Goal: Task Accomplishment & Management: Manage account settings

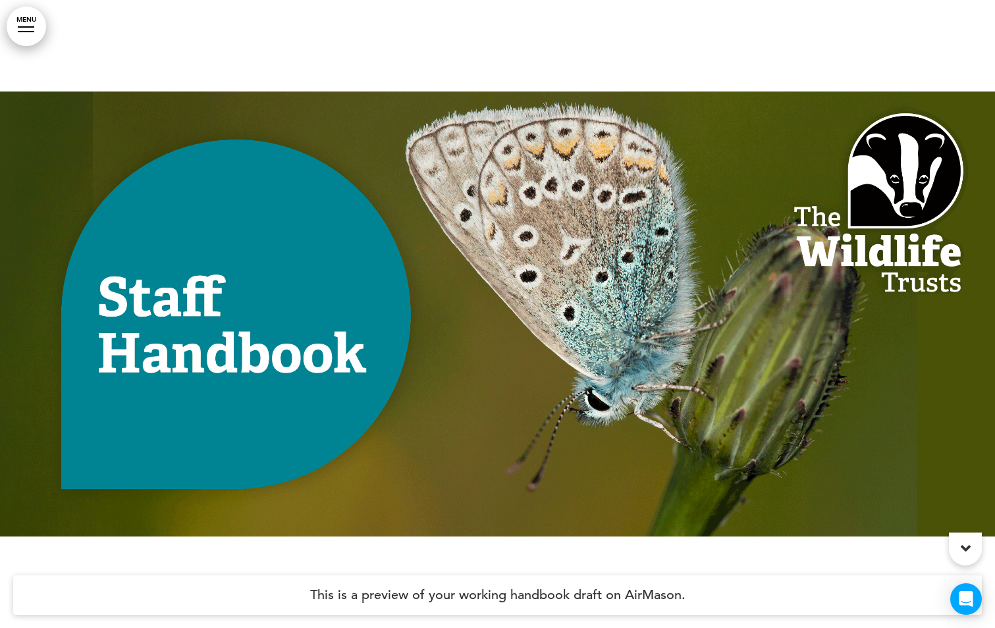
click at [34, 28] on link "MENU" at bounding box center [27, 27] width 40 height 40
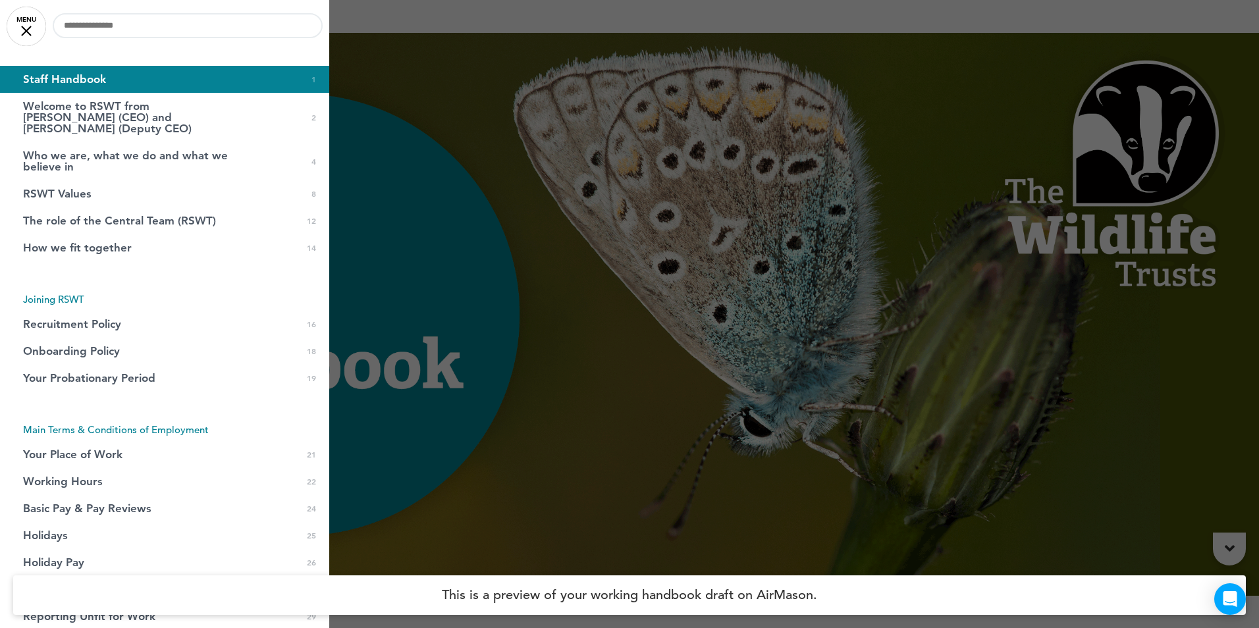
click at [28, 26] on link "MENU" at bounding box center [27, 27] width 40 height 40
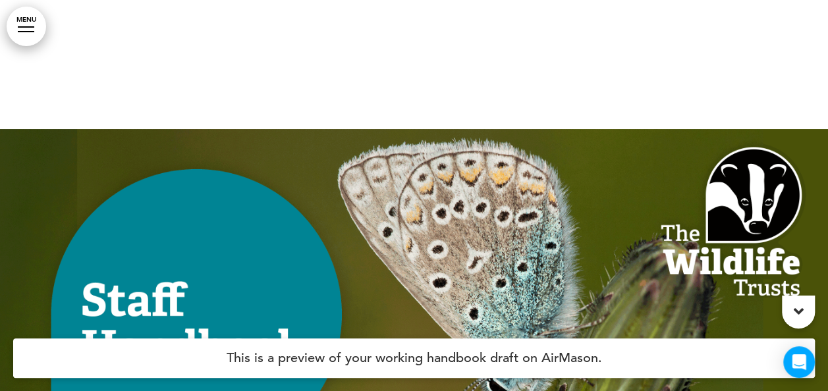
click at [35, 24] on link "MENU" at bounding box center [27, 27] width 40 height 40
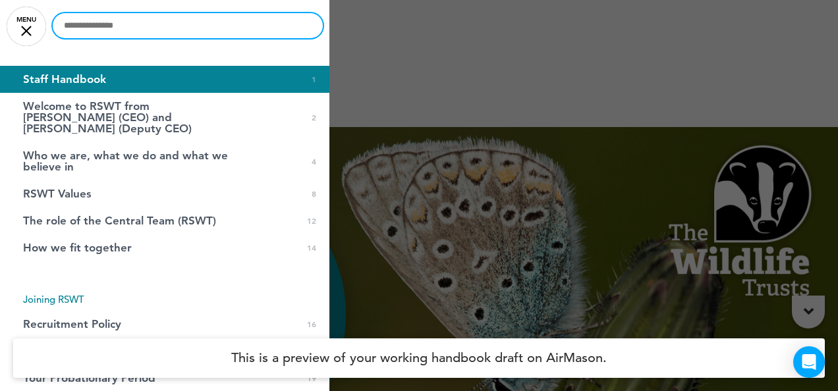
click at [99, 29] on input "text" at bounding box center [188, 25] width 270 height 25
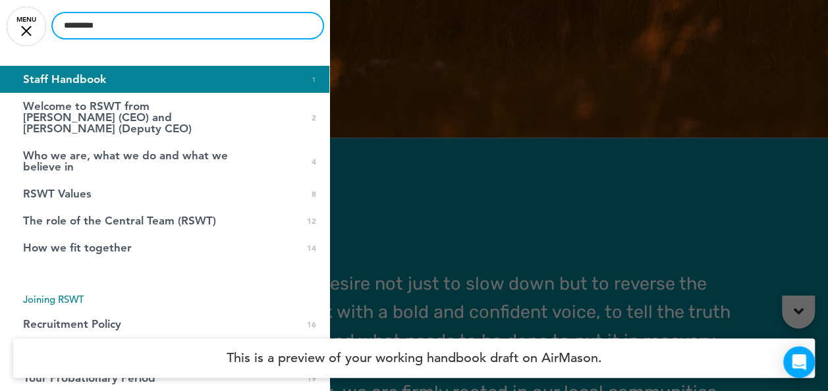
type input "*********"
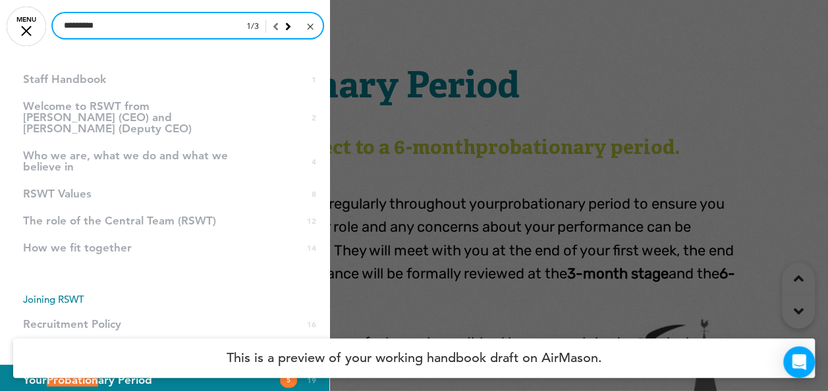
scroll to position [13280, 0]
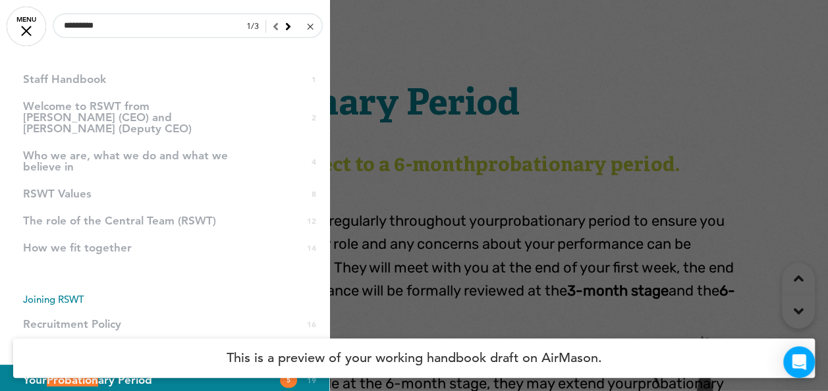
click at [285, 27] on icon at bounding box center [288, 26] width 6 height 12
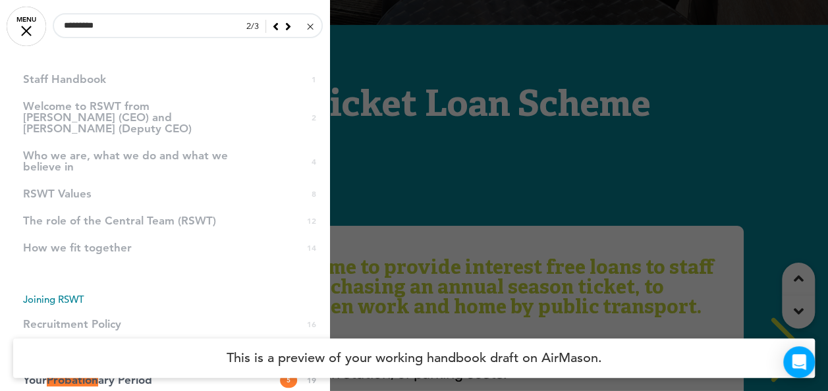
scroll to position [22142, 0]
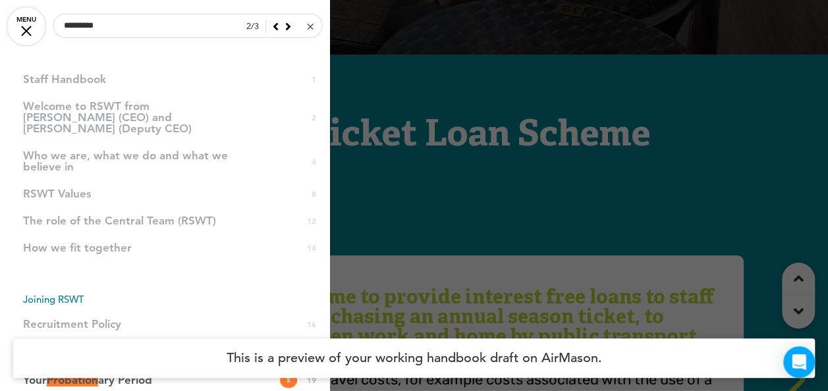
click at [285, 28] on icon at bounding box center [288, 26] width 6 height 12
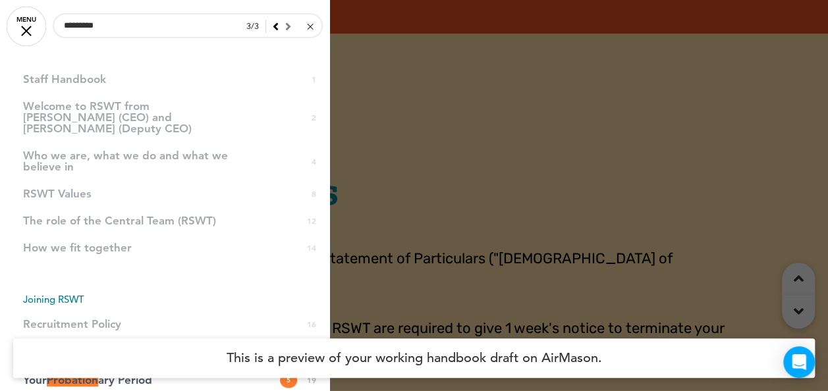
click at [439, 149] on div at bounding box center [414, 195] width 828 height 391
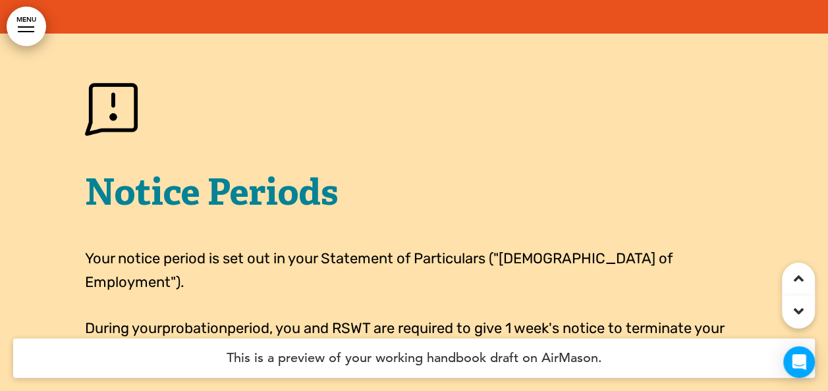
scroll to position [54961, 0]
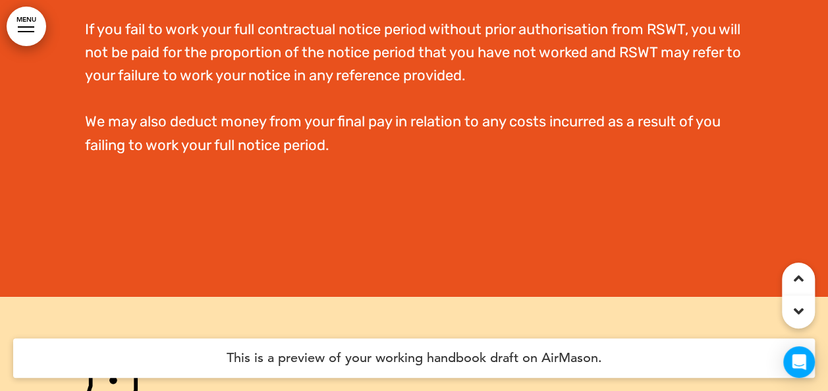
click at [30, 32] on link "MENU" at bounding box center [27, 27] width 40 height 40
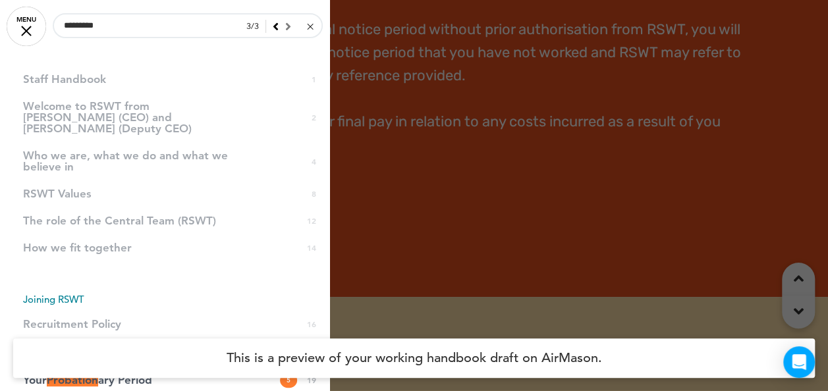
click at [277, 28] on div at bounding box center [278, 26] width 25 height 12
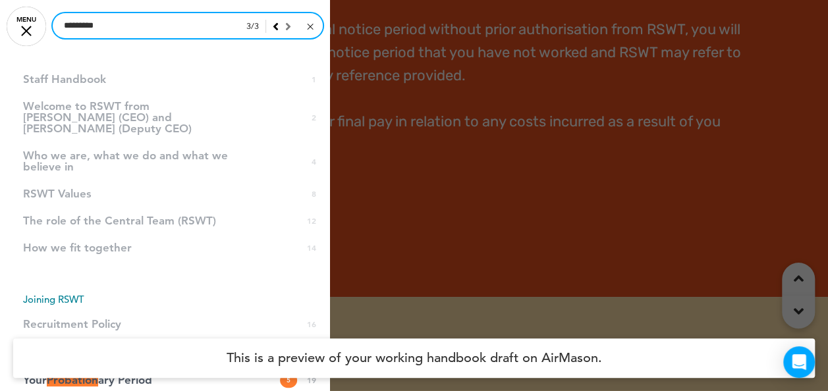
click at [195, 32] on input "*********" at bounding box center [188, 25] width 270 height 25
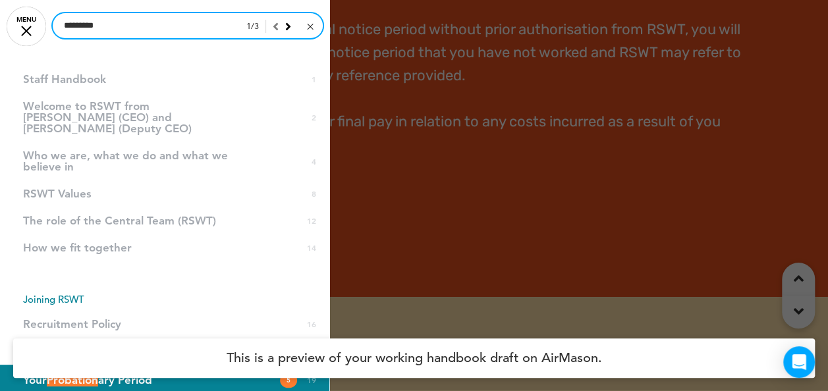
scroll to position [13214, 0]
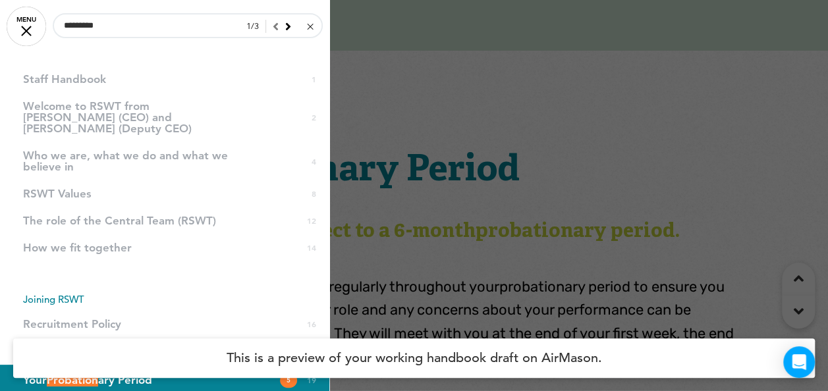
click at [285, 26] on icon at bounding box center [288, 26] width 6 height 12
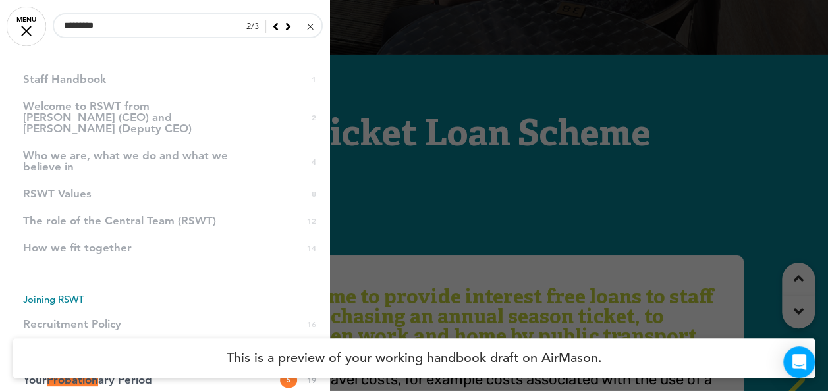
click at [285, 26] on icon at bounding box center [288, 26] width 6 height 12
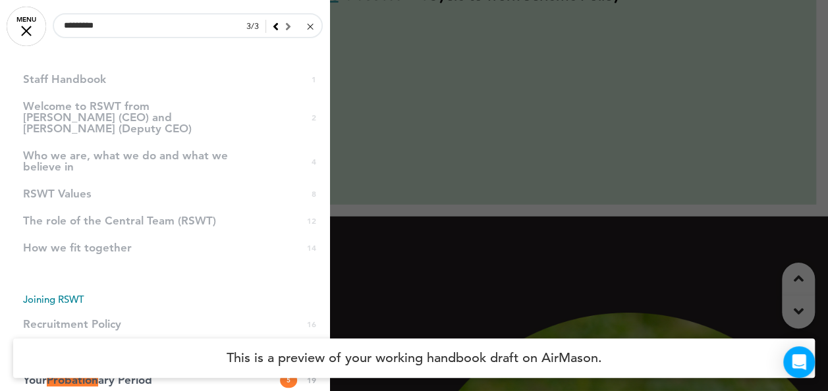
scroll to position [55224, 0]
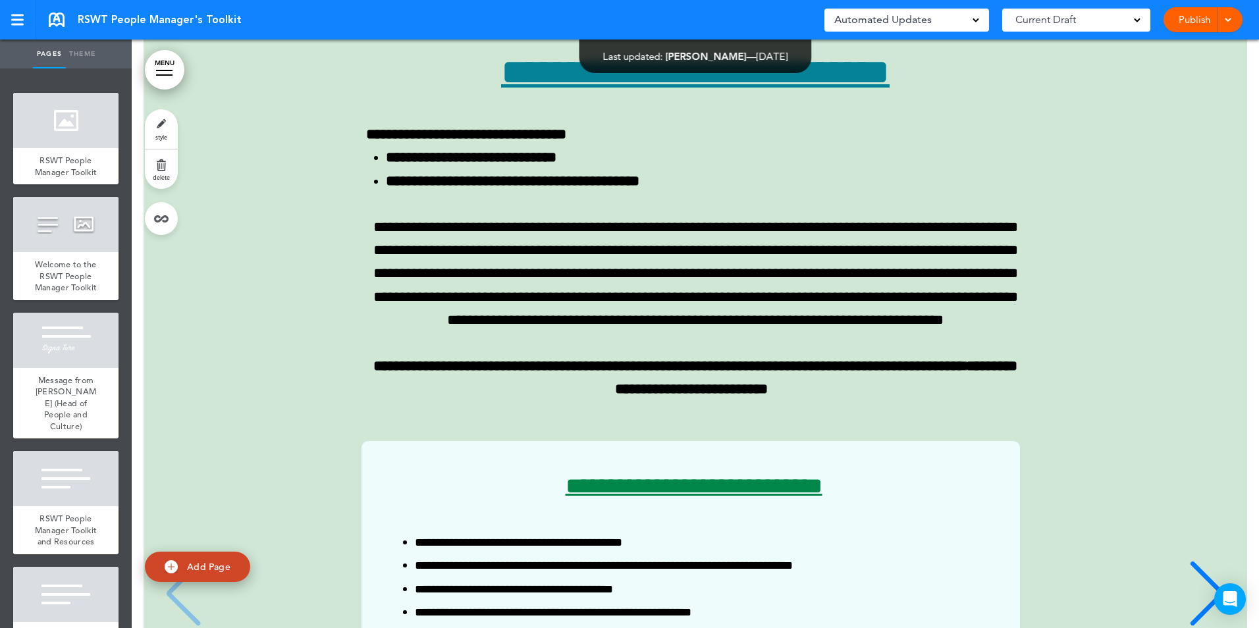
scroll to position [4346, 0]
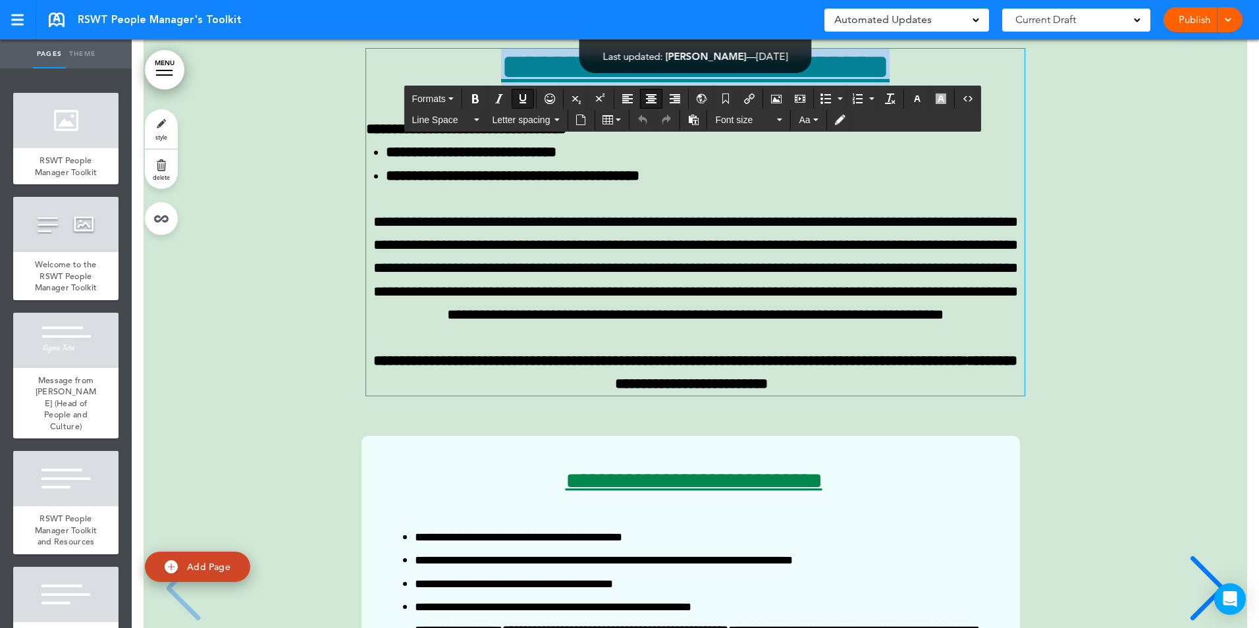
drag, startPoint x: 439, startPoint y: 171, endPoint x: 937, endPoint y: 175, distance: 498.5
click at [937, 85] on h1 "**********" at bounding box center [695, 67] width 658 height 36
copy span "**********"
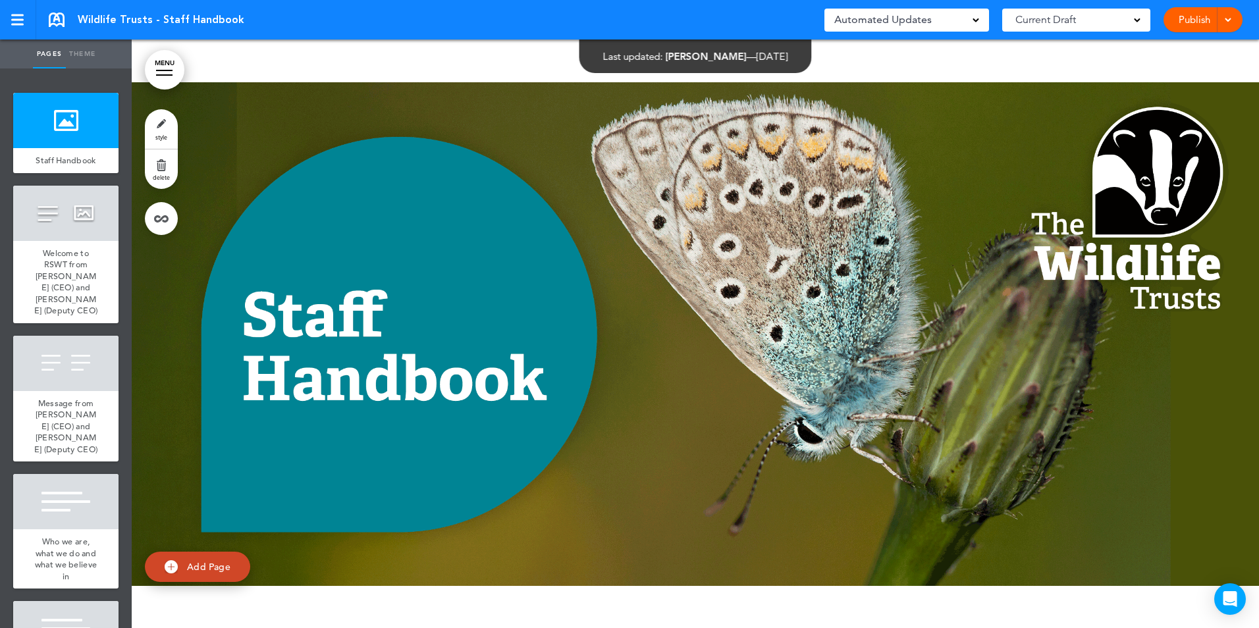
click at [162, 69] on link "MENU" at bounding box center [165, 70] width 40 height 40
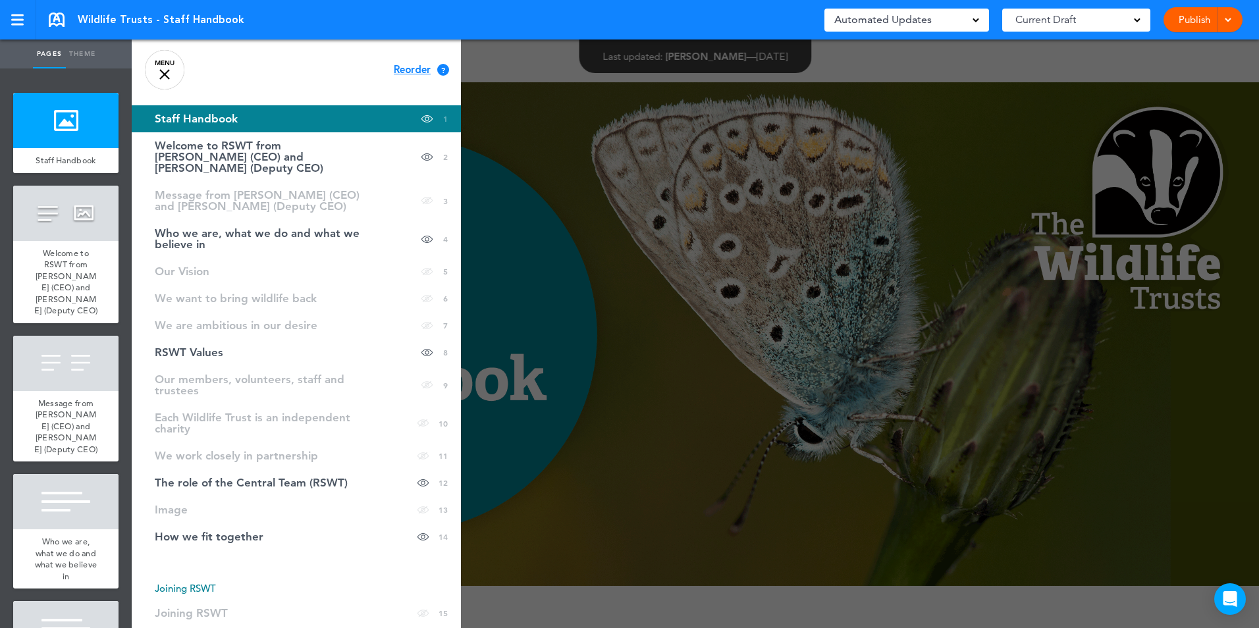
click at [161, 70] on div at bounding box center [164, 74] width 11 height 11
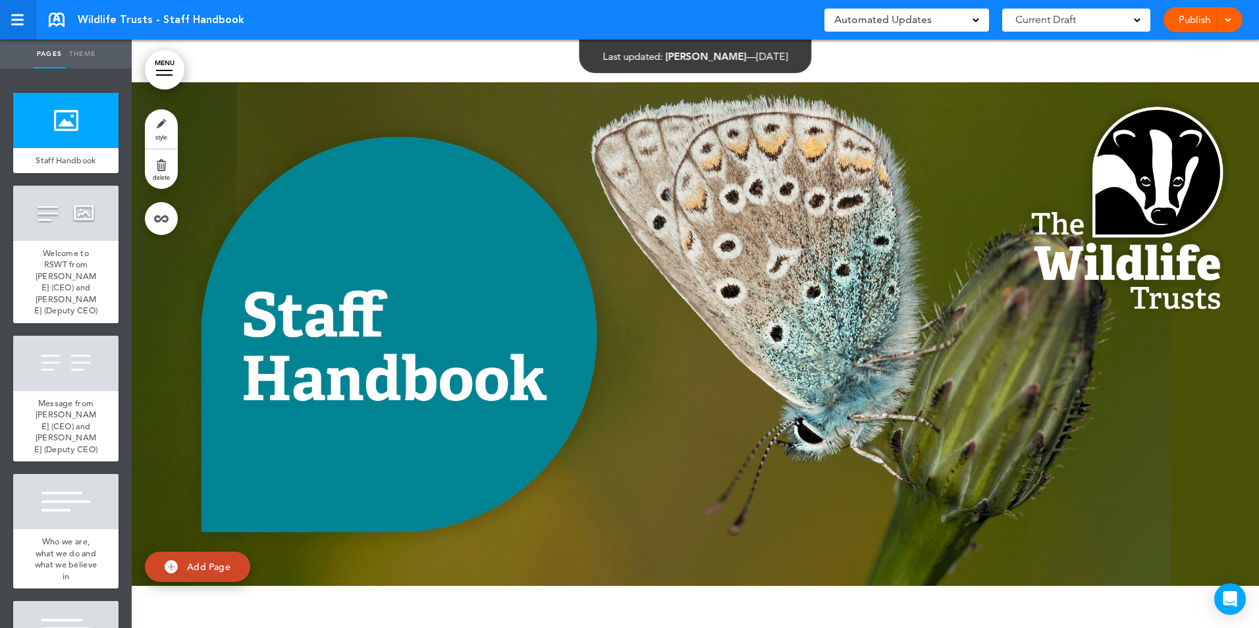
click at [16, 22] on div at bounding box center [17, 19] width 12 height 11
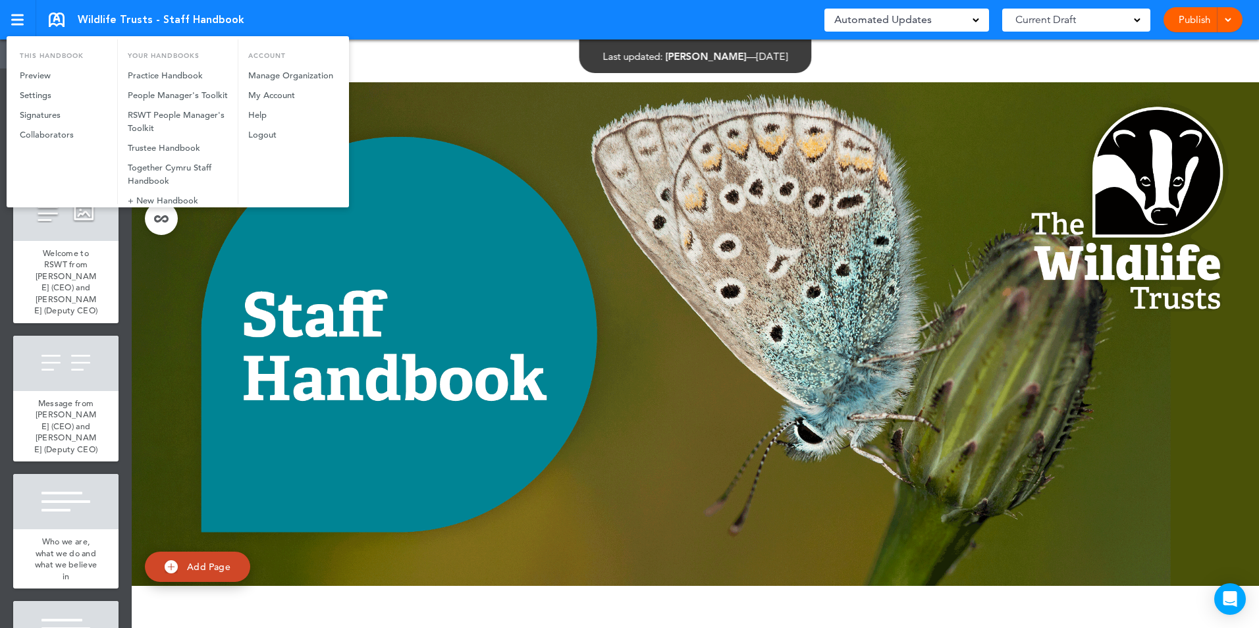
click at [437, 126] on div at bounding box center [629, 314] width 1259 height 628
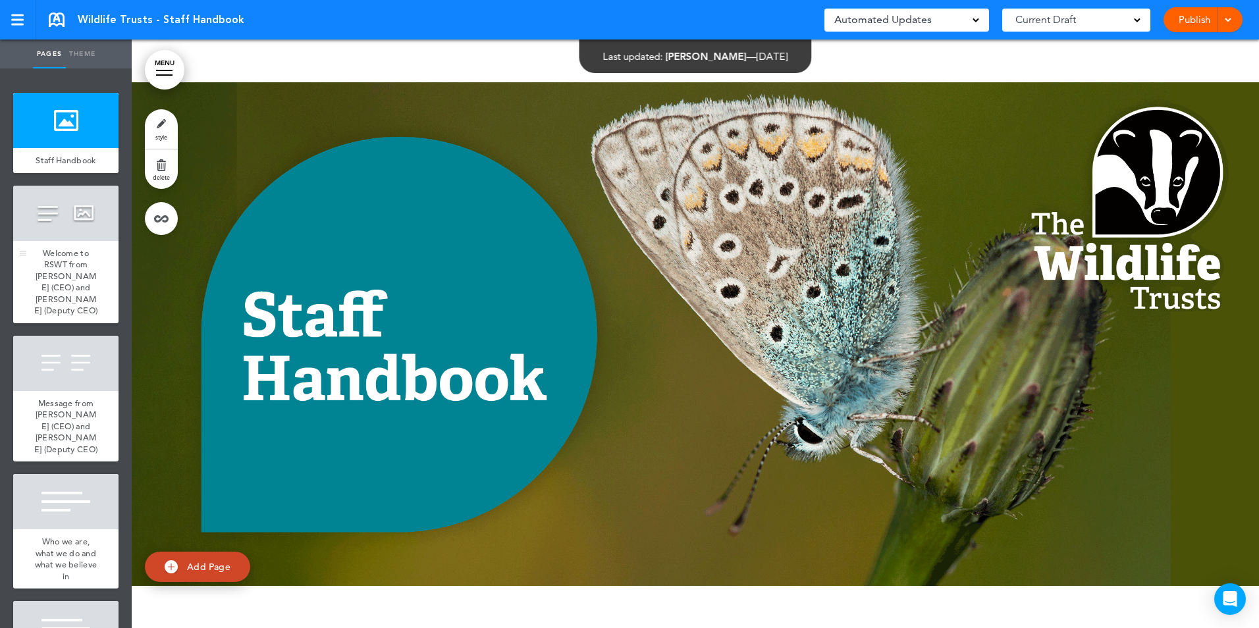
click at [84, 283] on span "Welcome to RSWT from [PERSON_NAME] (CEO) and [PERSON_NAME] (Deputy CEO)" at bounding box center [66, 282] width 64 height 69
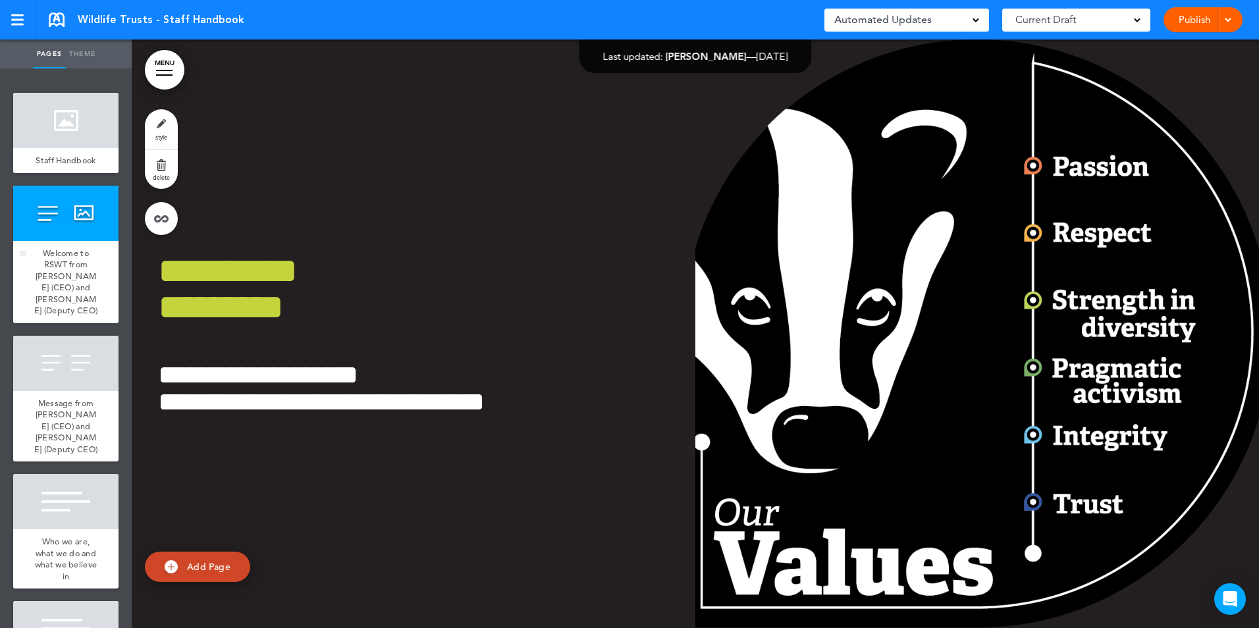
scroll to position [589, 0]
click at [63, 256] on div "Welcome to RSWT from [PERSON_NAME] (CEO) and [PERSON_NAME] (Deputy CEO)" at bounding box center [65, 282] width 105 height 82
click at [61, 433] on span "Message from [PERSON_NAME] (CEO) and [PERSON_NAME] (Deputy CEO)" at bounding box center [66, 426] width 64 height 57
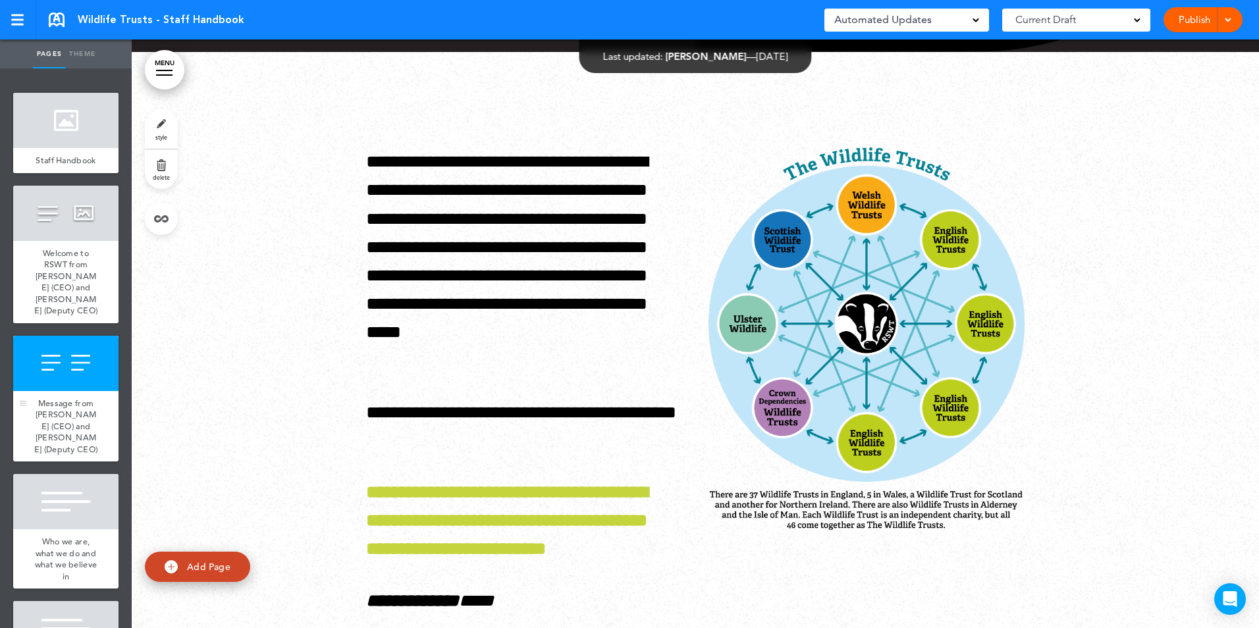
scroll to position [1177, 0]
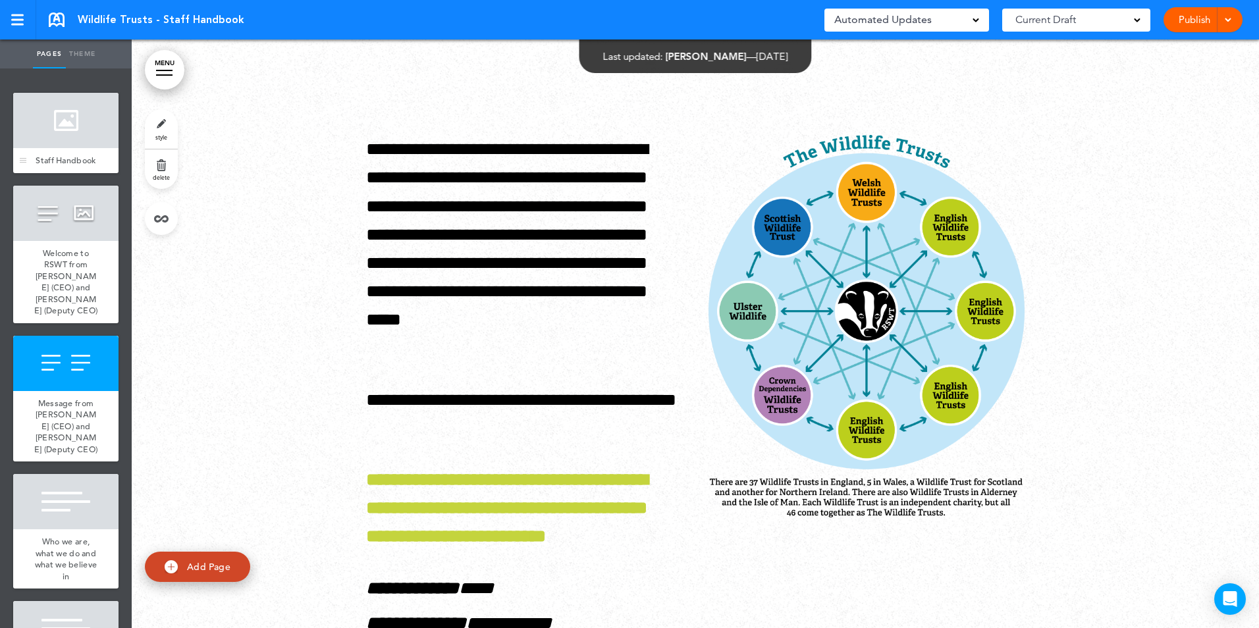
click at [70, 141] on div at bounding box center [65, 120] width 105 height 55
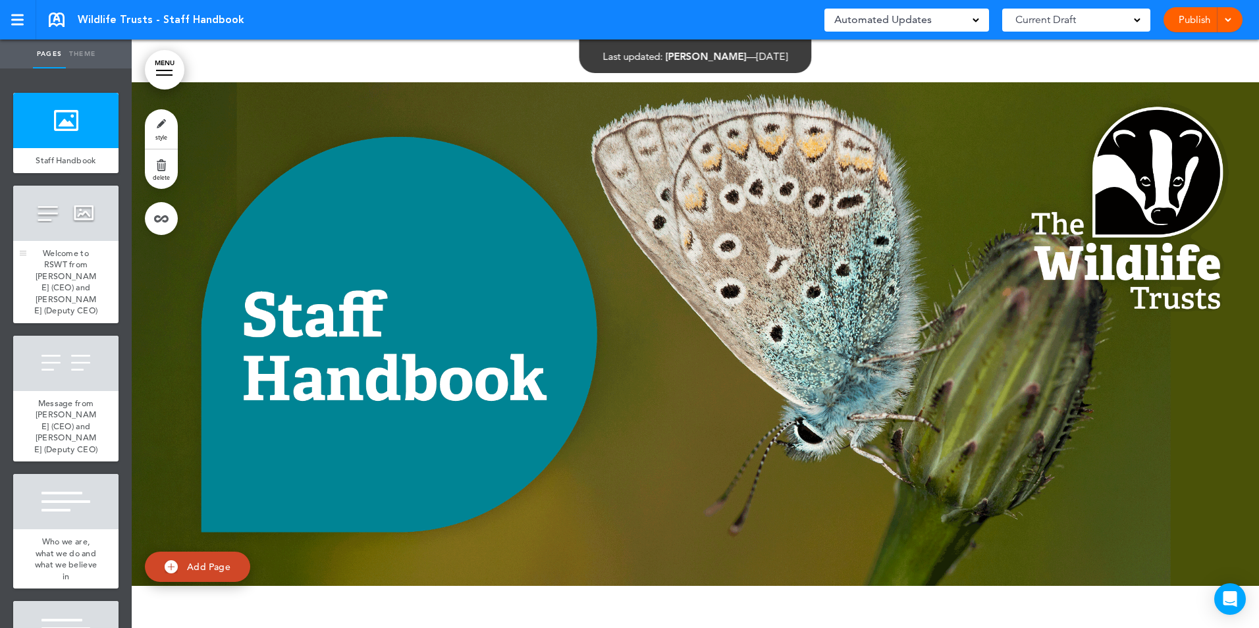
click at [67, 241] on div at bounding box center [65, 213] width 105 height 55
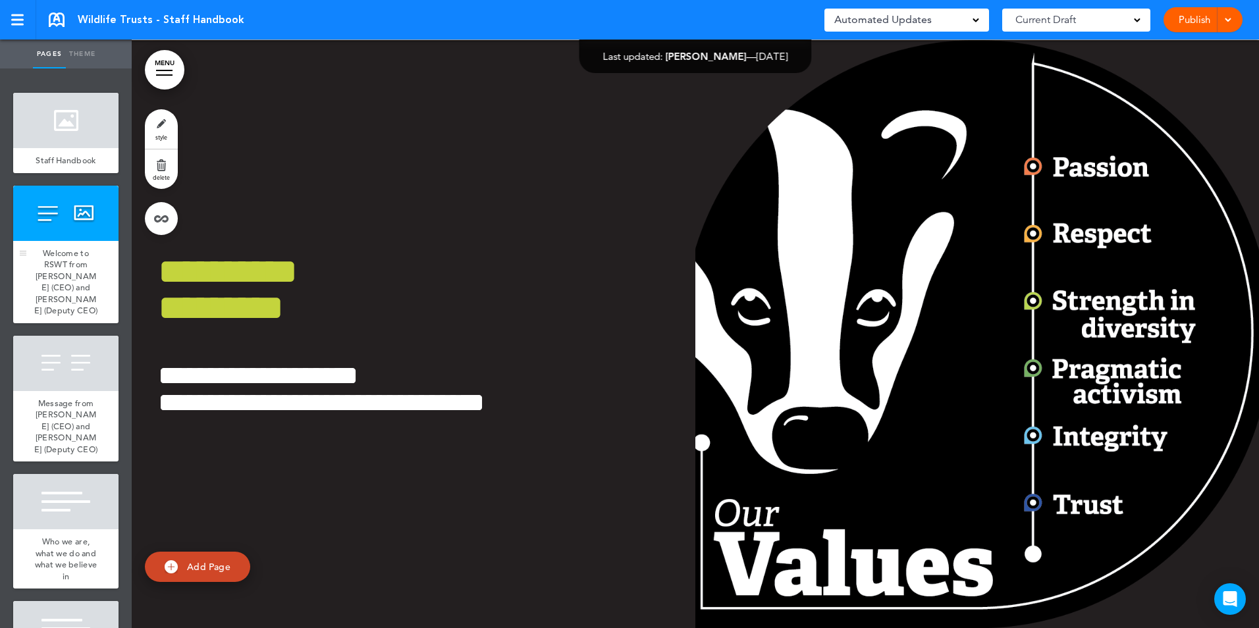
scroll to position [589, 0]
click at [57, 391] on div at bounding box center [65, 363] width 105 height 55
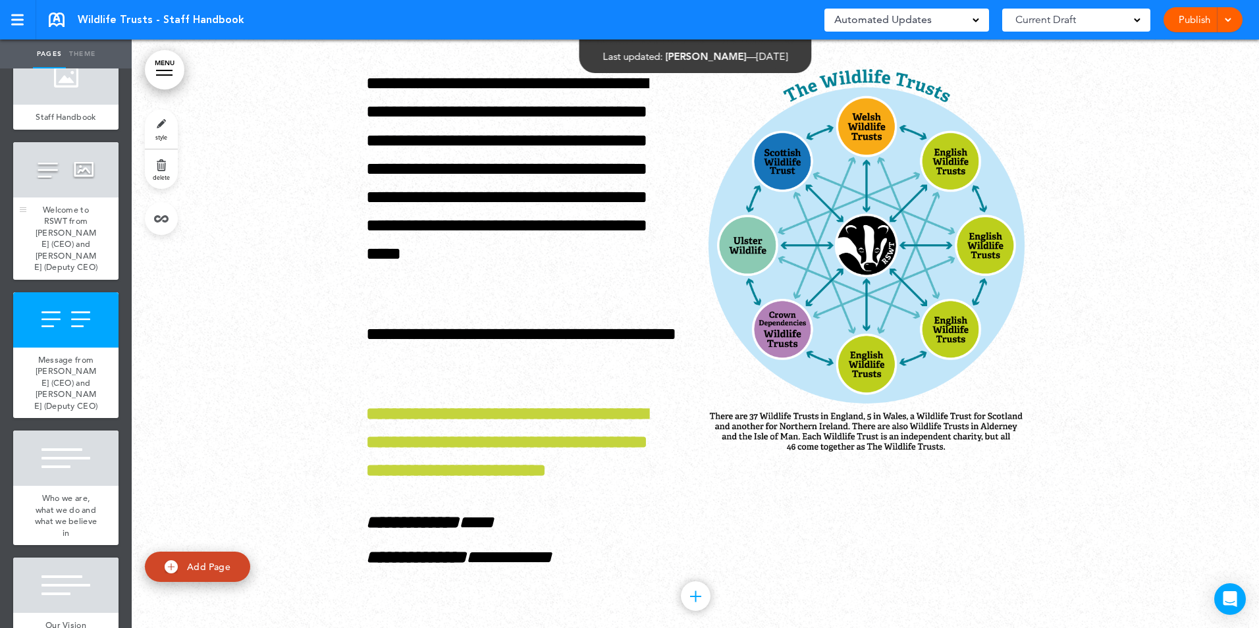
scroll to position [66, 0]
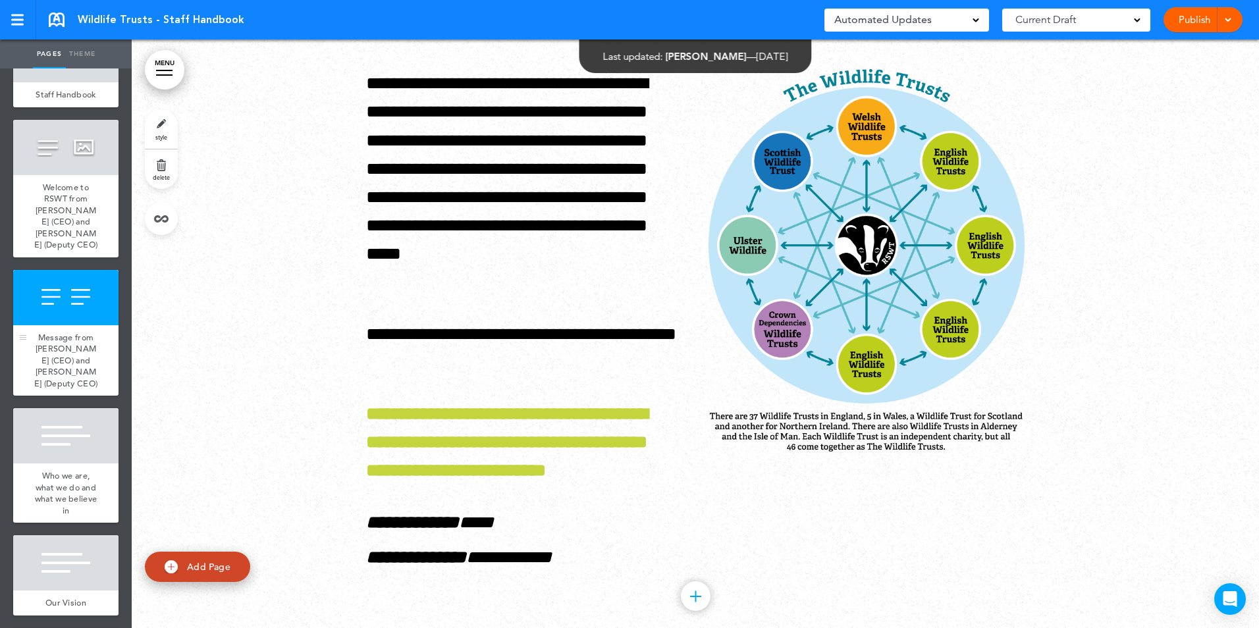
click at [65, 325] on div at bounding box center [65, 297] width 105 height 55
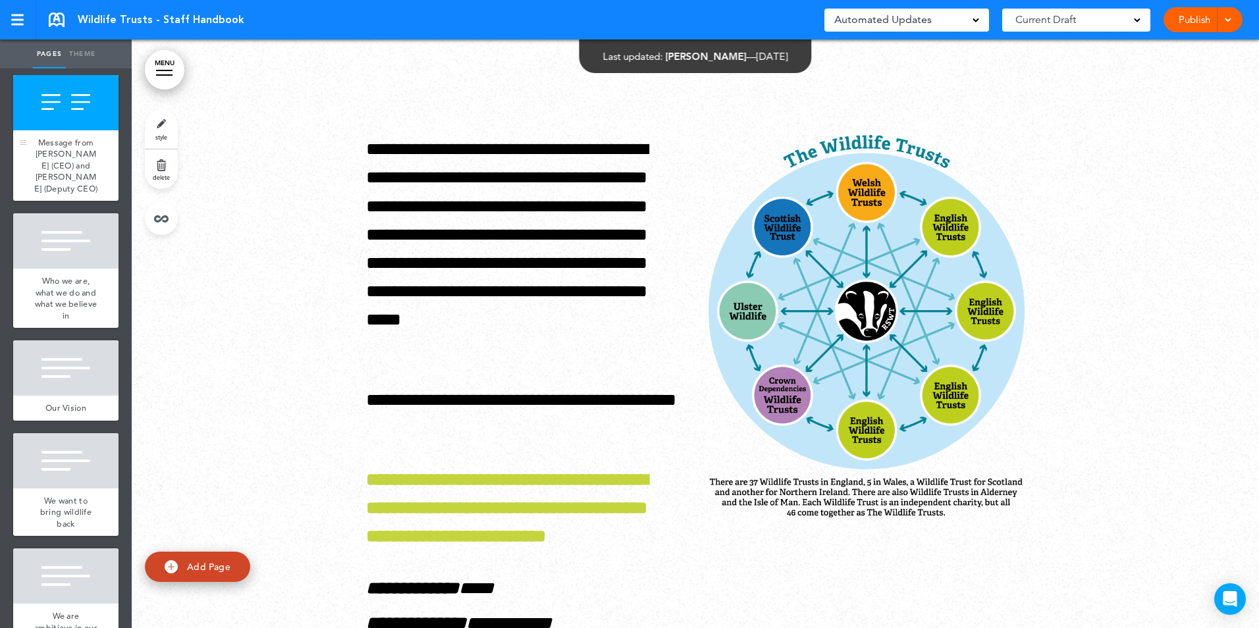
scroll to position [263, 0]
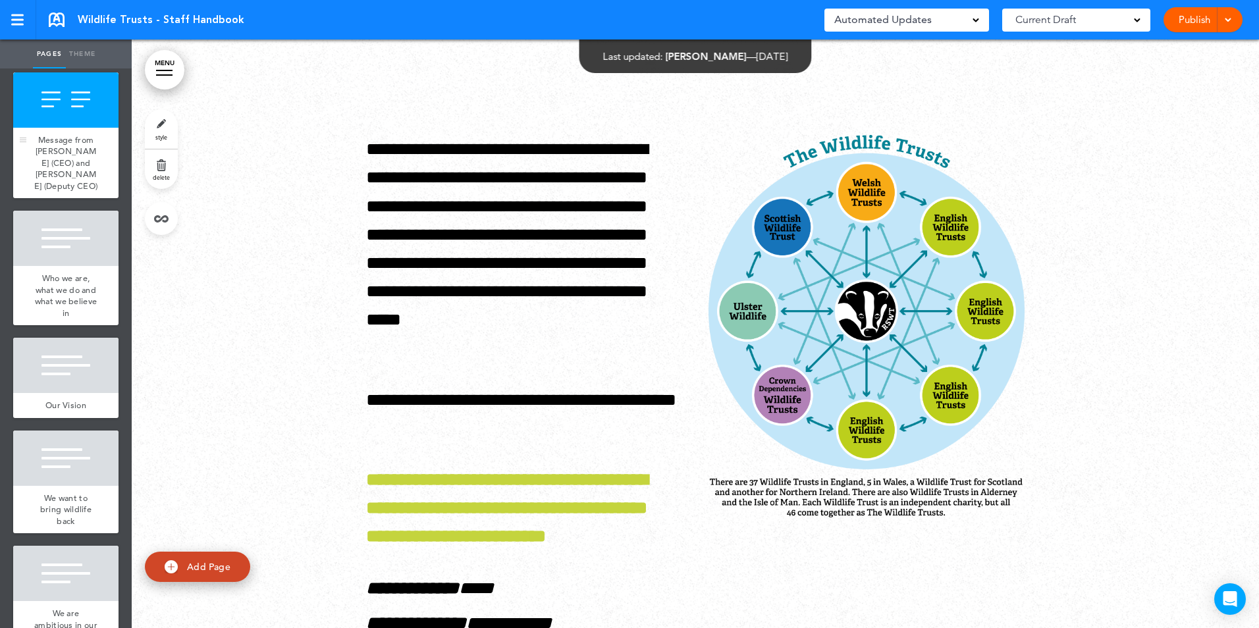
click at [65, 319] on span "Who we are, what we do and what we believe in" at bounding box center [66, 296] width 63 height 46
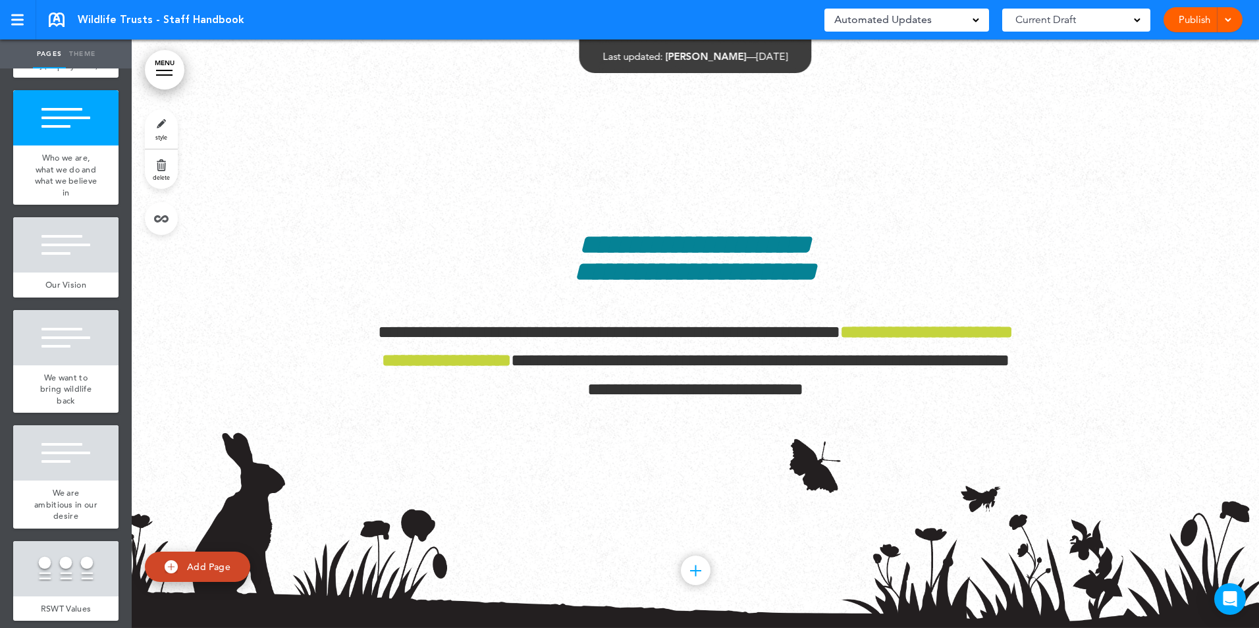
scroll to position [395, 0]
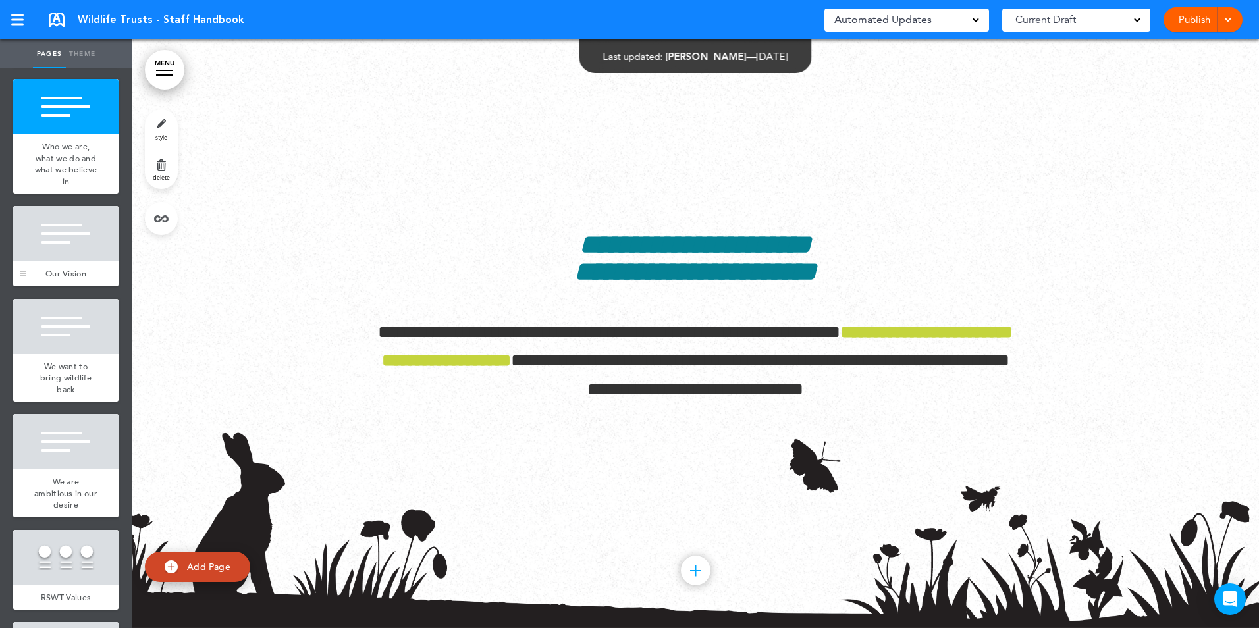
click at [68, 261] on div at bounding box center [65, 233] width 105 height 55
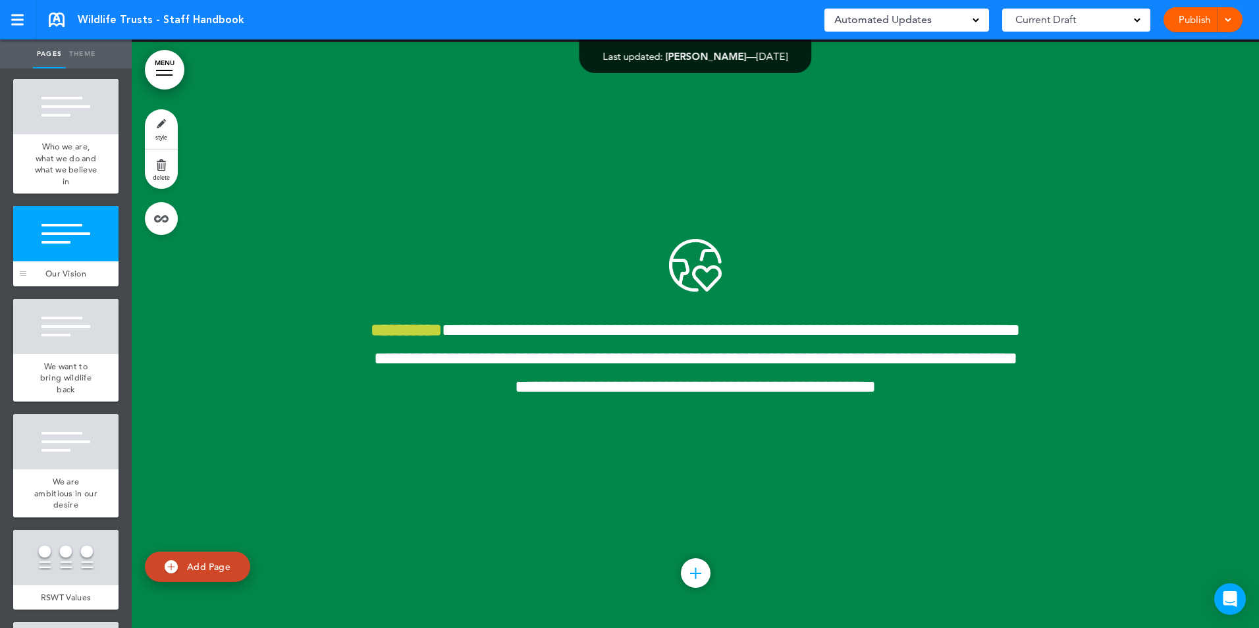
scroll to position [2446, 0]
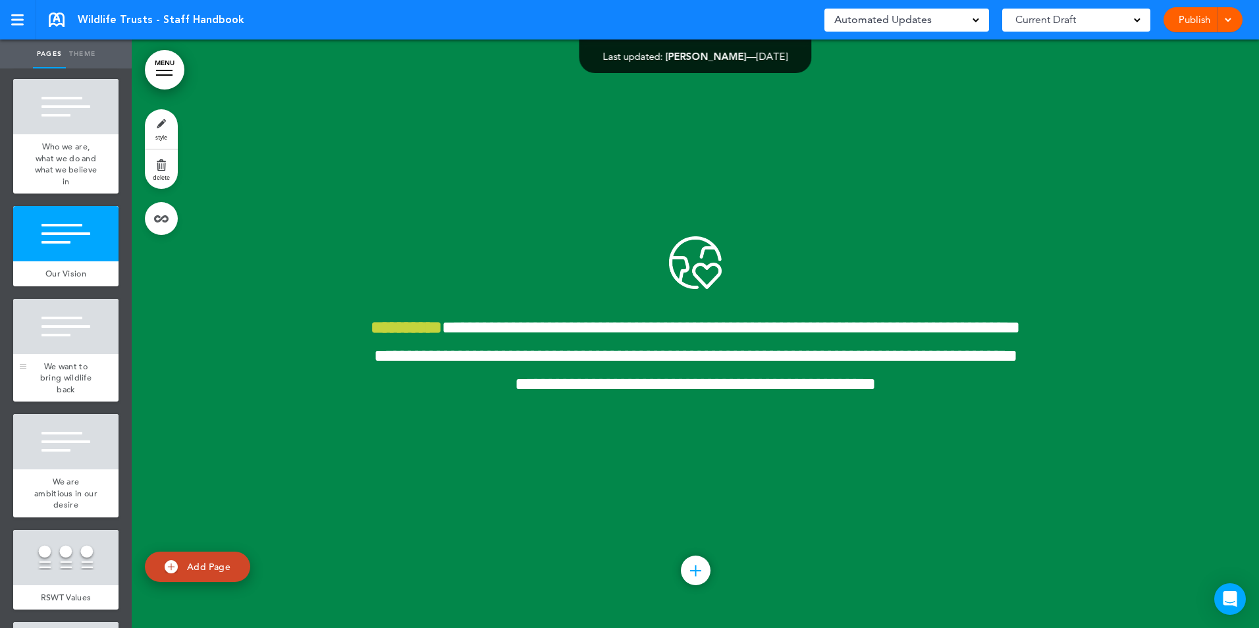
click at [41, 354] on div at bounding box center [65, 326] width 105 height 55
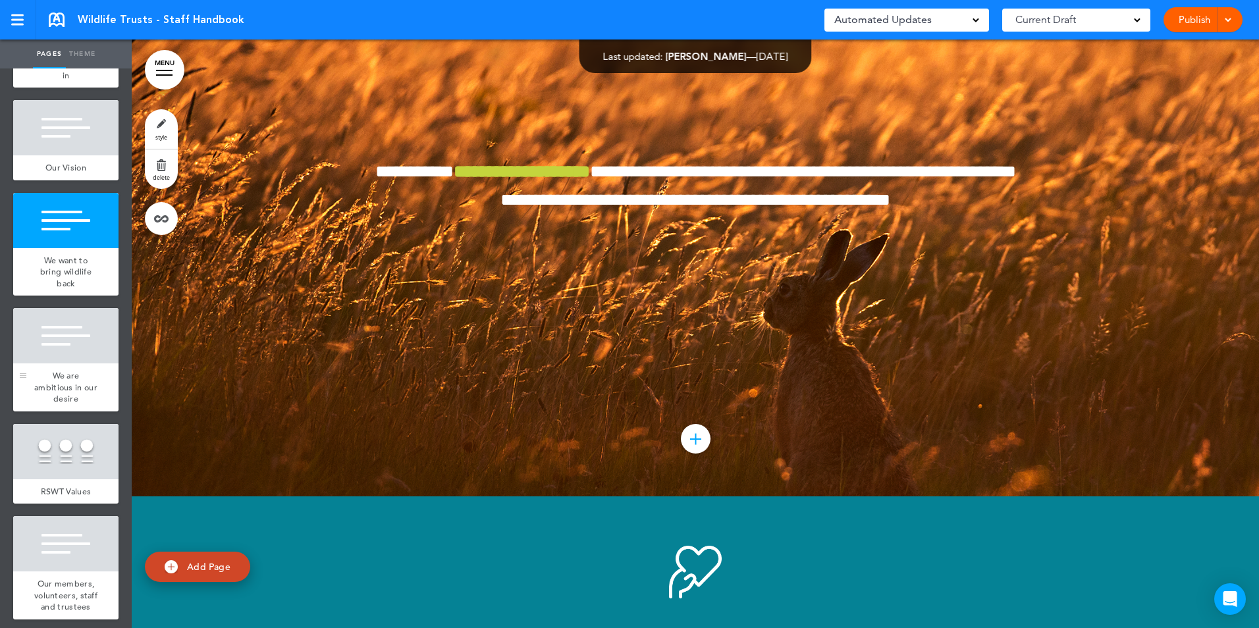
scroll to position [527, 0]
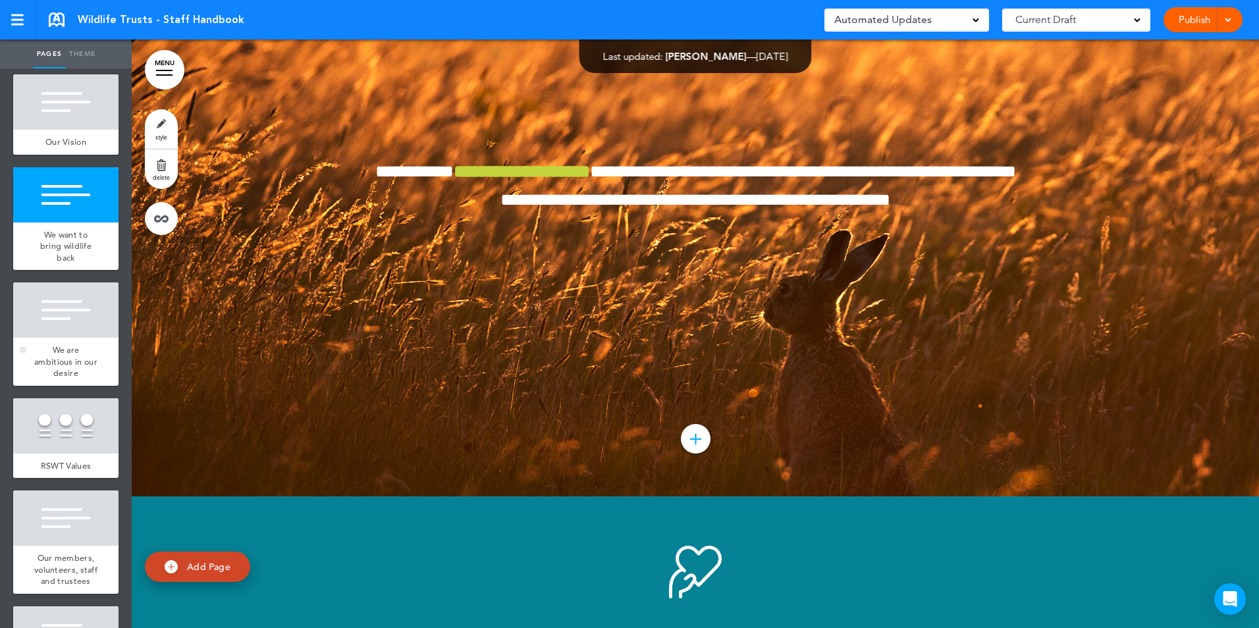
click at [57, 379] on span "We are ambitious in our desire" at bounding box center [65, 361] width 63 height 34
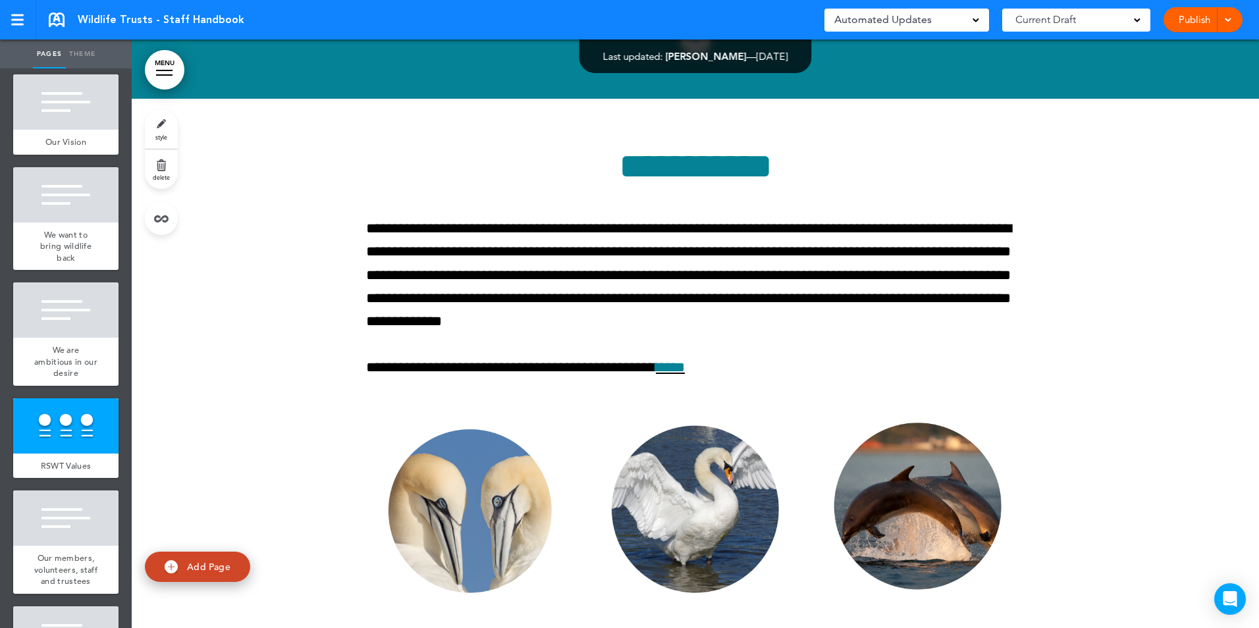
scroll to position [4414, 0]
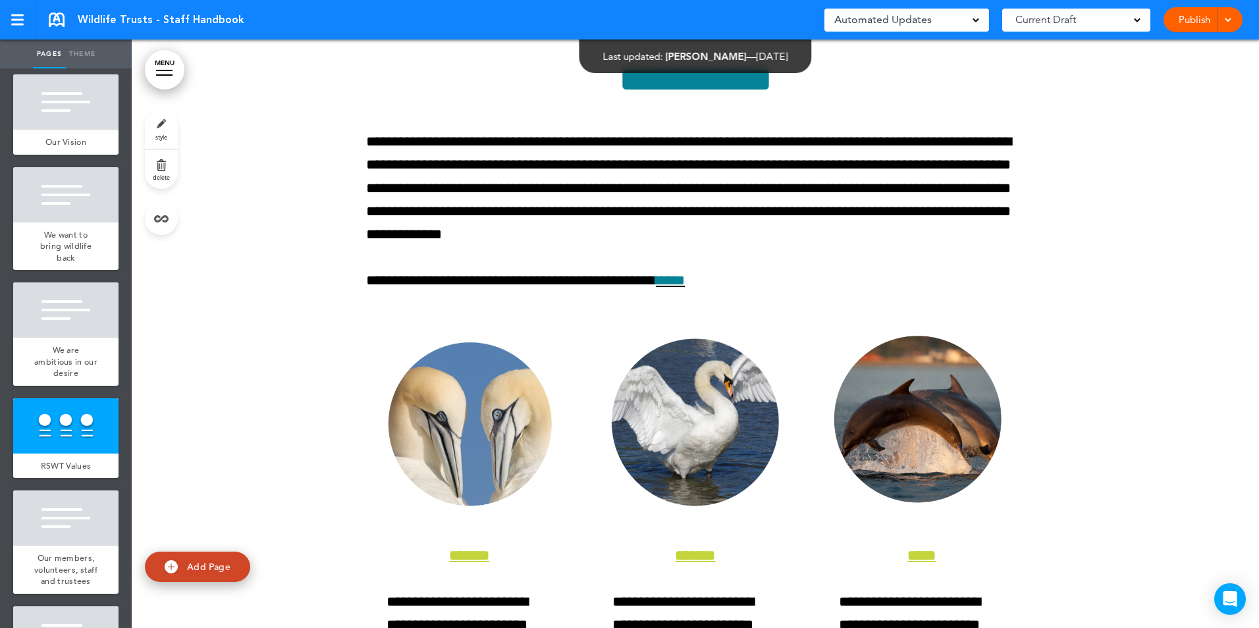
click at [174, 72] on link "MENU" at bounding box center [165, 70] width 40 height 40
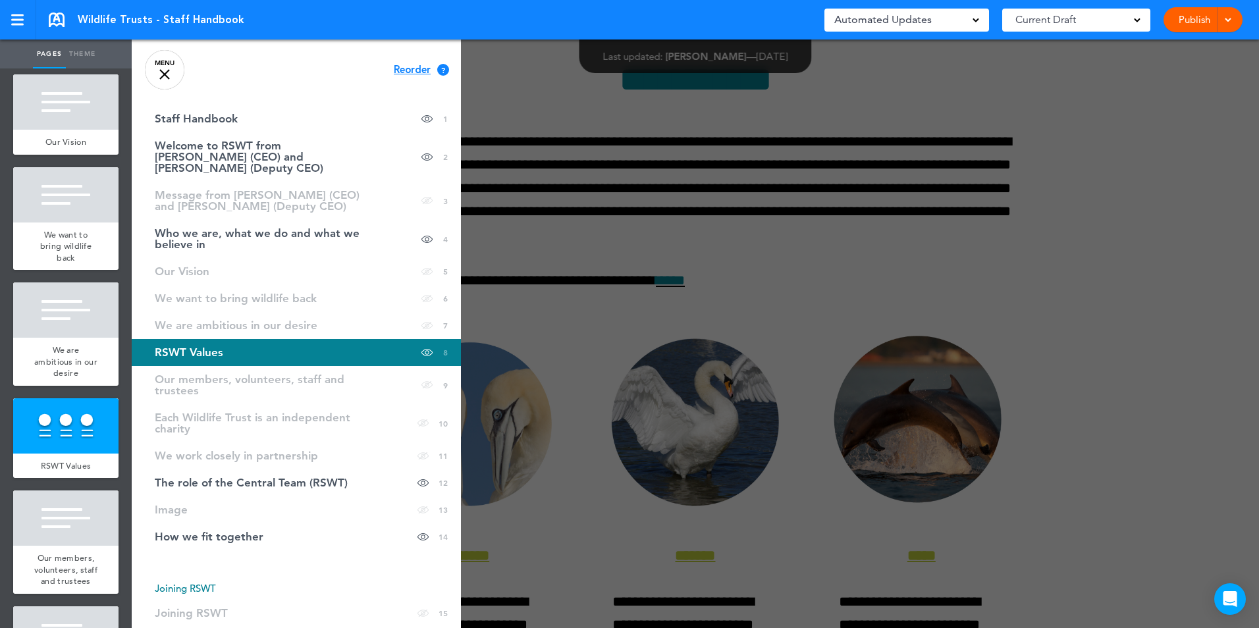
click at [174, 72] on link "MENU" at bounding box center [165, 70] width 40 height 40
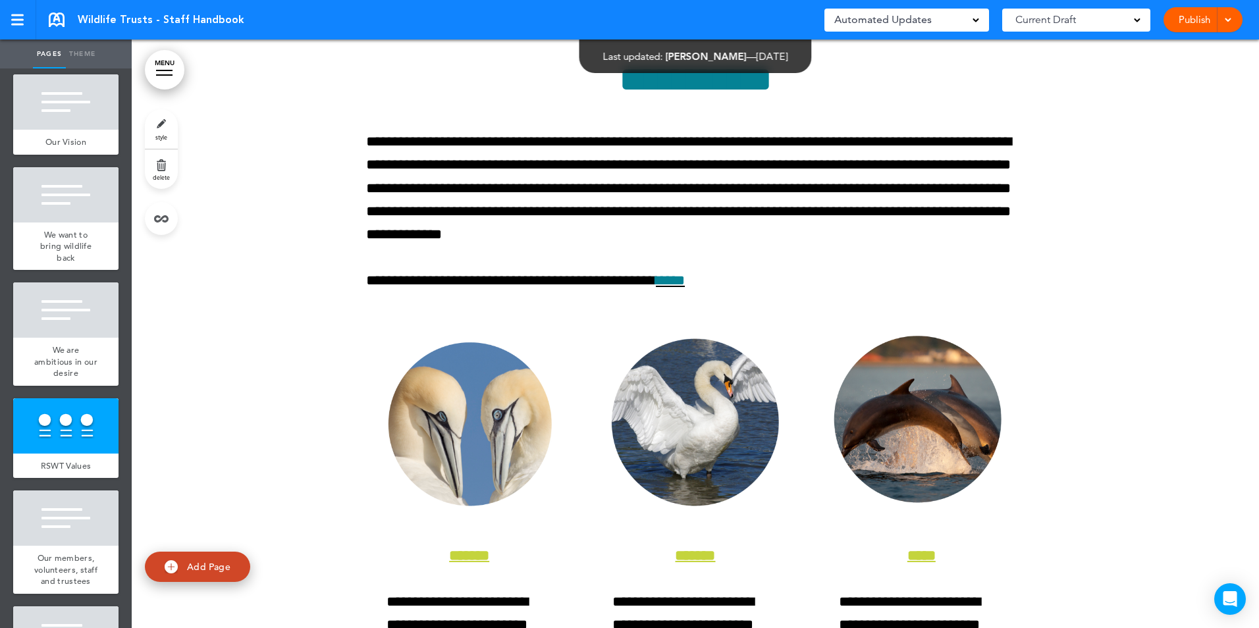
click at [1142, 20] on div "Current Draft" at bounding box center [1076, 20] width 148 height 23
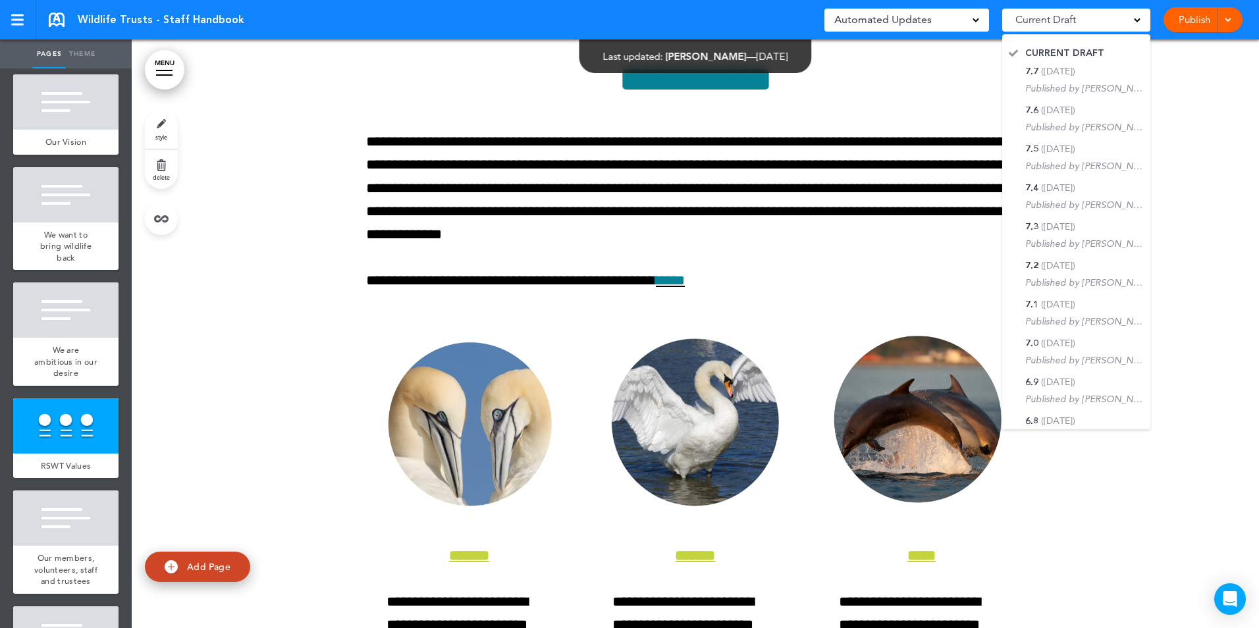
click at [1142, 20] on div "Current Draft" at bounding box center [1076, 20] width 148 height 23
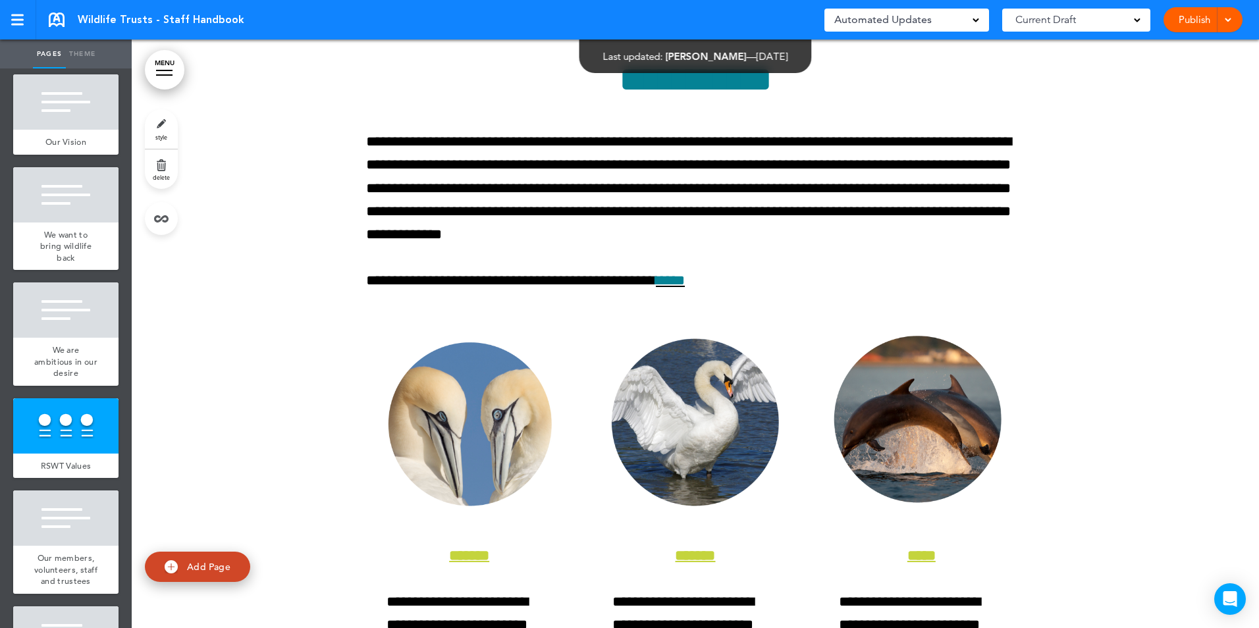
click at [972, 18] on div "Automated Updates 0" at bounding box center [906, 20] width 145 height 18
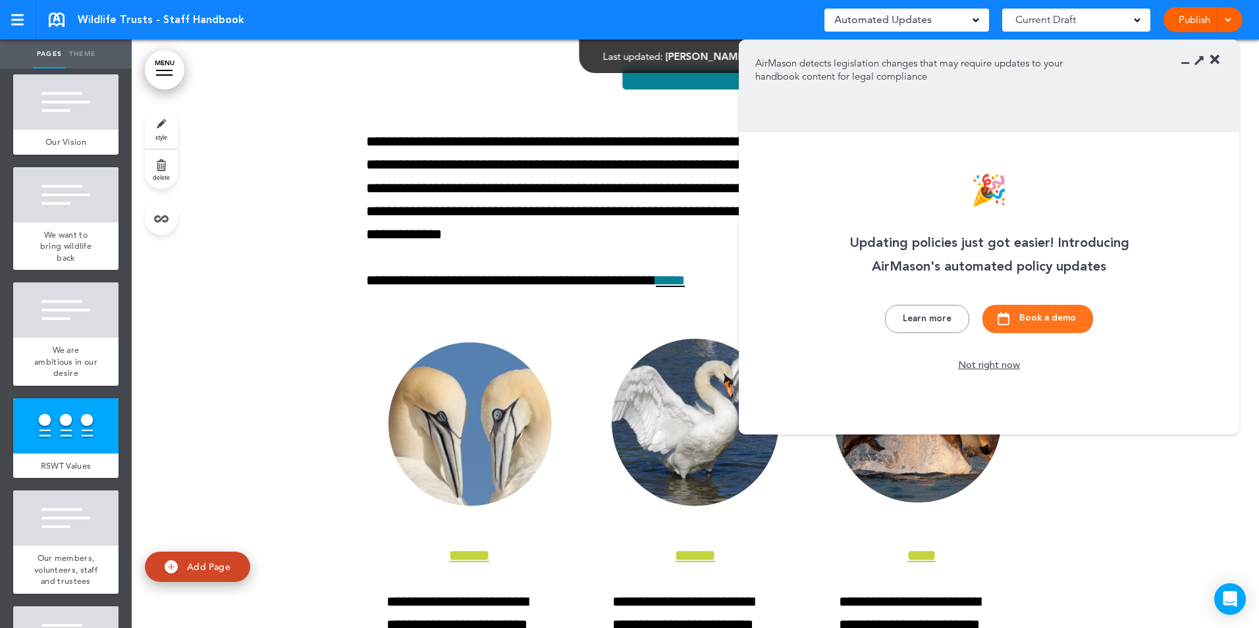
click at [972, 18] on div "Automated Updates 0" at bounding box center [906, 20] width 145 height 18
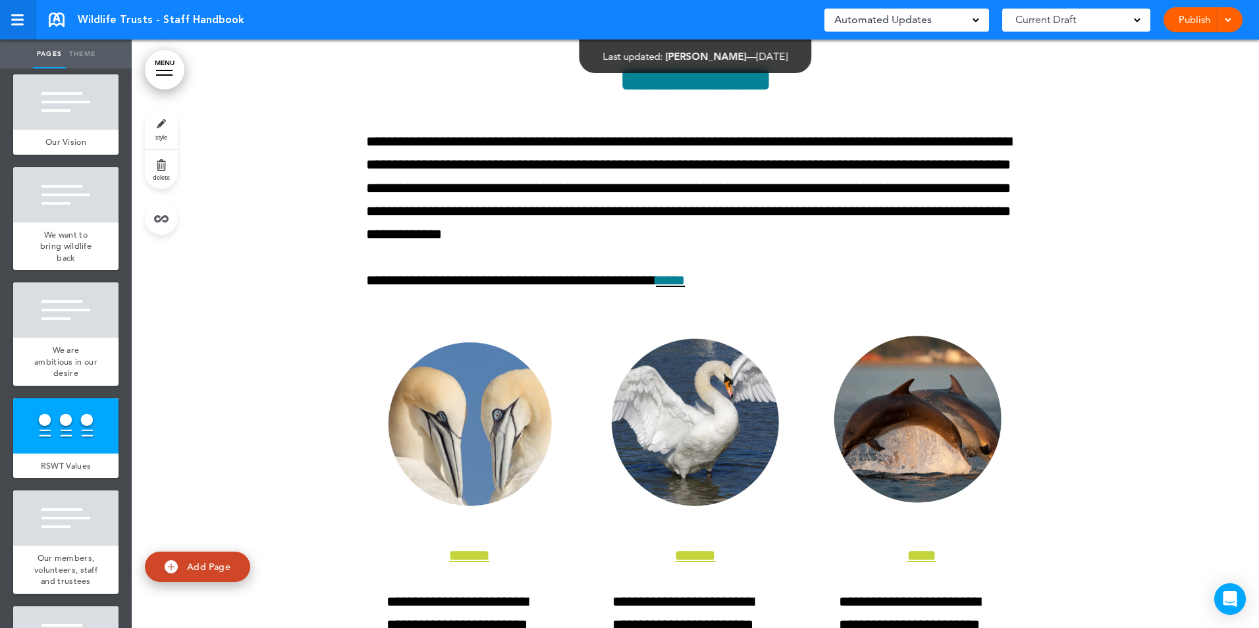
click at [8, 18] on link at bounding box center [18, 20] width 36 height 40
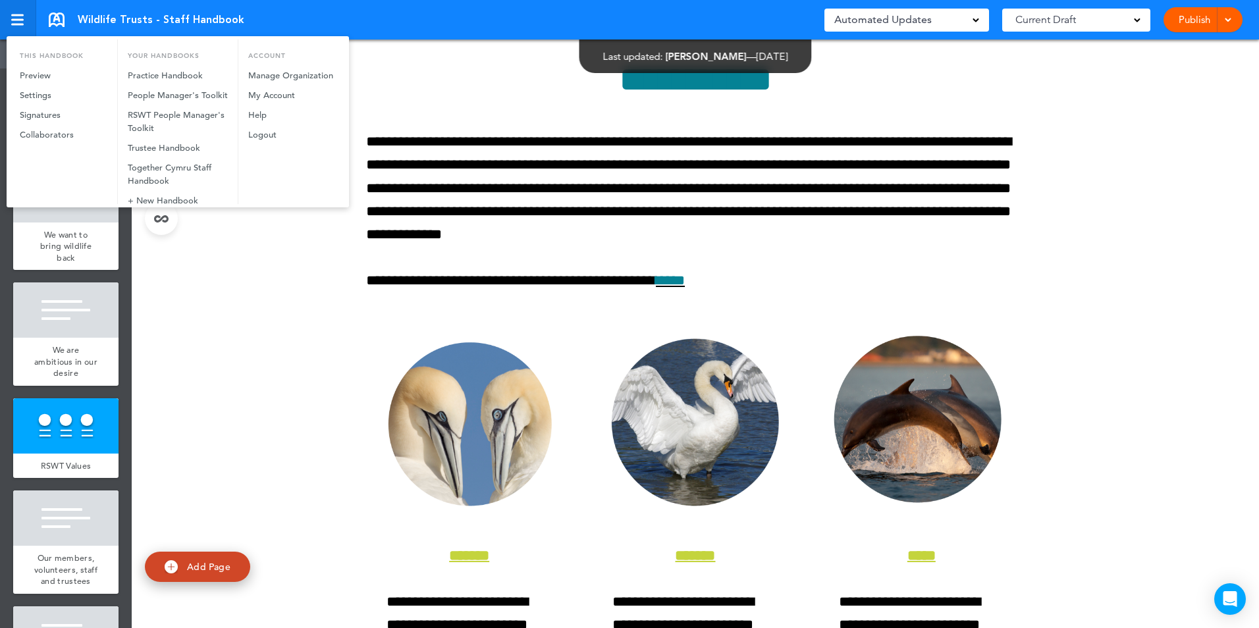
click at [8, 18] on div at bounding box center [629, 314] width 1259 height 628
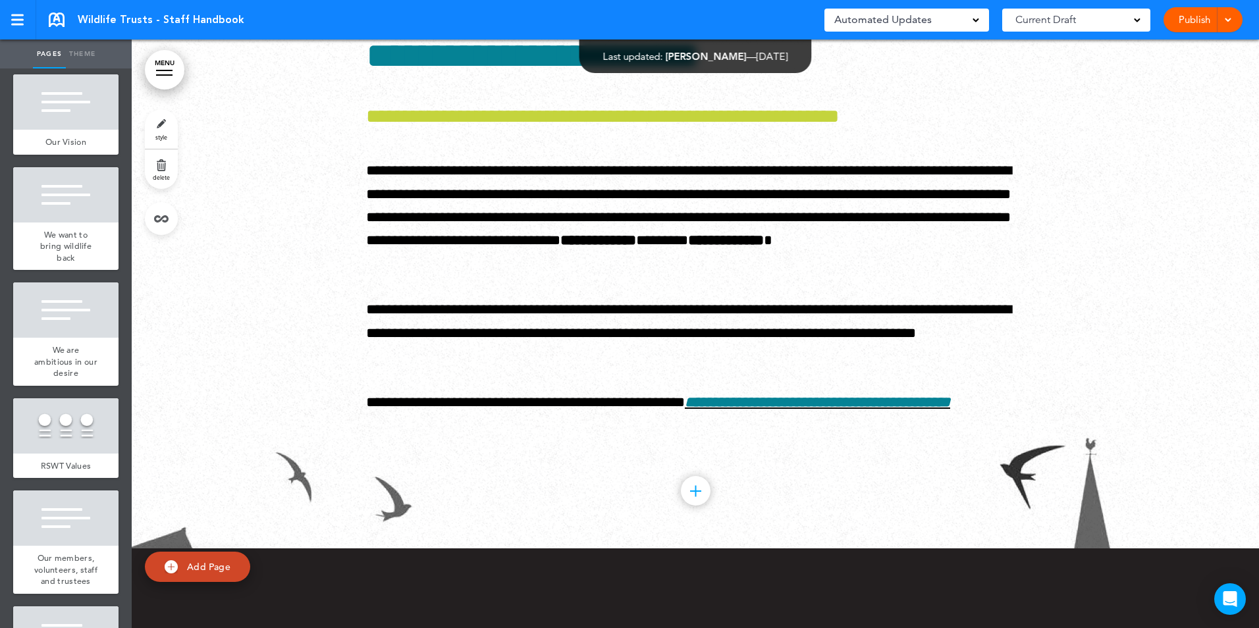
scroll to position [12842, 0]
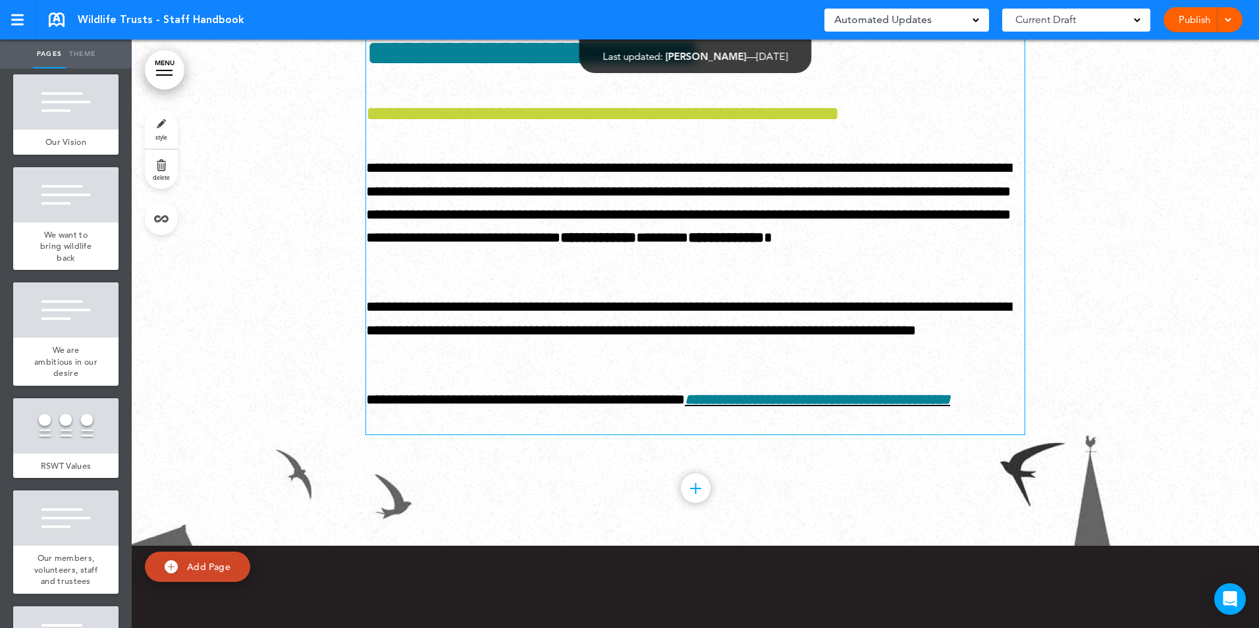
click at [681, 71] on h1 "**********" at bounding box center [695, 53] width 658 height 36
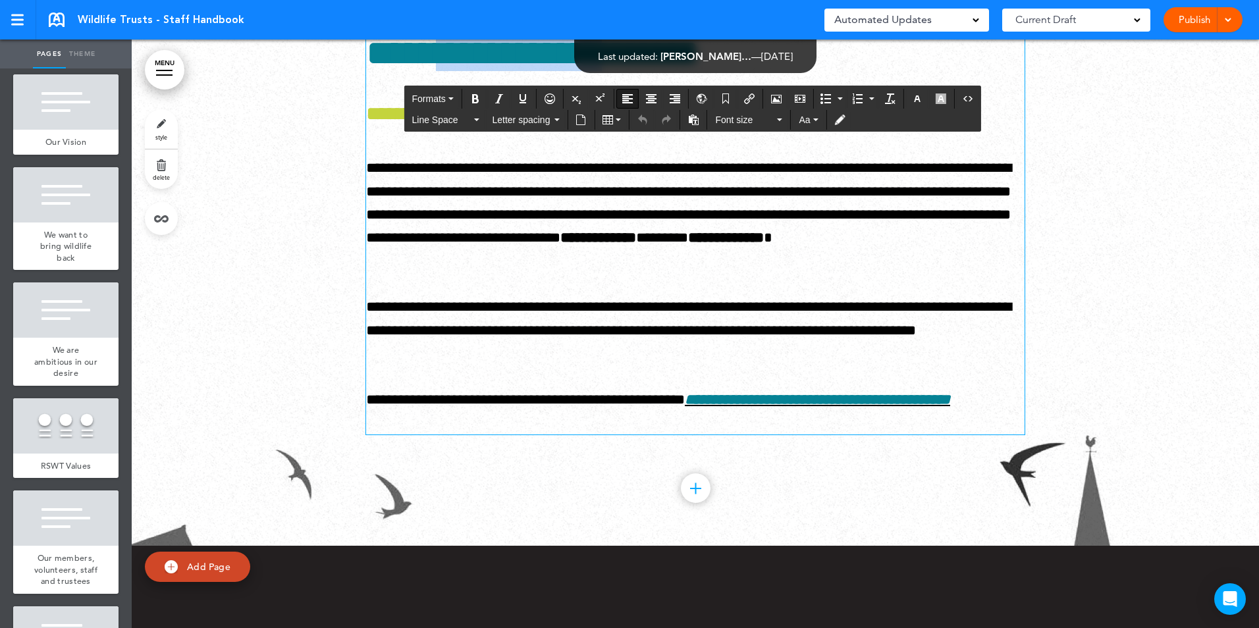
drag, startPoint x: 680, startPoint y: 192, endPoint x: 457, endPoint y: 205, distance: 223.6
click at [457, 71] on h1 "**********" at bounding box center [695, 53] width 658 height 36
paste div
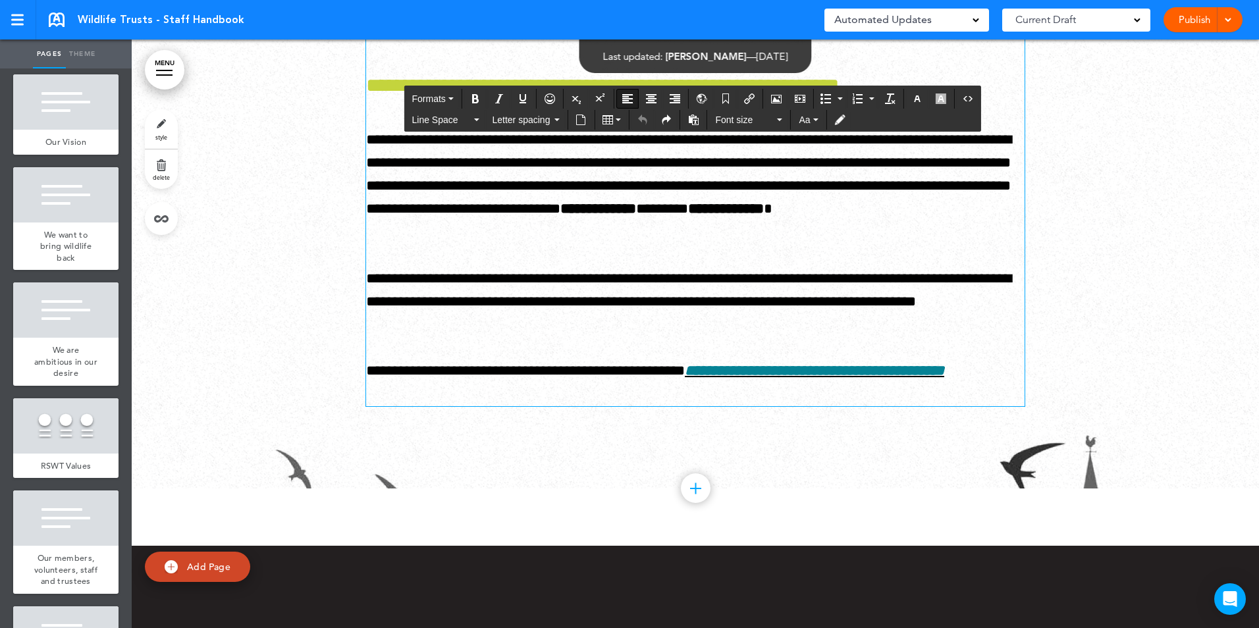
click at [672, 43] on h1 "**********" at bounding box center [695, 25] width 658 height 36
drag, startPoint x: 872, startPoint y: 223, endPoint x: 751, endPoint y: 228, distance: 121.9
click at [751, 95] on span "**********" at bounding box center [602, 85] width 473 height 19
drag, startPoint x: 870, startPoint y: 303, endPoint x: 790, endPoint y: 311, distance: 80.8
click at [790, 244] on p "**********" at bounding box center [695, 186] width 658 height 116
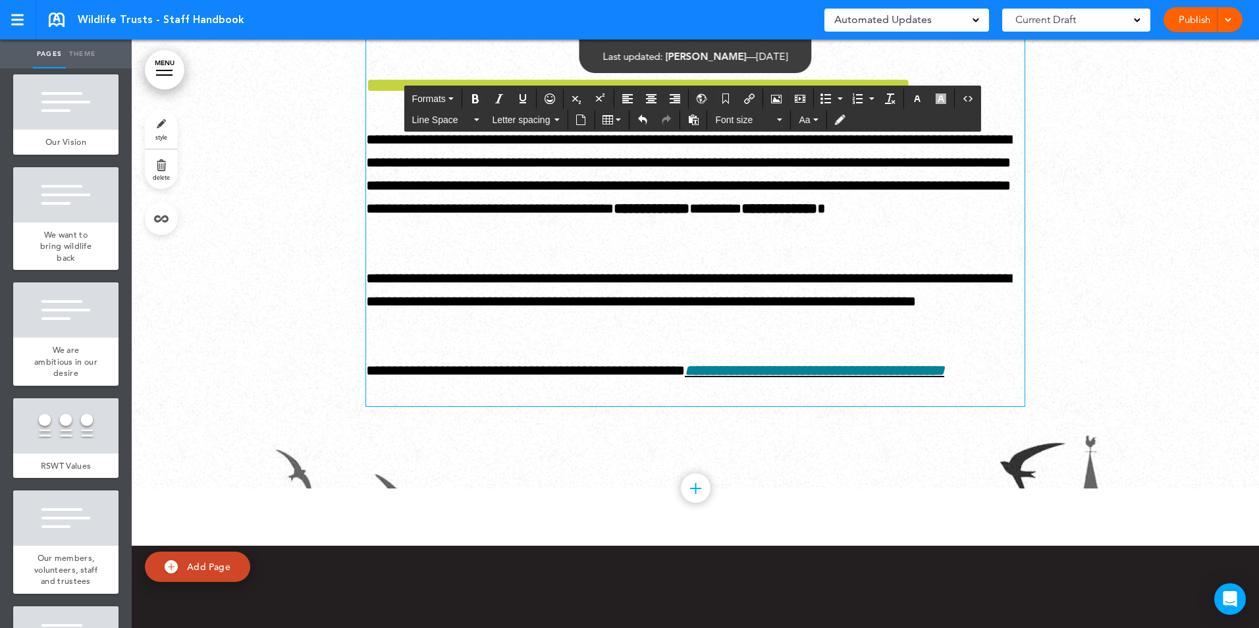
click at [1009, 337] on p "**********" at bounding box center [695, 302] width 658 height 70
click at [458, 406] on p "**********" at bounding box center [695, 383] width 658 height 46
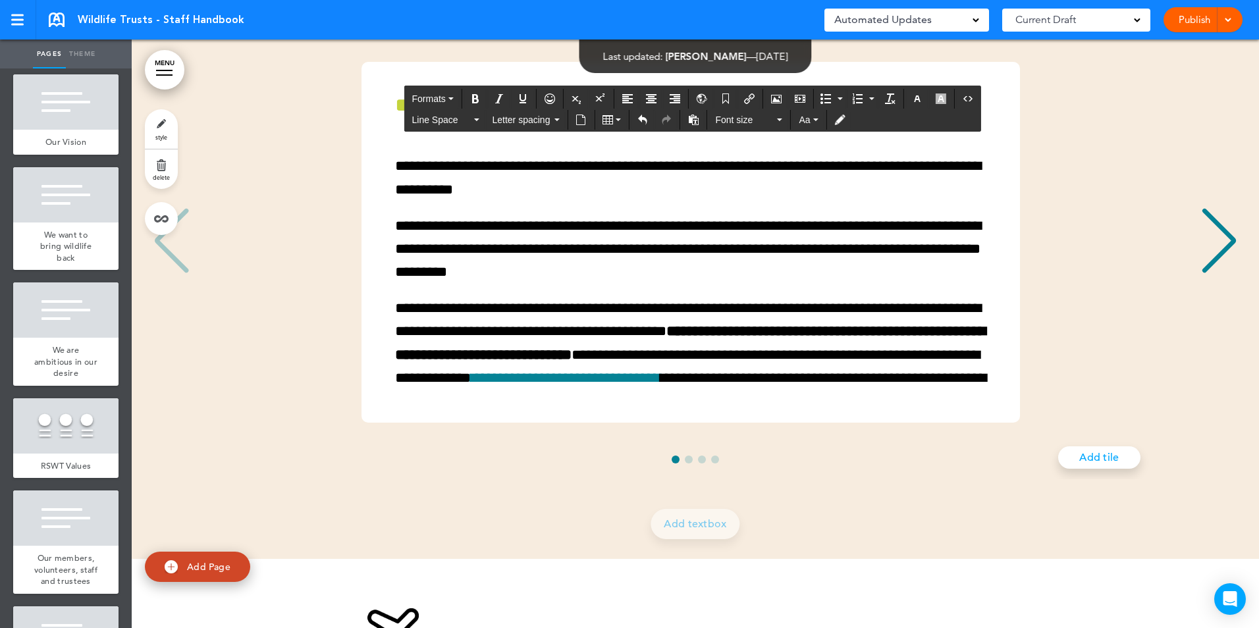
scroll to position [16200, 0]
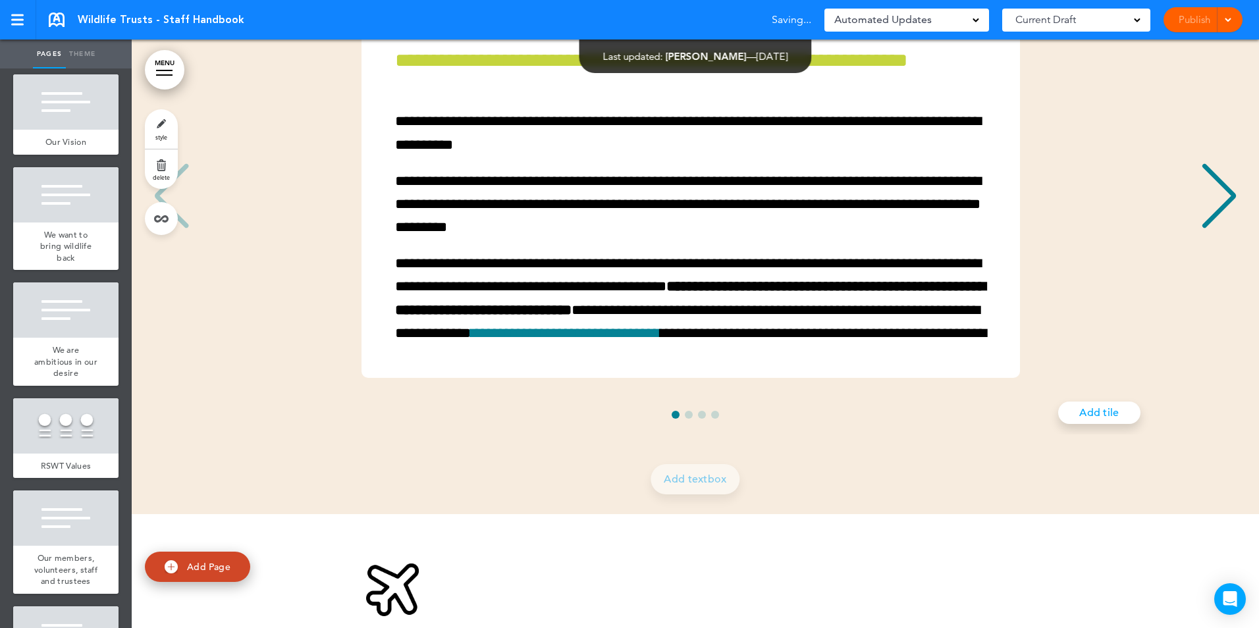
click at [1204, 229] on div "Next slide" at bounding box center [1219, 196] width 40 height 66
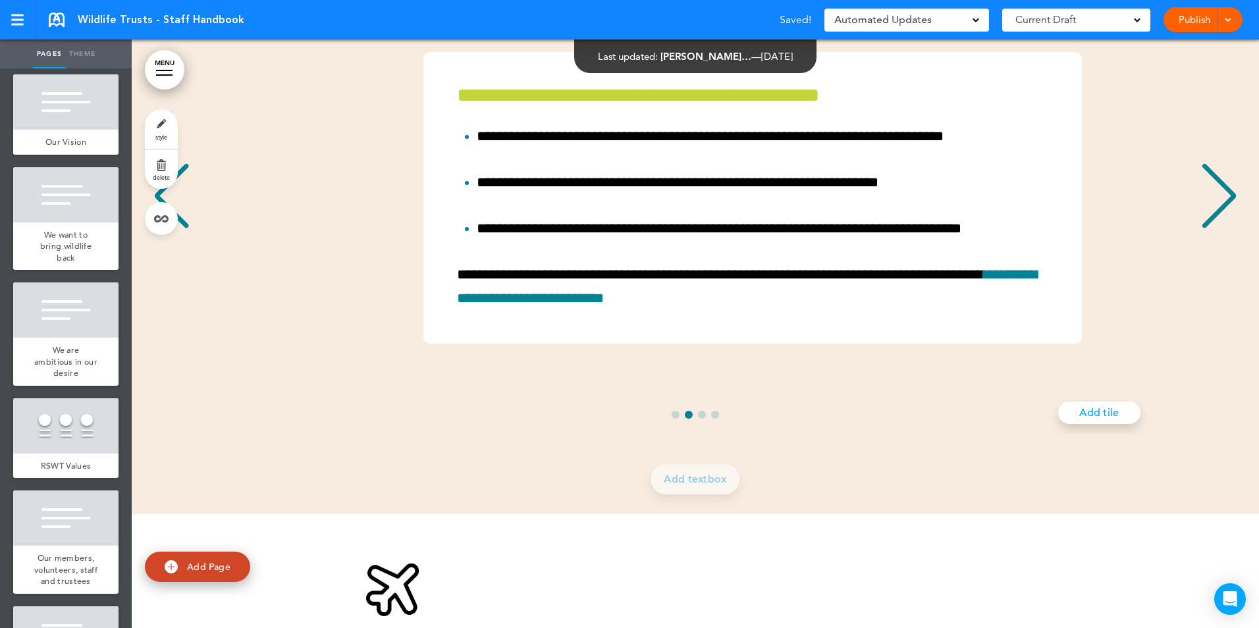
scroll to position [0, 1098]
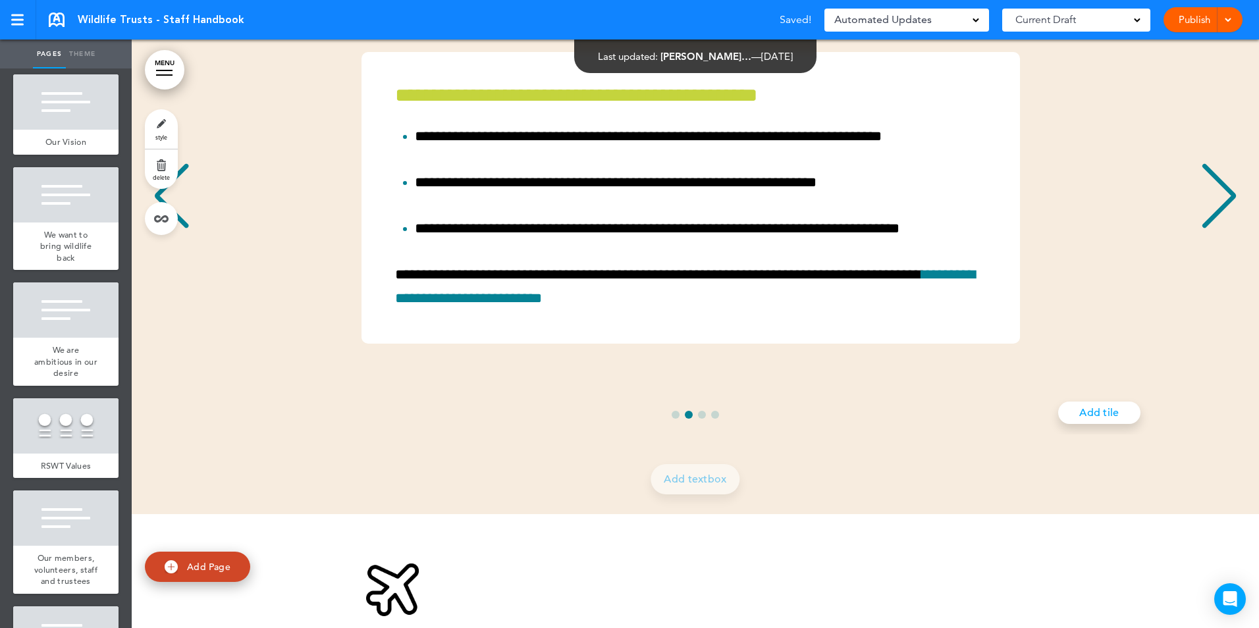
click at [1204, 229] on div "Next slide" at bounding box center [1219, 196] width 40 height 66
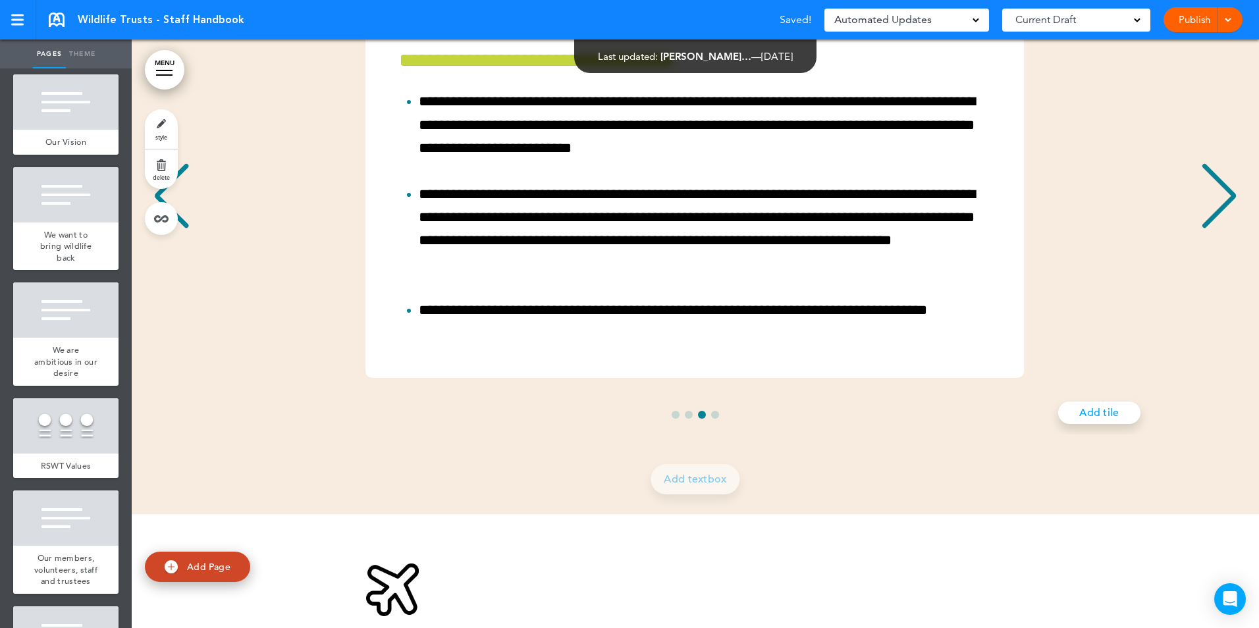
scroll to position [0, 2195]
click at [1204, 229] on div "Next slide" at bounding box center [1219, 196] width 40 height 66
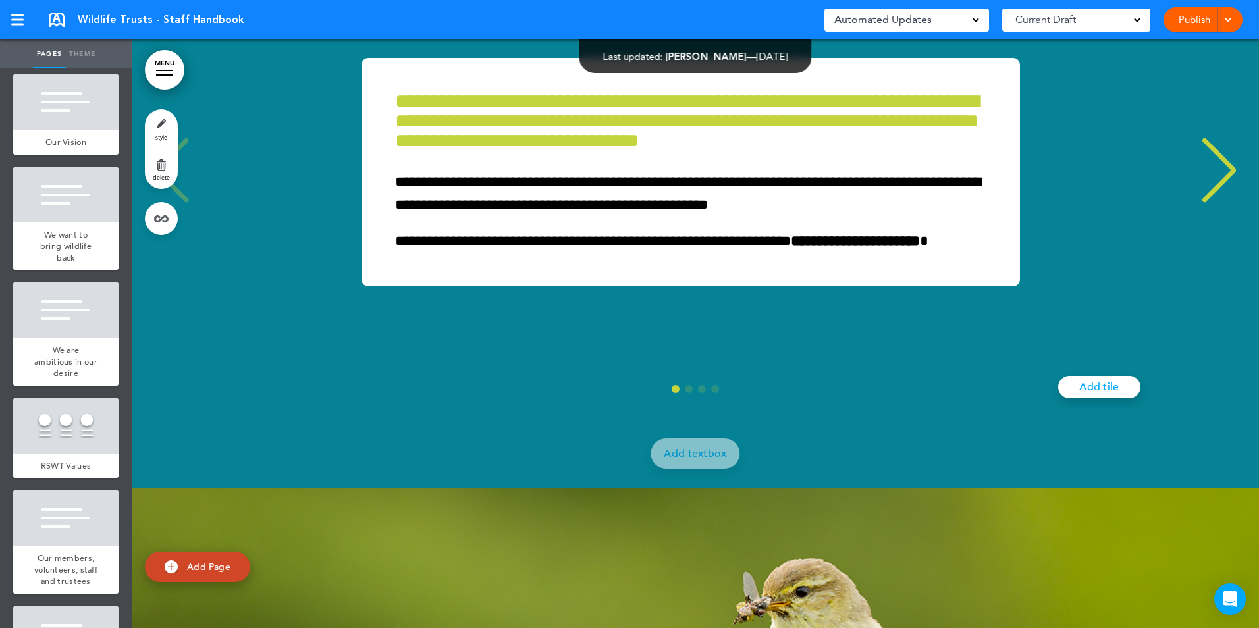
scroll to position [21600, 0]
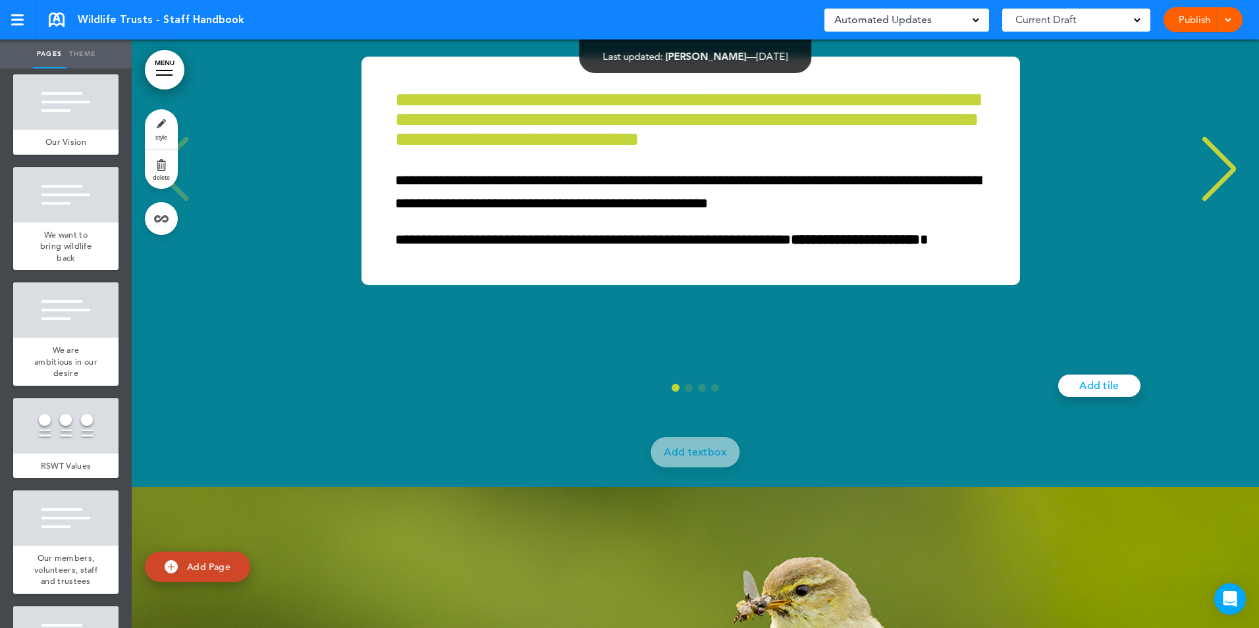
click at [1206, 202] on div "Next slide" at bounding box center [1219, 169] width 40 height 66
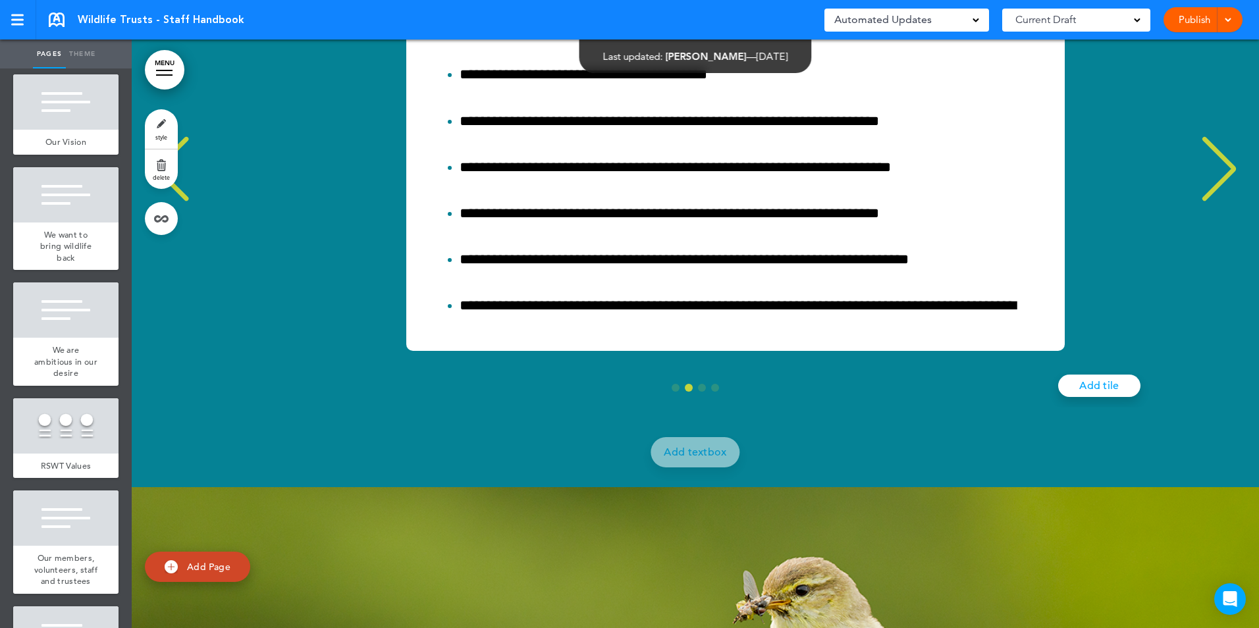
scroll to position [0, 1098]
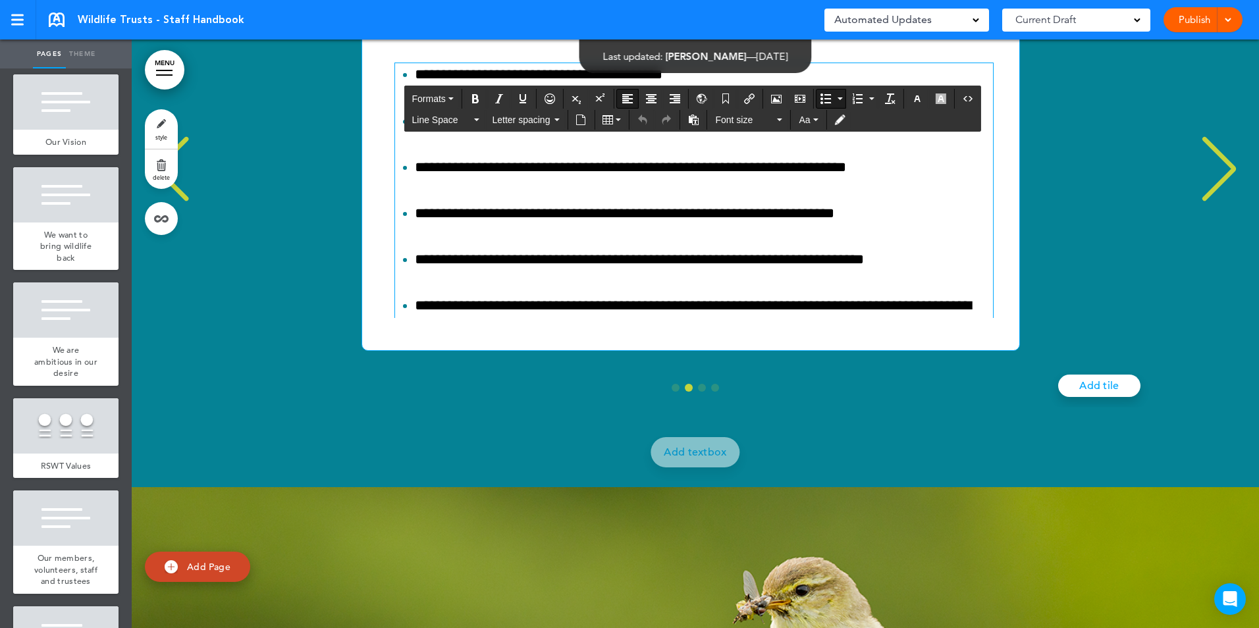
click at [650, 86] on li "**********" at bounding box center [702, 74] width 574 height 23
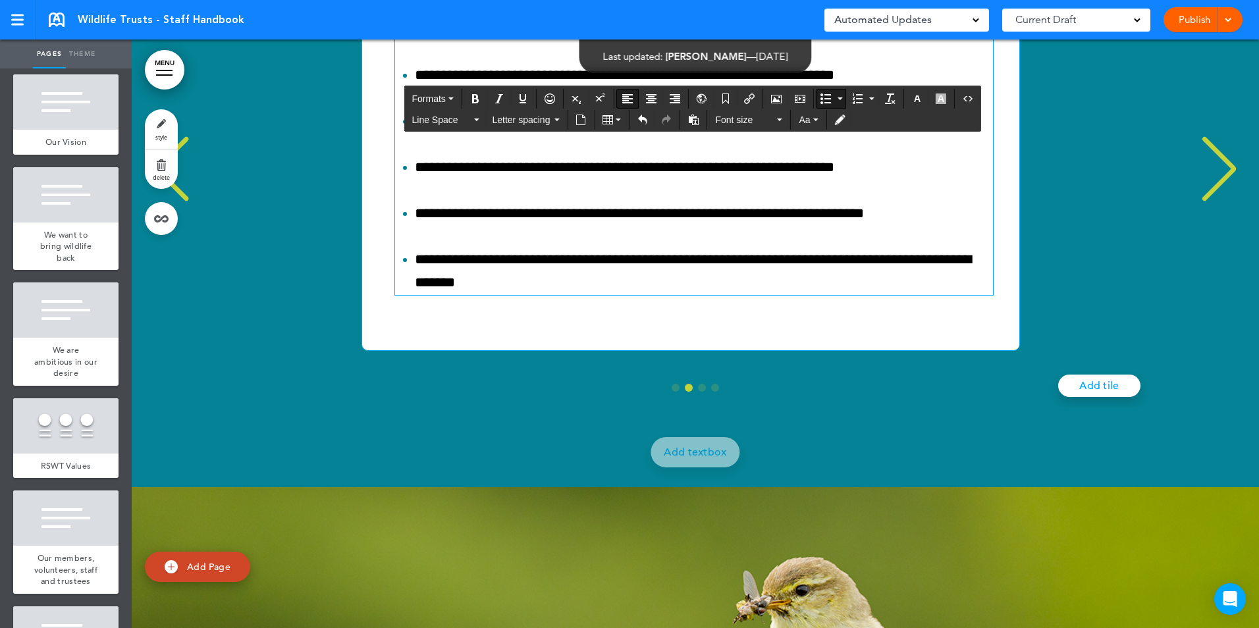
scroll to position [21666, 0]
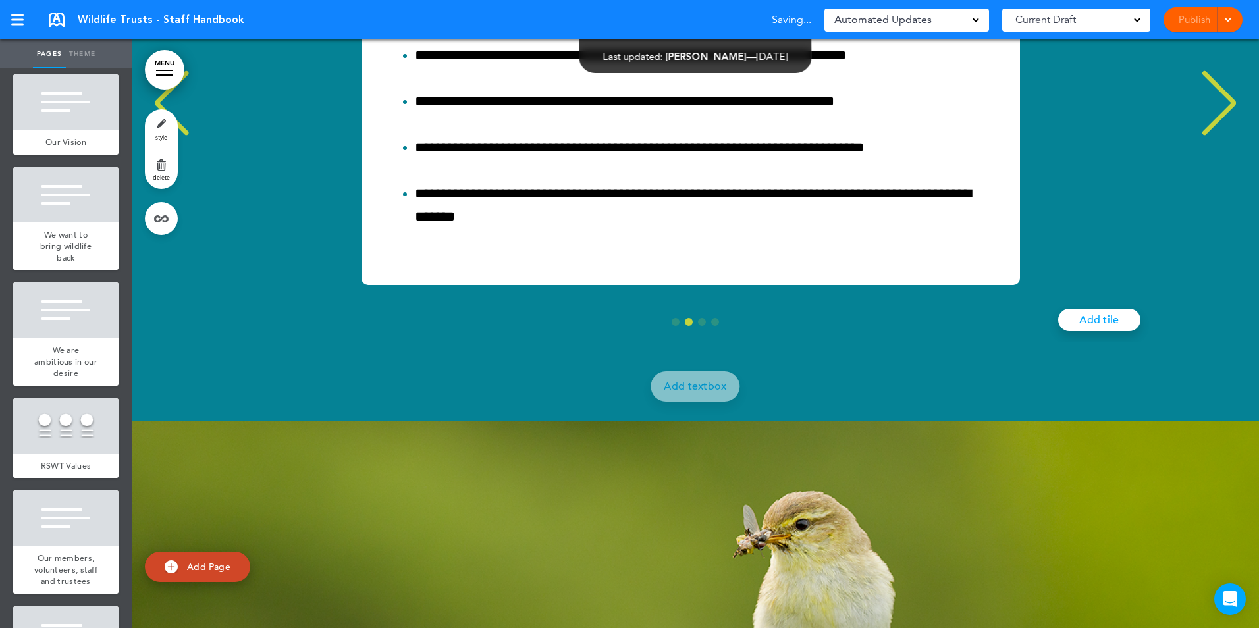
click at [1208, 136] on div "Next slide" at bounding box center [1219, 103] width 40 height 66
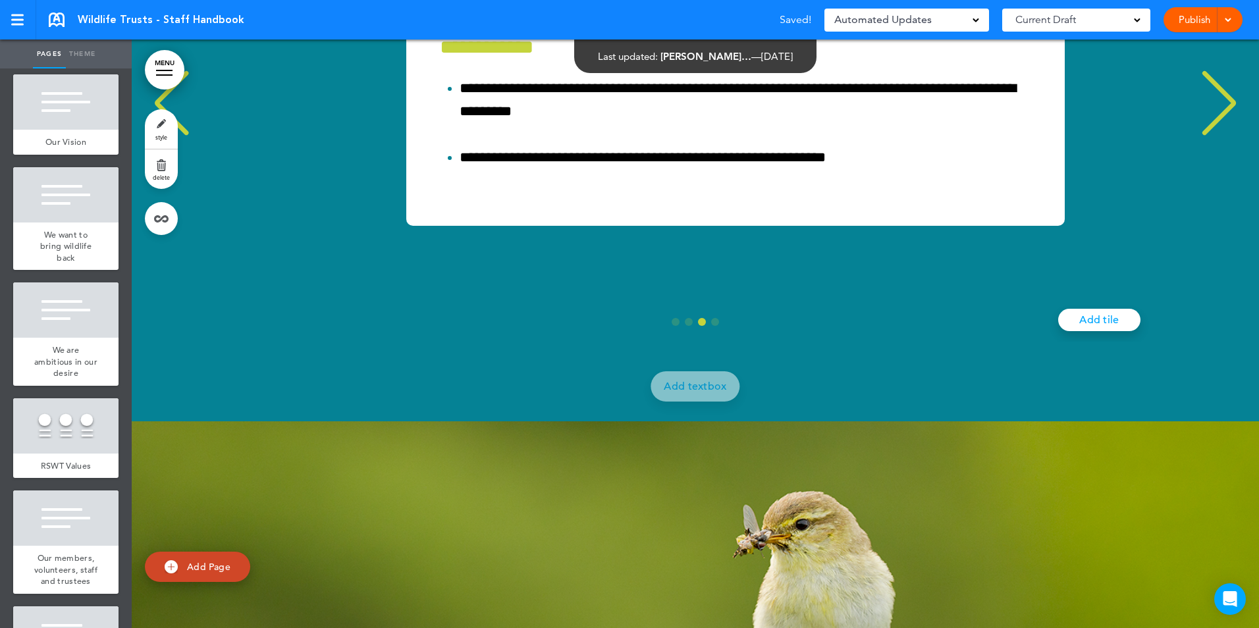
scroll to position [0, 2195]
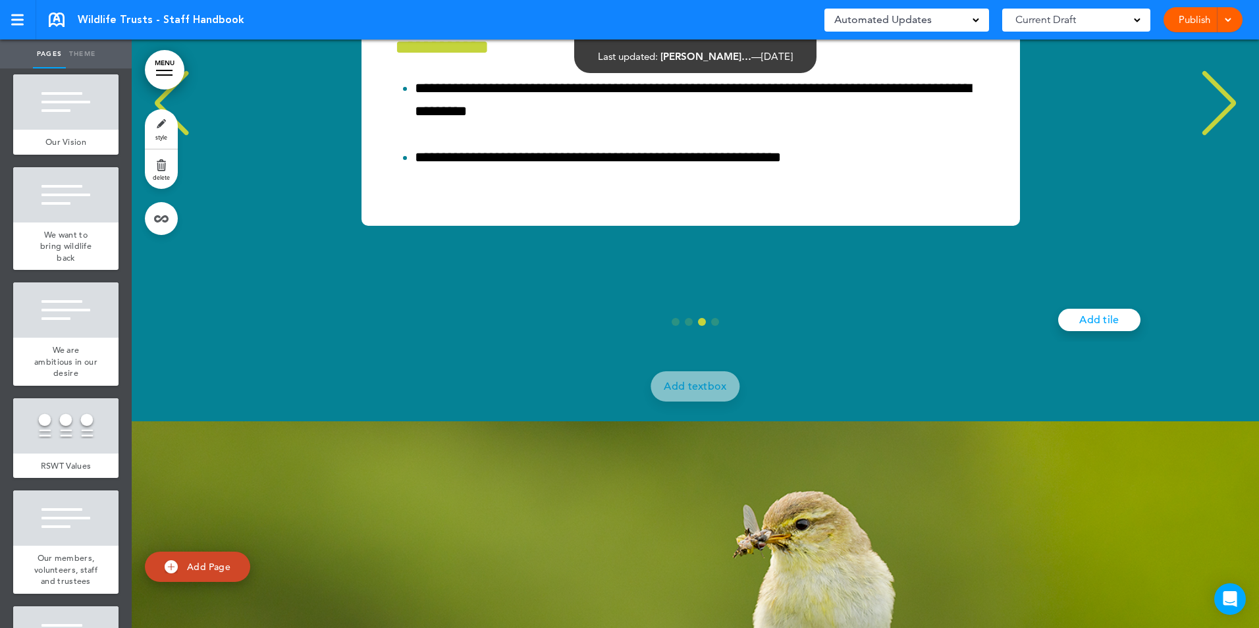
click at [1208, 136] on div "Next slide" at bounding box center [1219, 103] width 40 height 66
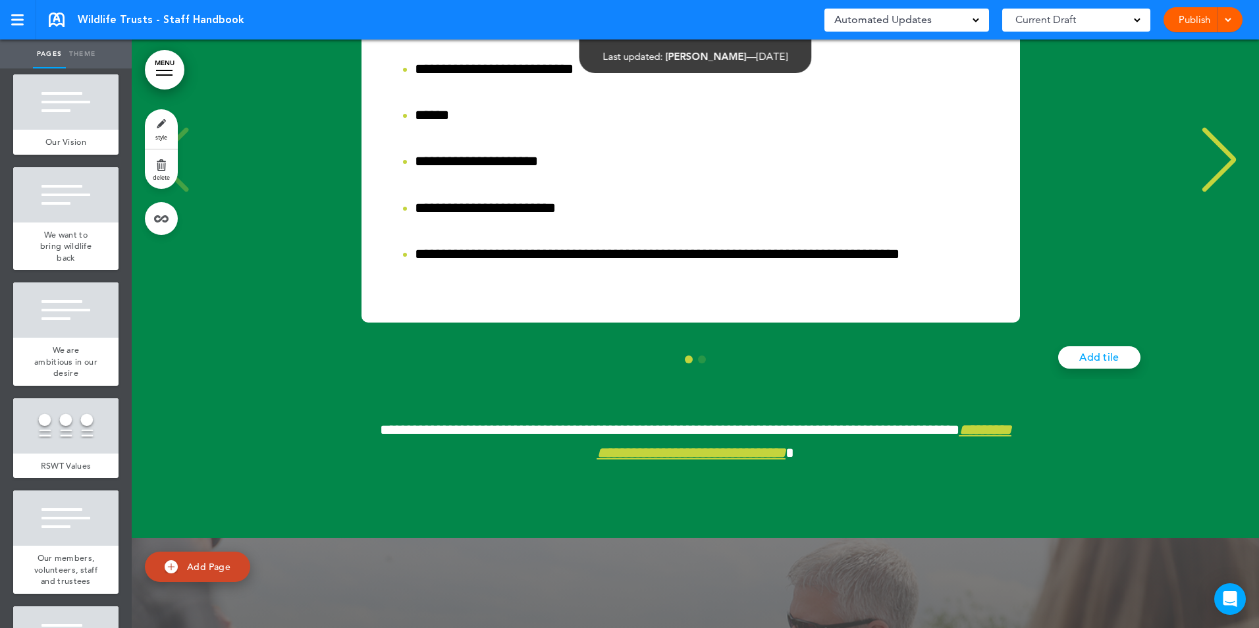
scroll to position [28645, 0]
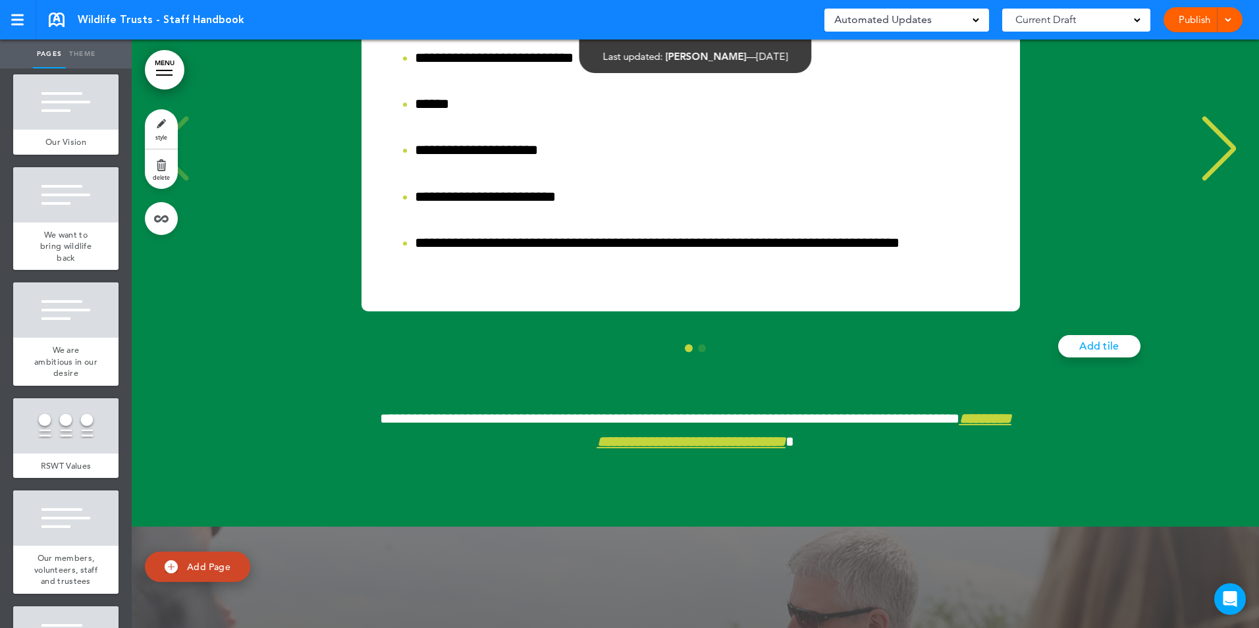
click at [1205, 182] on div "Next slide" at bounding box center [1219, 149] width 40 height 66
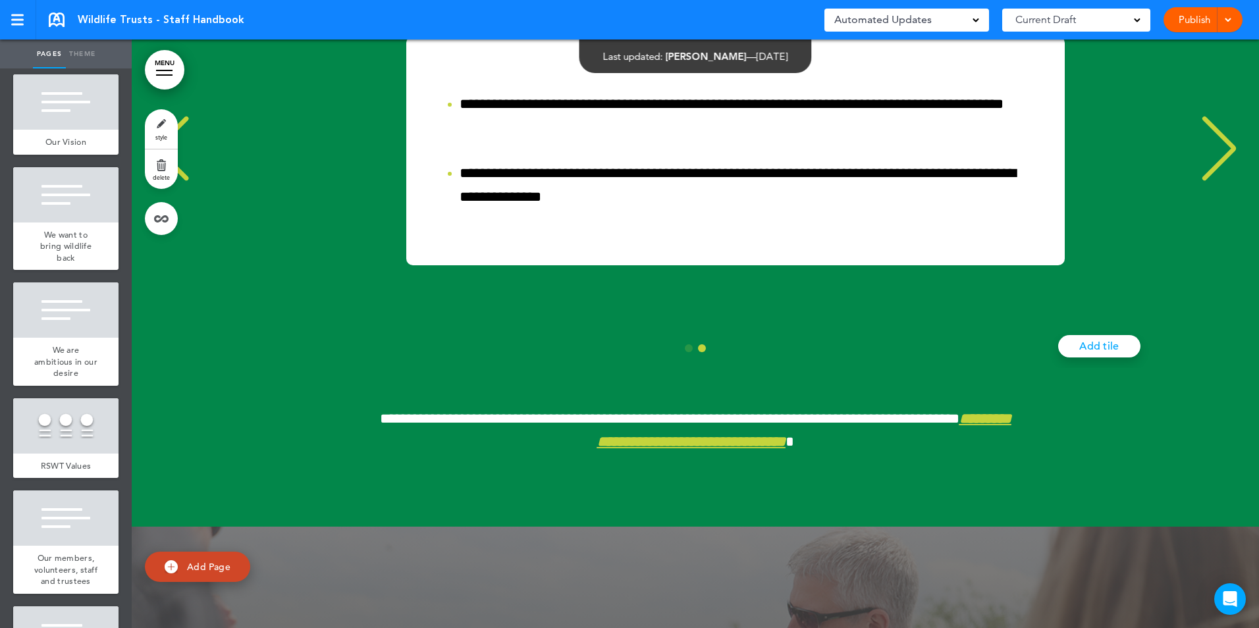
scroll to position [0, 1098]
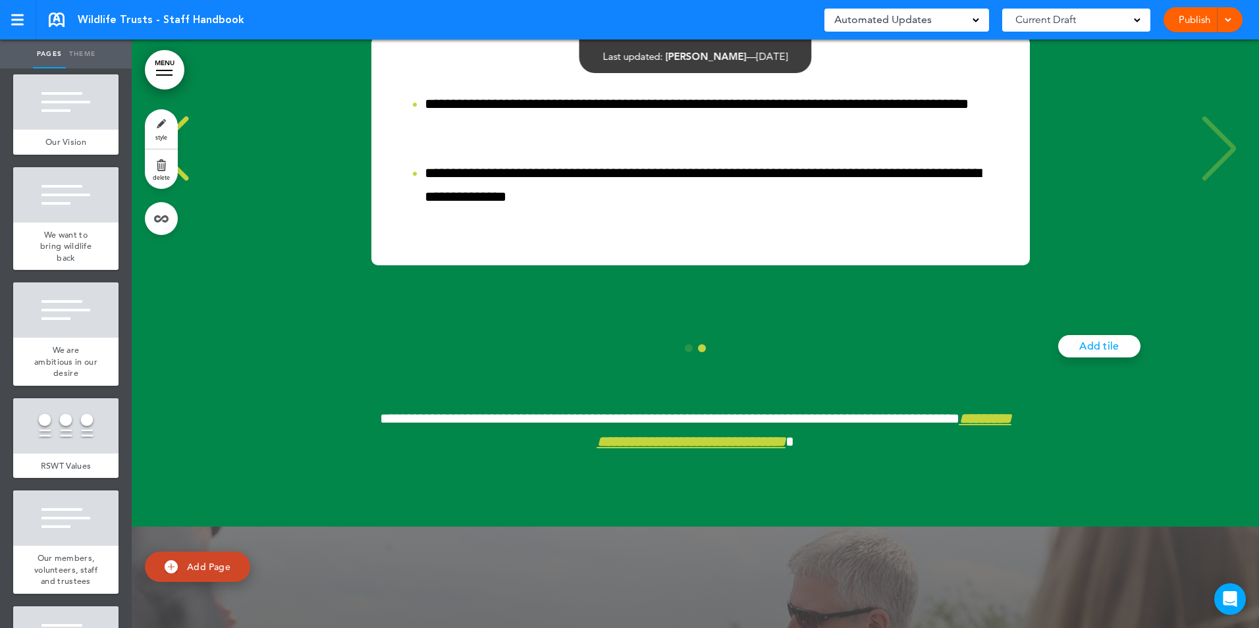
click at [1205, 265] on div "**********" at bounding box center [700, 150] width 1091 height 229
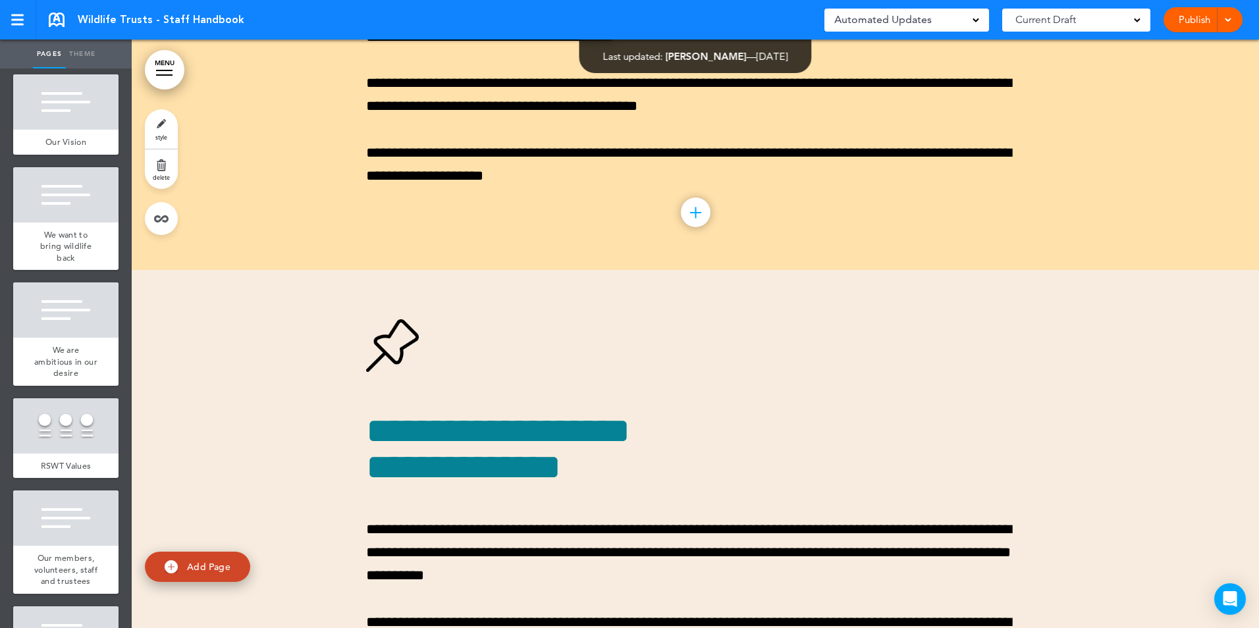
scroll to position [53535, 0]
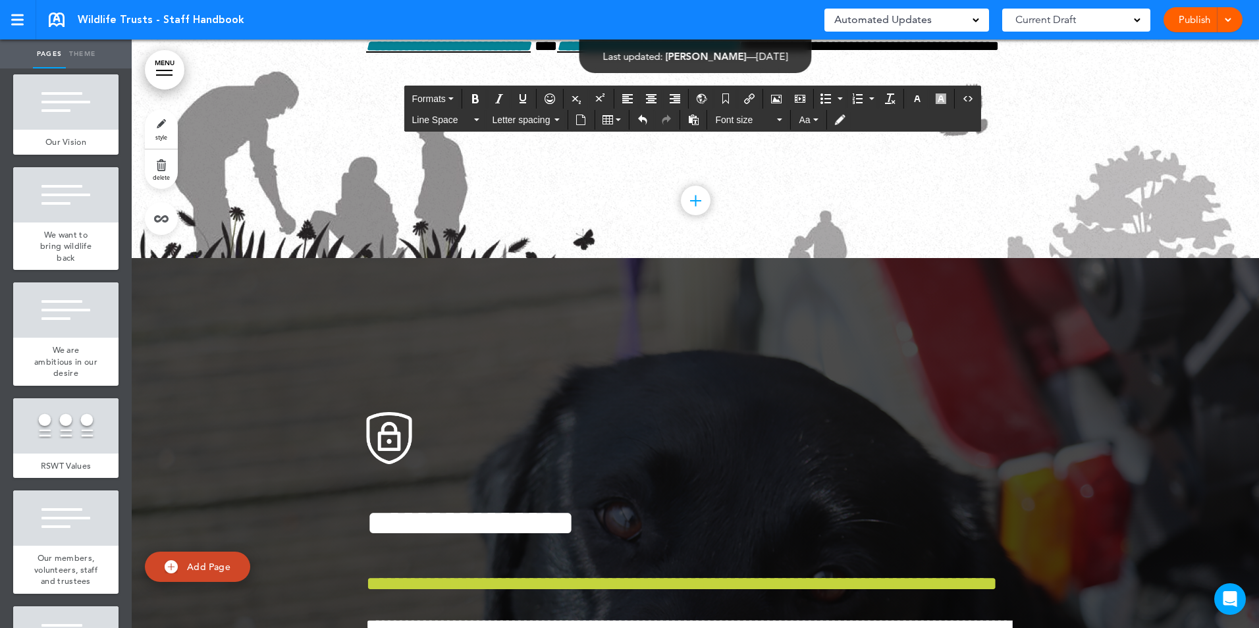
scroll to position [63215, 0]
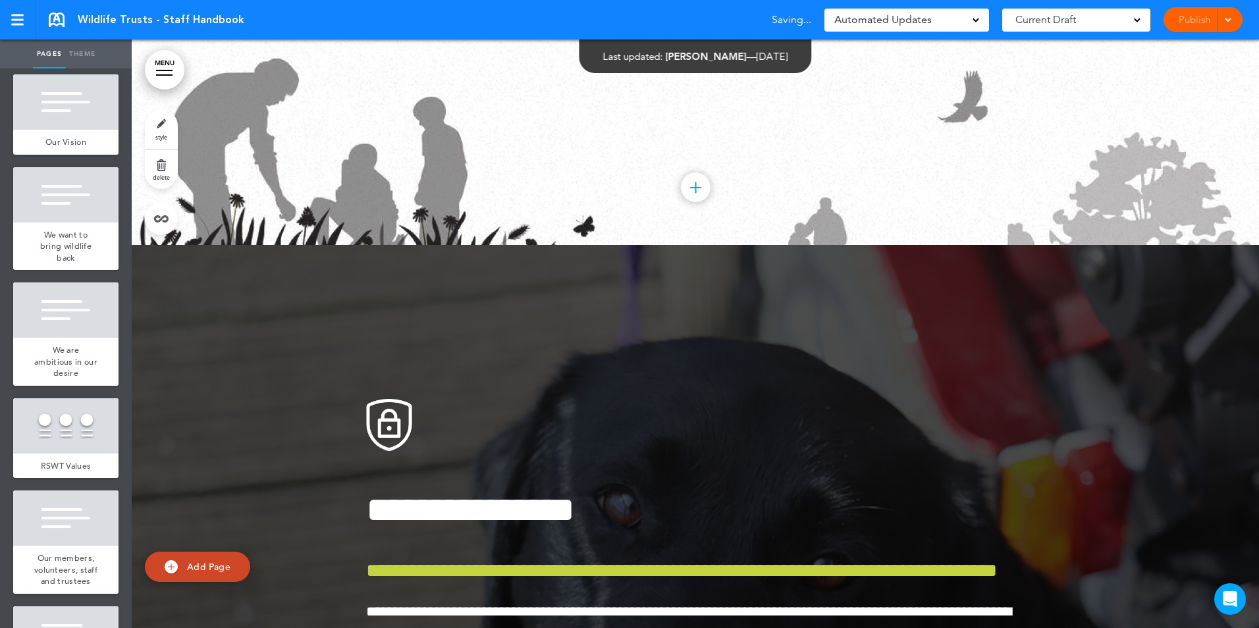
click at [1232, 24] on div at bounding box center [1225, 19] width 13 height 25
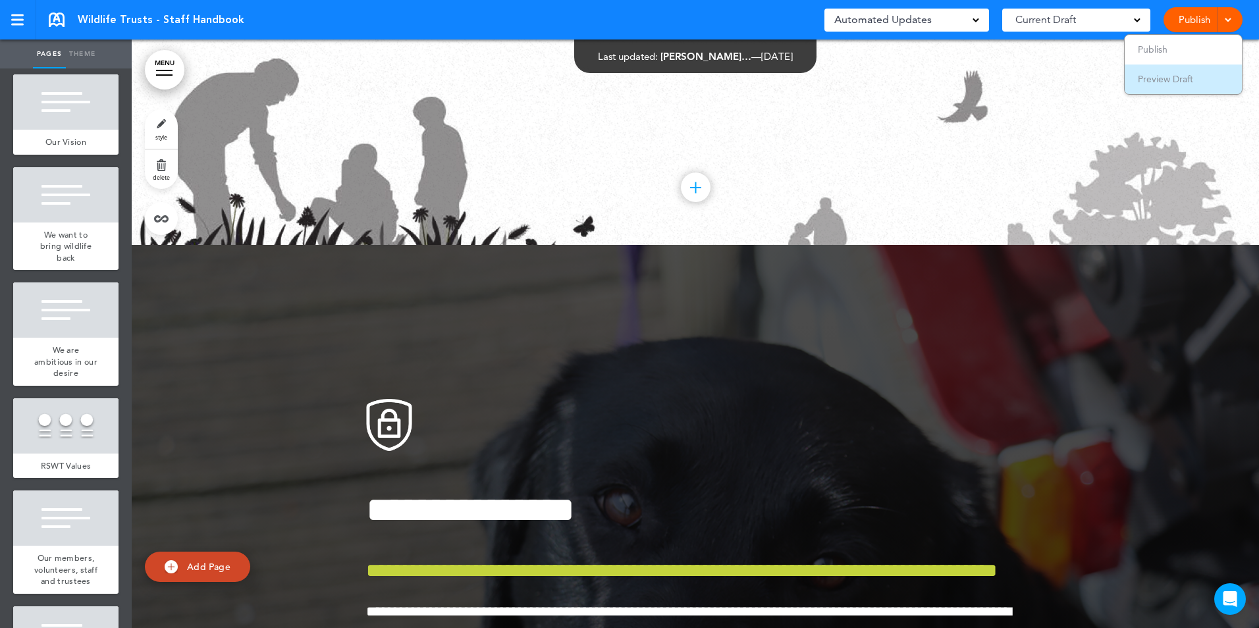
click at [1164, 77] on span "Preview Draft" at bounding box center [1165, 79] width 55 height 12
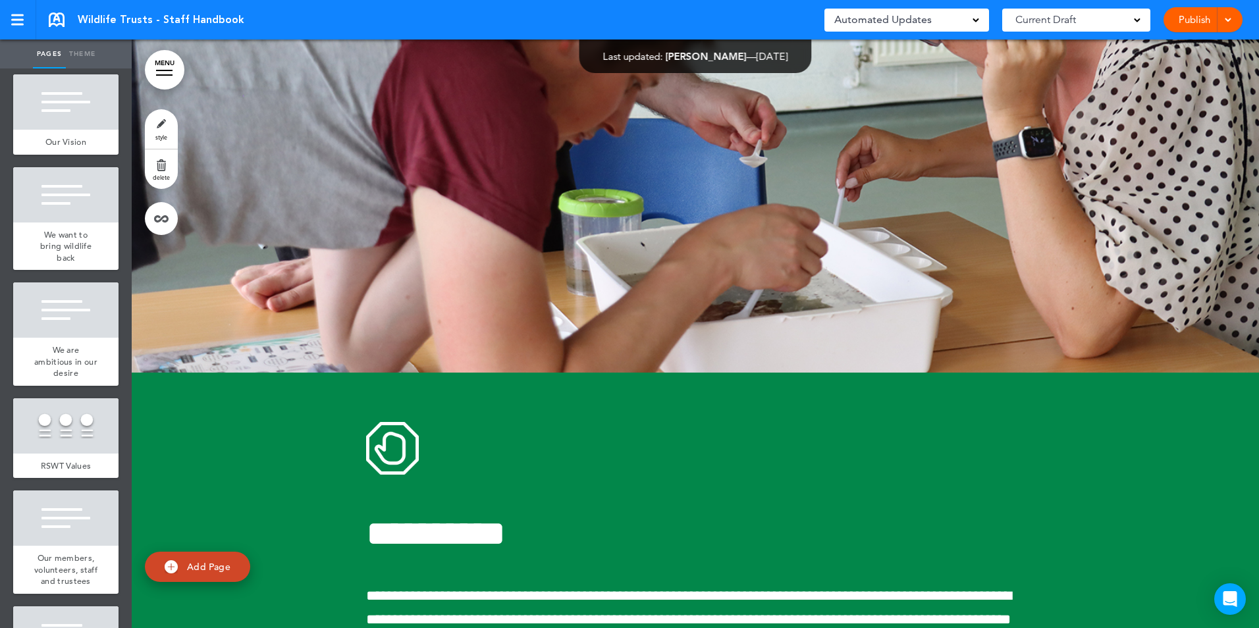
scroll to position [55050, 0]
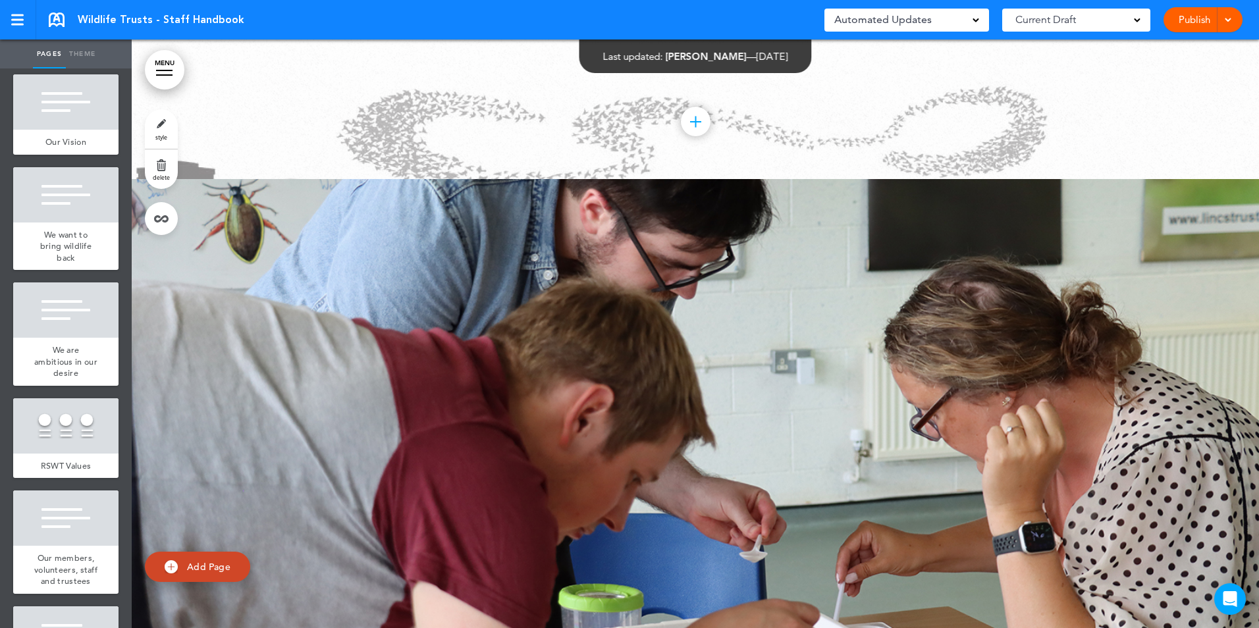
click at [165, 68] on link "MENU" at bounding box center [165, 70] width 40 height 40
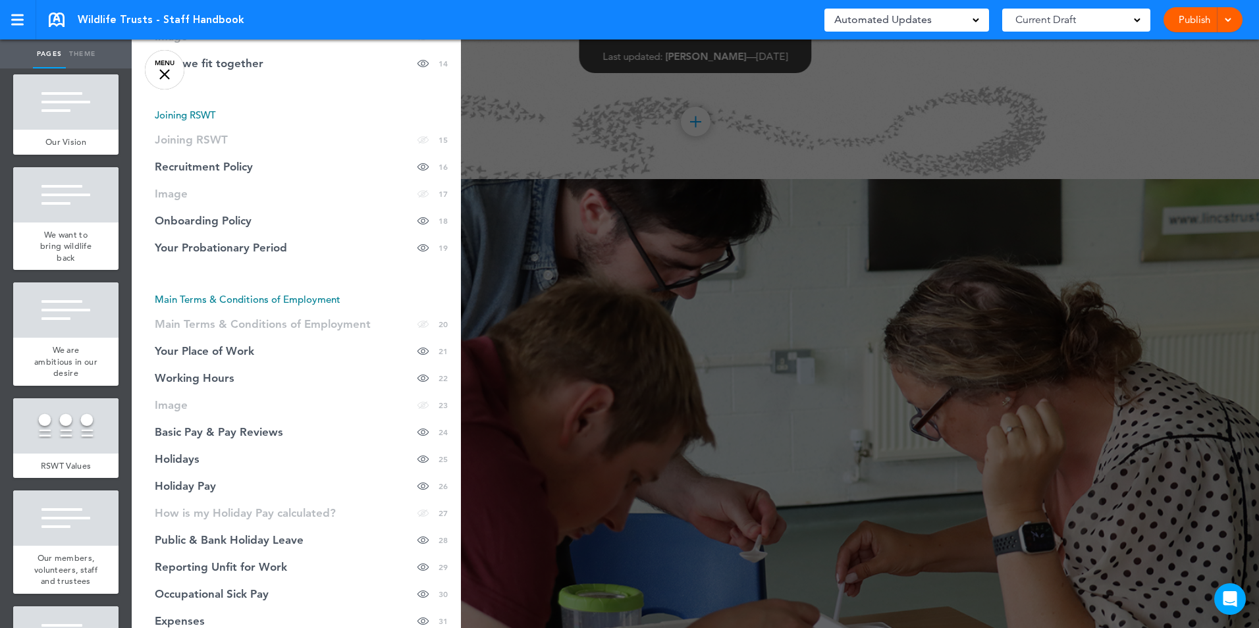
scroll to position [461, 0]
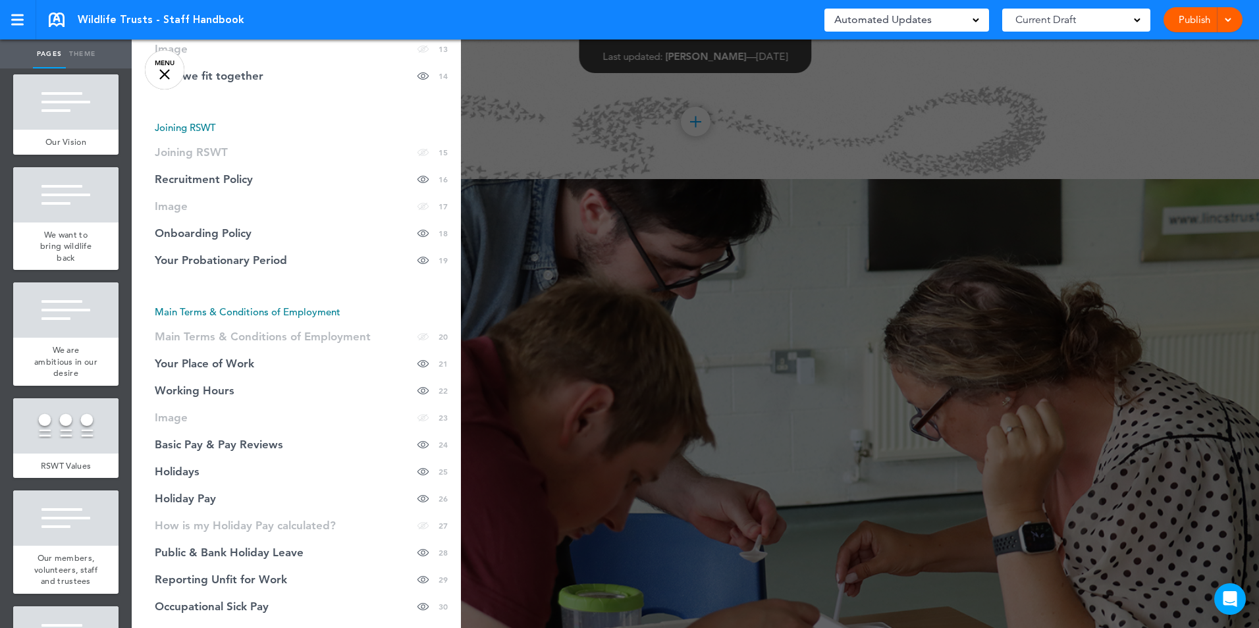
click at [612, 325] on div at bounding box center [761, 314] width 1259 height 628
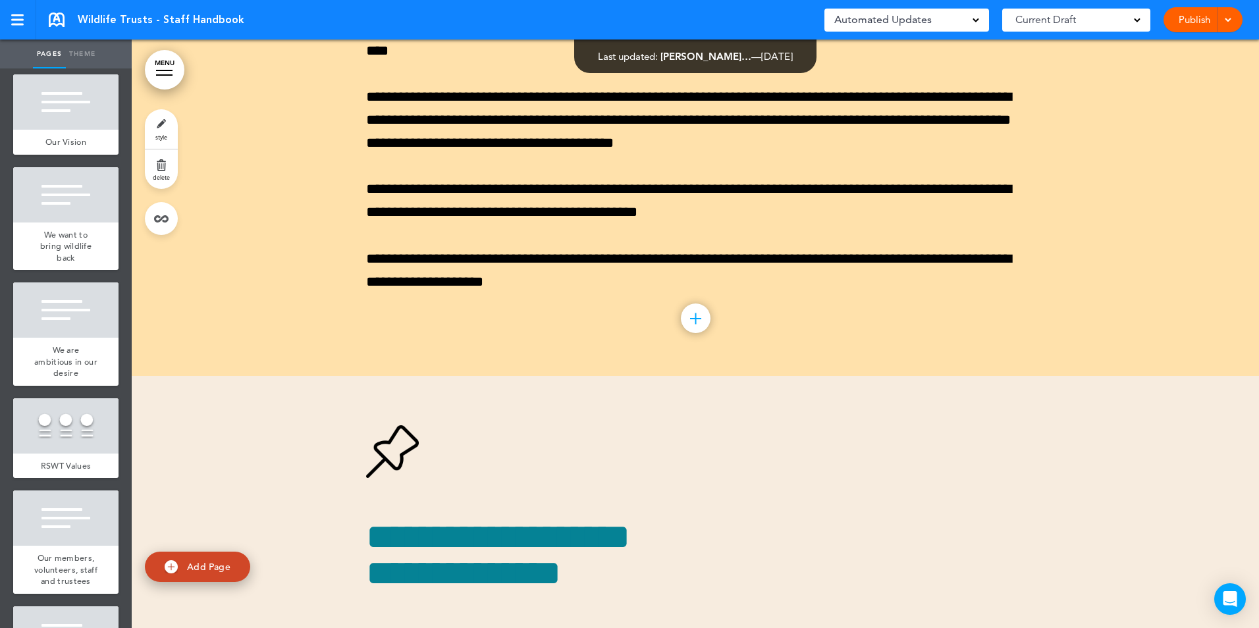
scroll to position [53404, 0]
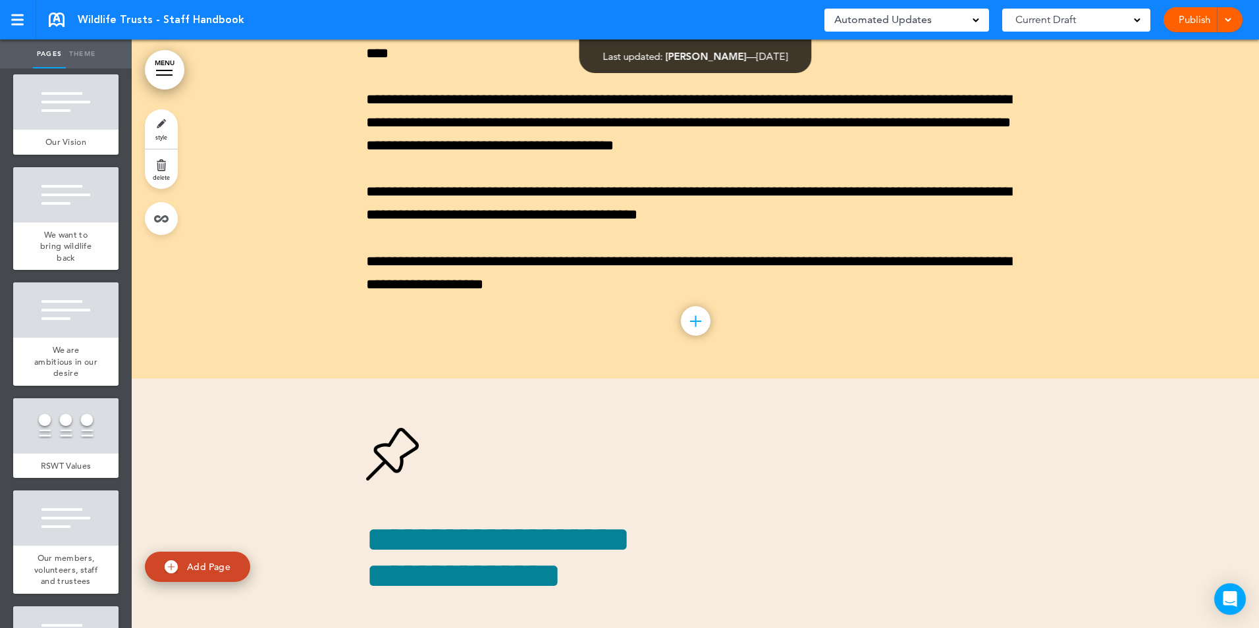
click at [1193, 21] on link "Publish" at bounding box center [1193, 19] width 41 height 25
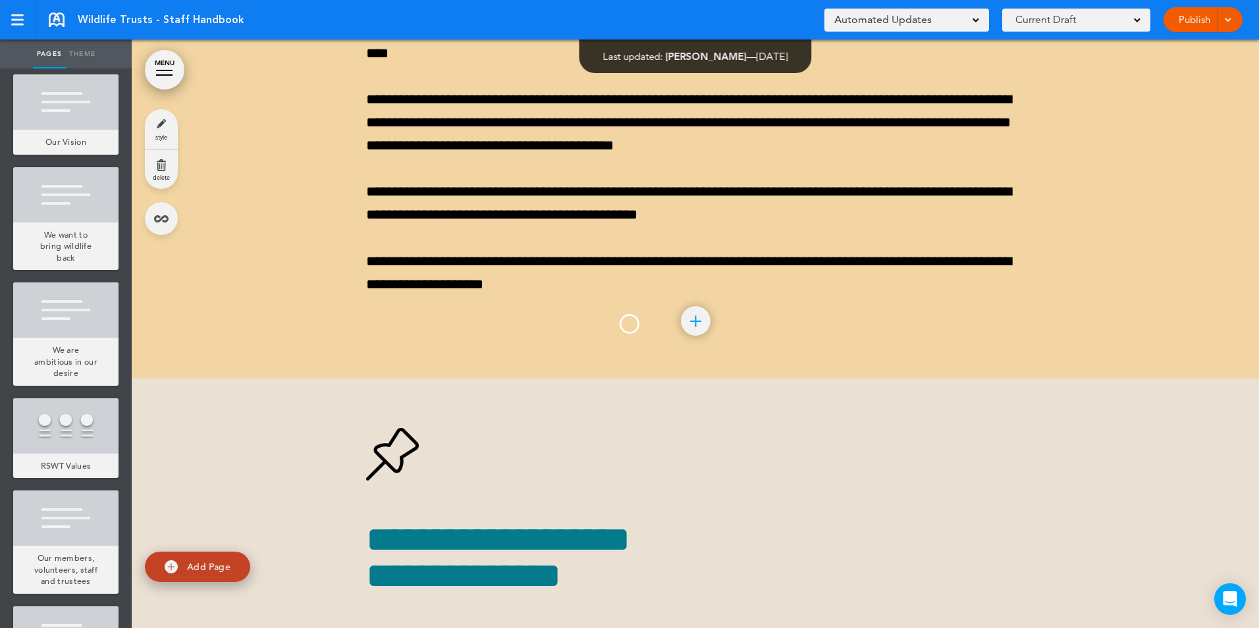
scroll to position [0, 0]
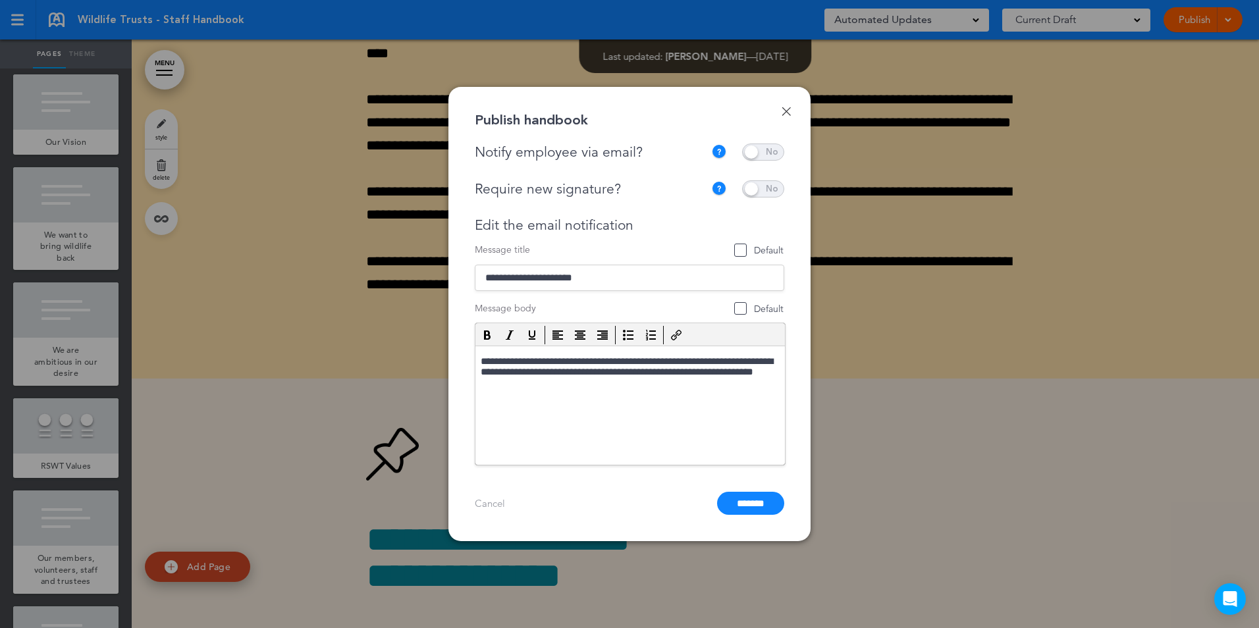
click at [489, 502] on link "Cancel" at bounding box center [490, 503] width 30 height 13
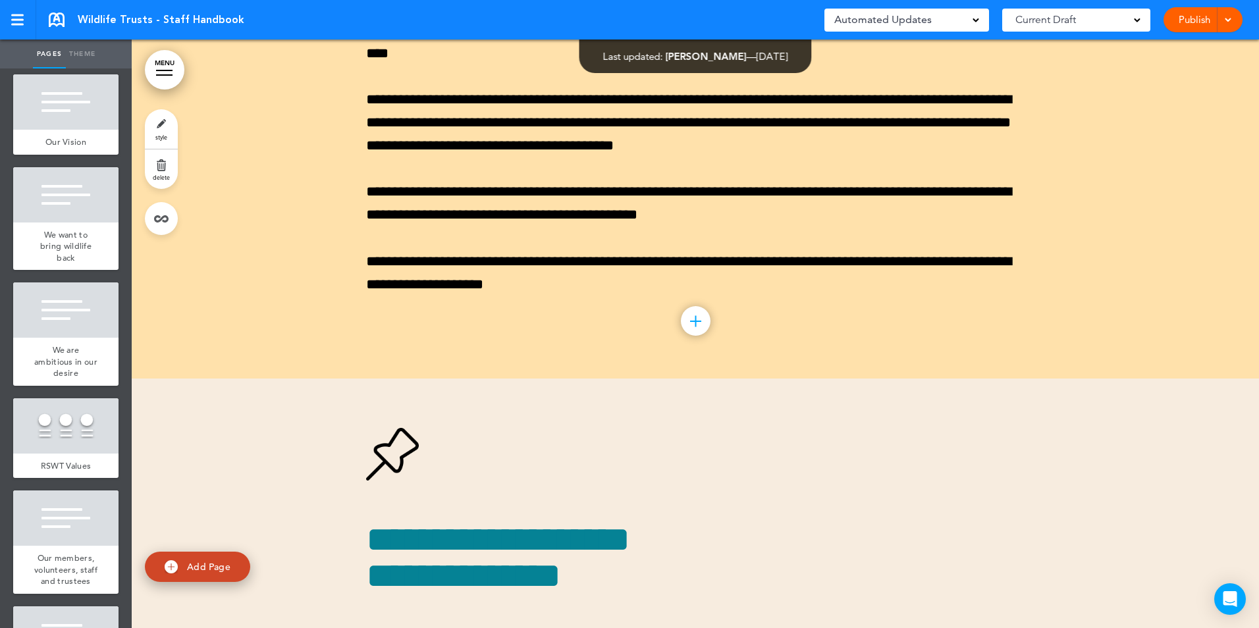
click at [161, 67] on link "MENU" at bounding box center [165, 70] width 40 height 40
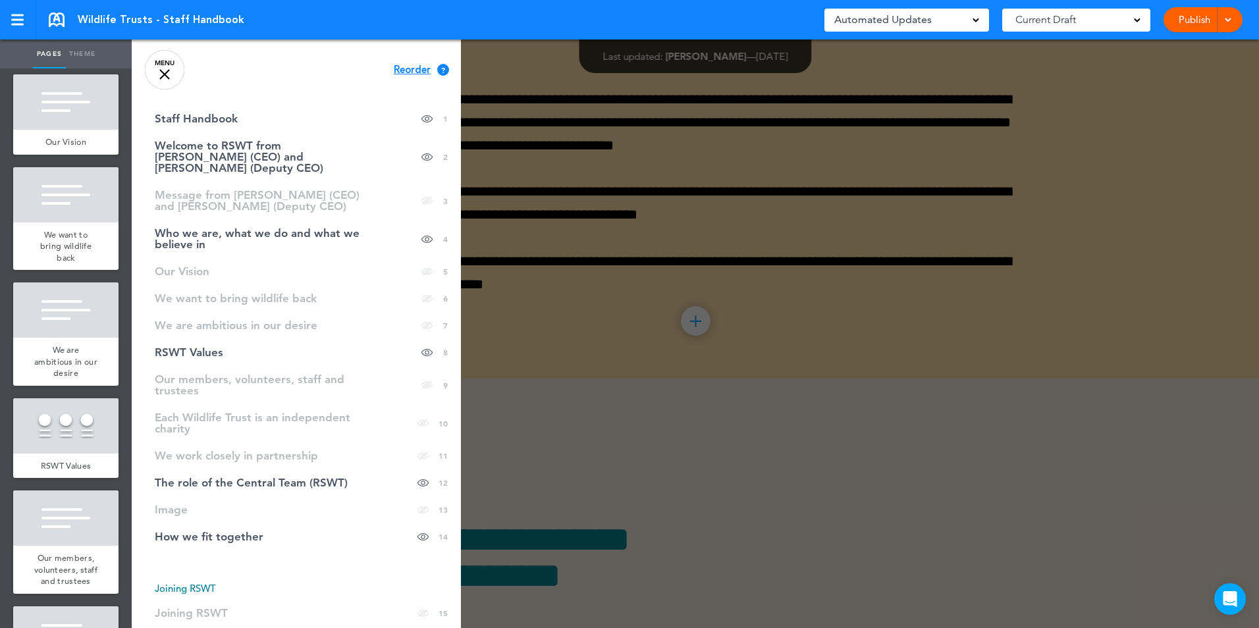
click at [74, 53] on link "Theme" at bounding box center [82, 54] width 33 height 29
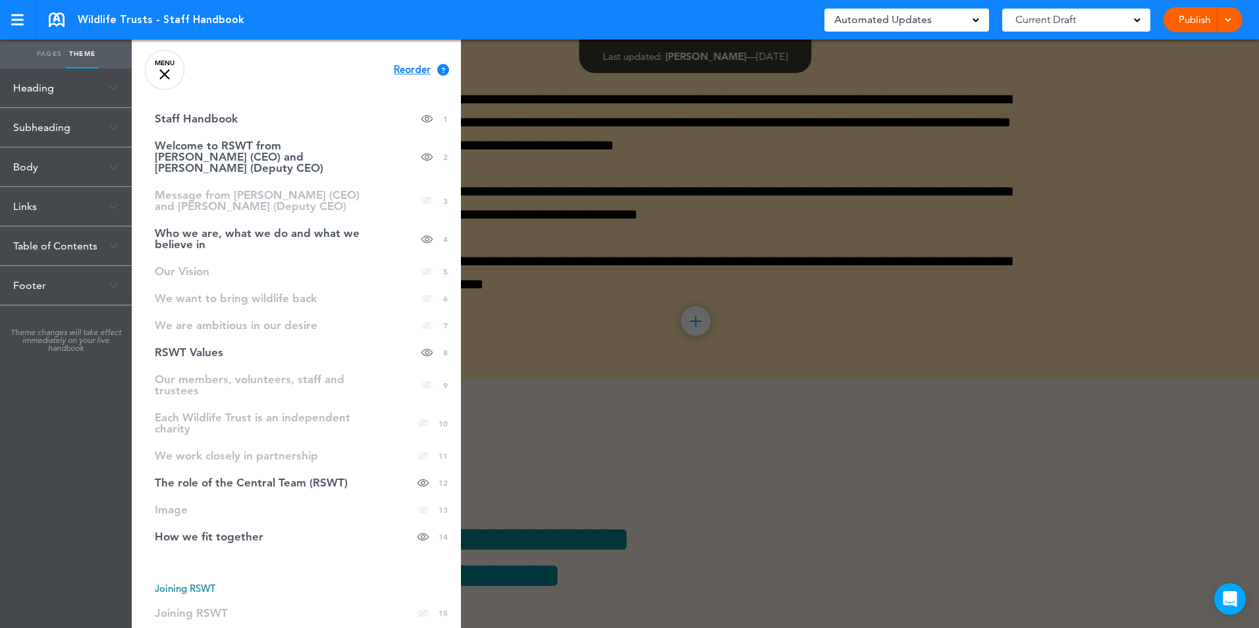
click at [42, 85] on div "Heading" at bounding box center [66, 87] width 132 height 39
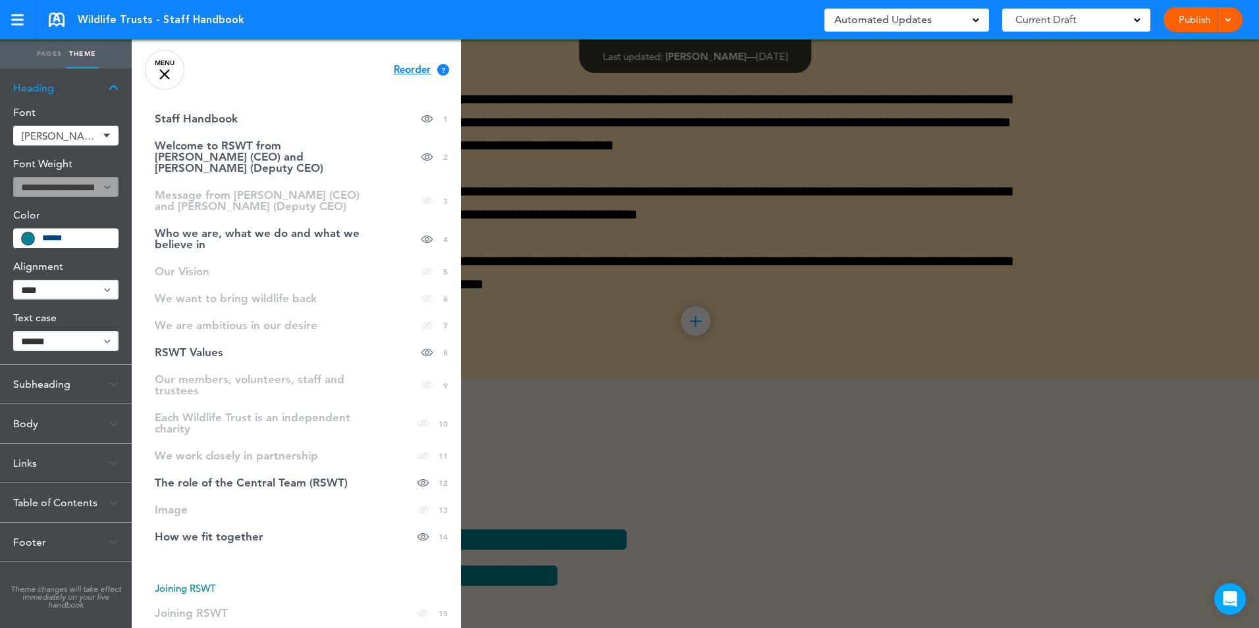
click at [620, 160] on div at bounding box center [761, 314] width 1259 height 628
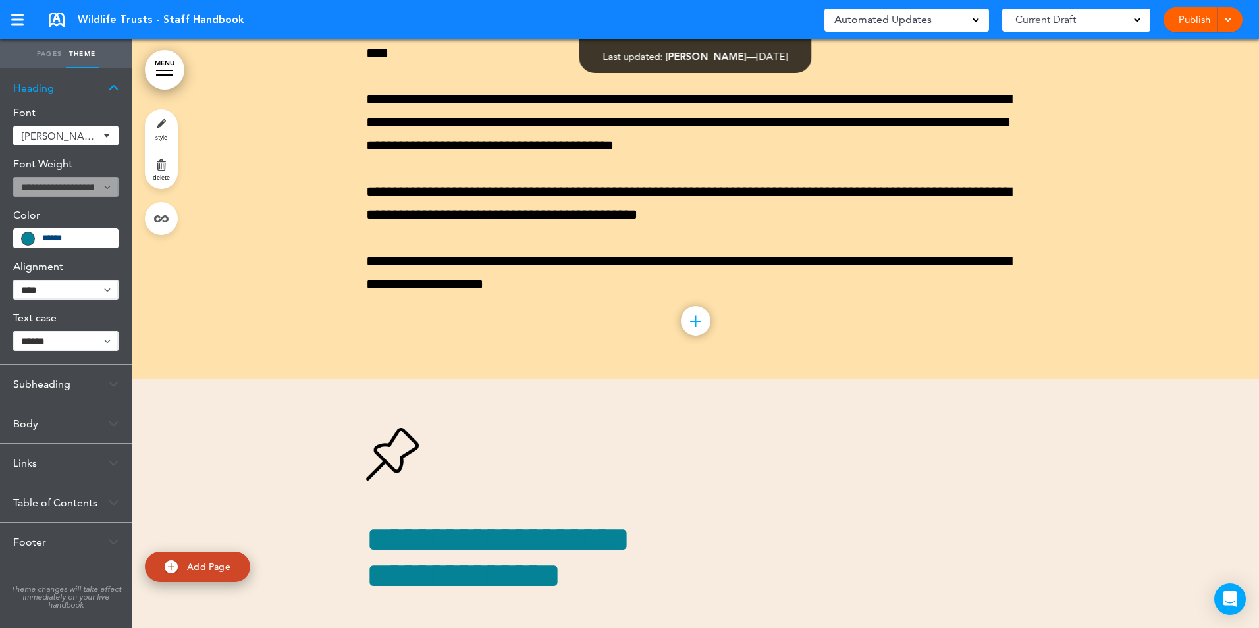
click at [1138, 22] on span at bounding box center [1137, 19] width 7 height 7
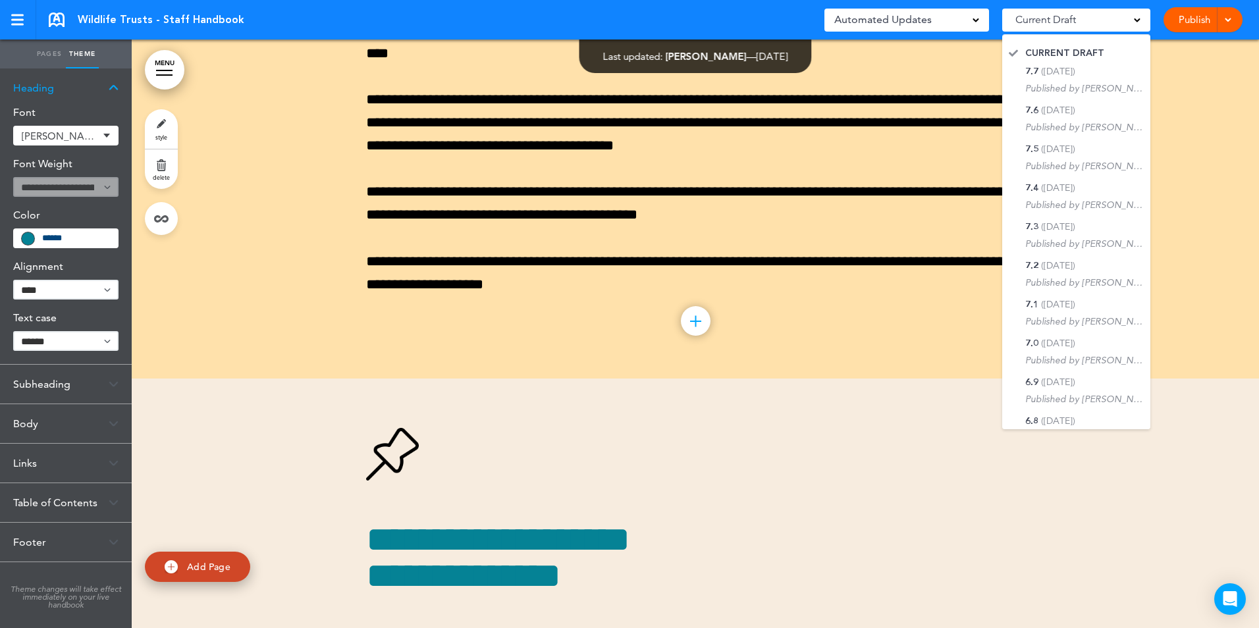
click at [1138, 22] on span at bounding box center [1137, 19] width 7 height 7
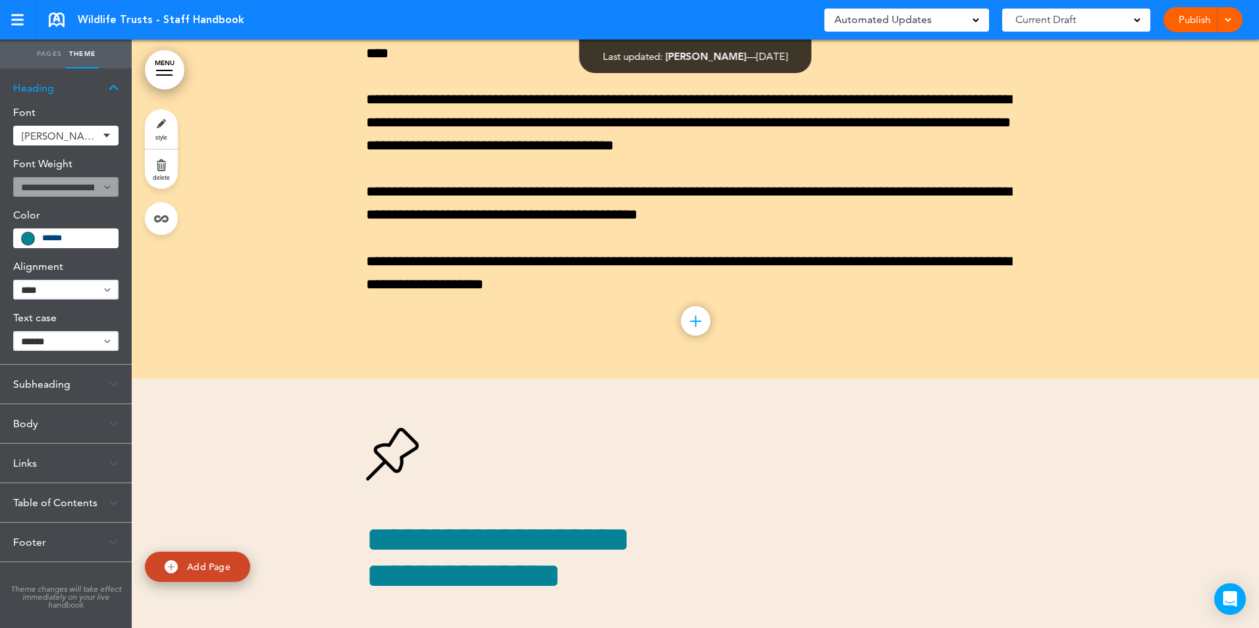
click at [1223, 23] on div at bounding box center [1225, 19] width 13 height 25
click at [60, 383] on div "Subheading" at bounding box center [66, 384] width 132 height 39
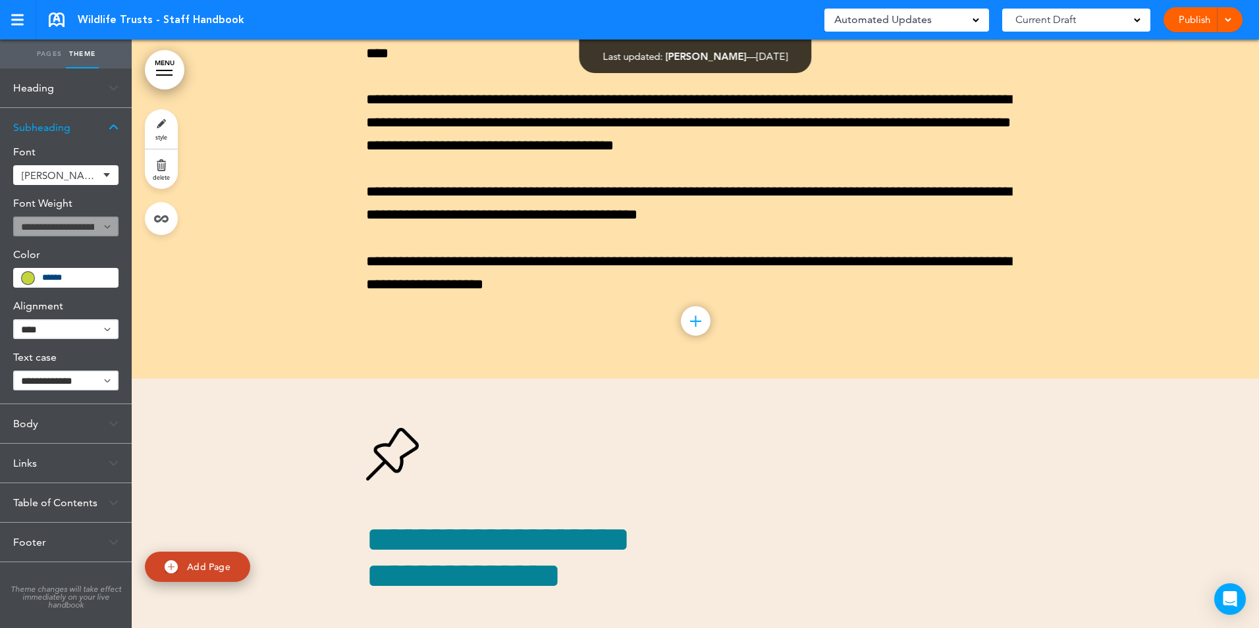
click at [224, 348] on div at bounding box center [695, 34] width 1127 height 687
click at [113, 500] on img at bounding box center [114, 502] width 10 height 7
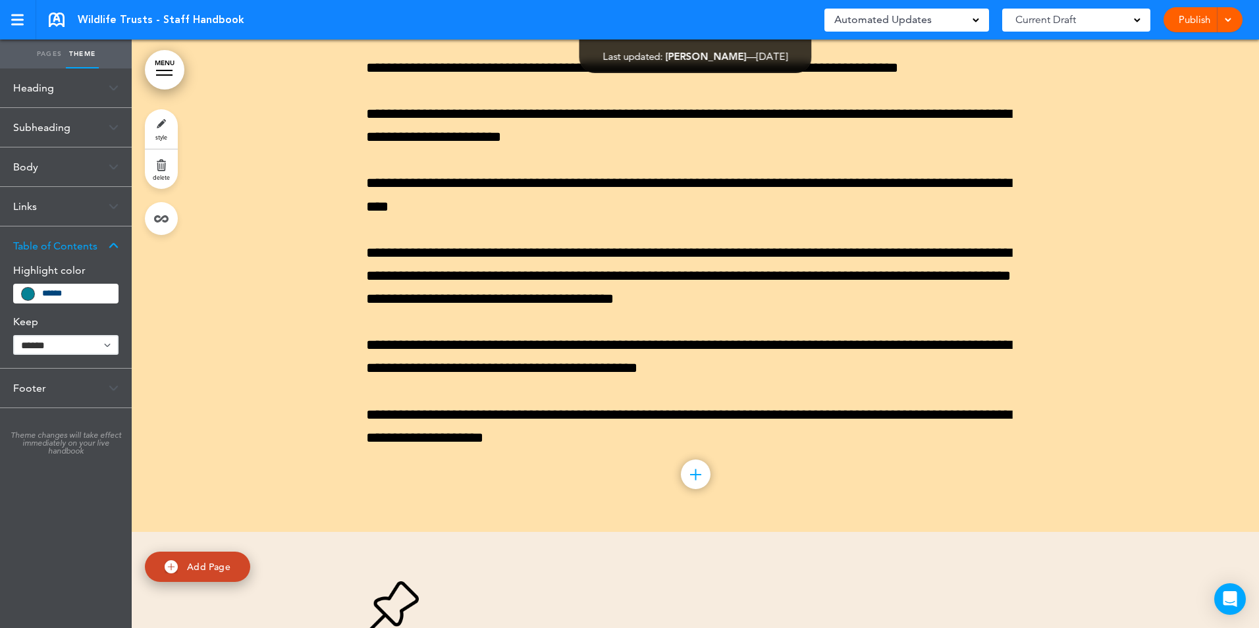
scroll to position [53272, 0]
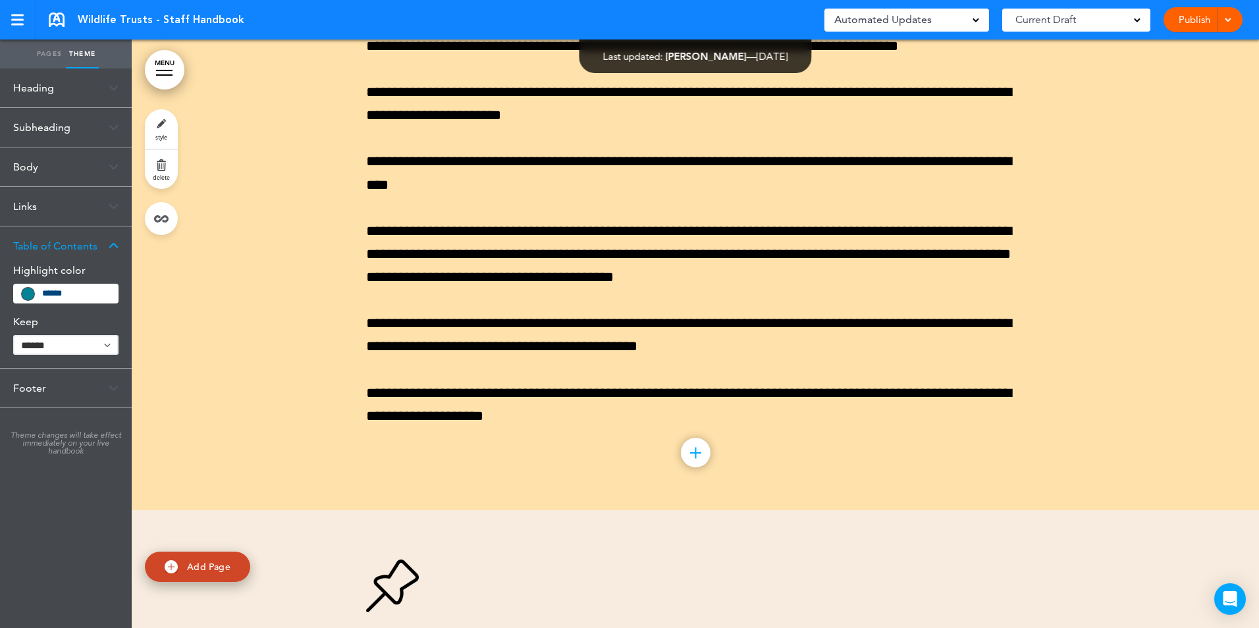
click at [47, 49] on link "Pages" at bounding box center [49, 54] width 33 height 29
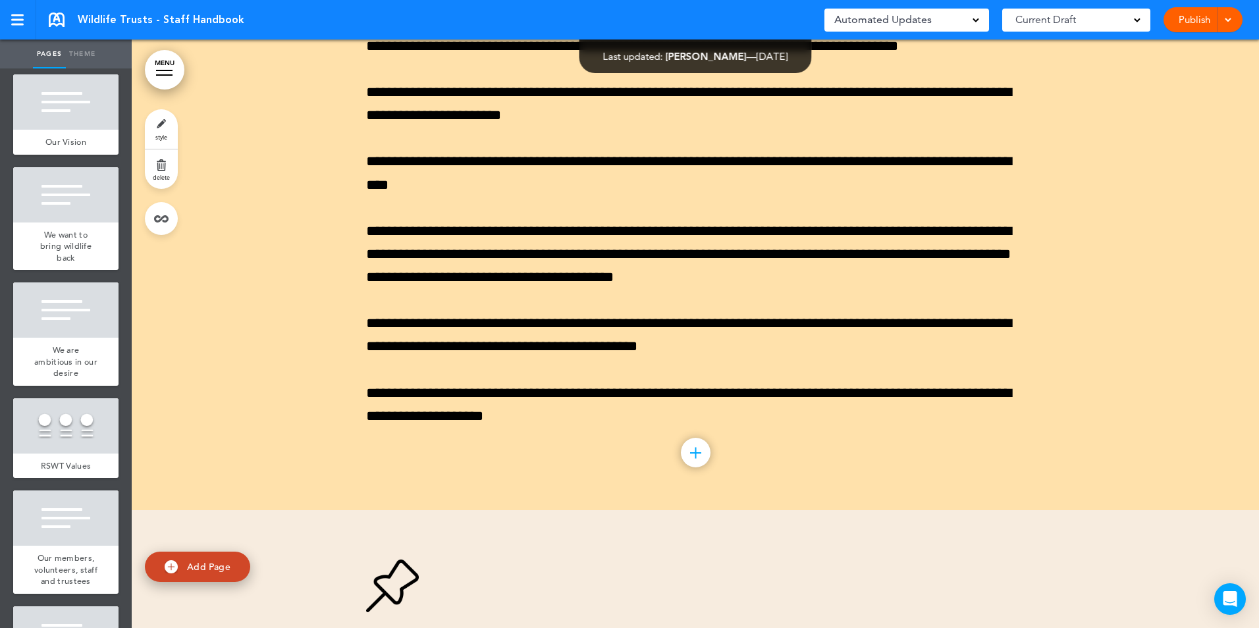
click at [170, 68] on link "MENU" at bounding box center [165, 70] width 40 height 40
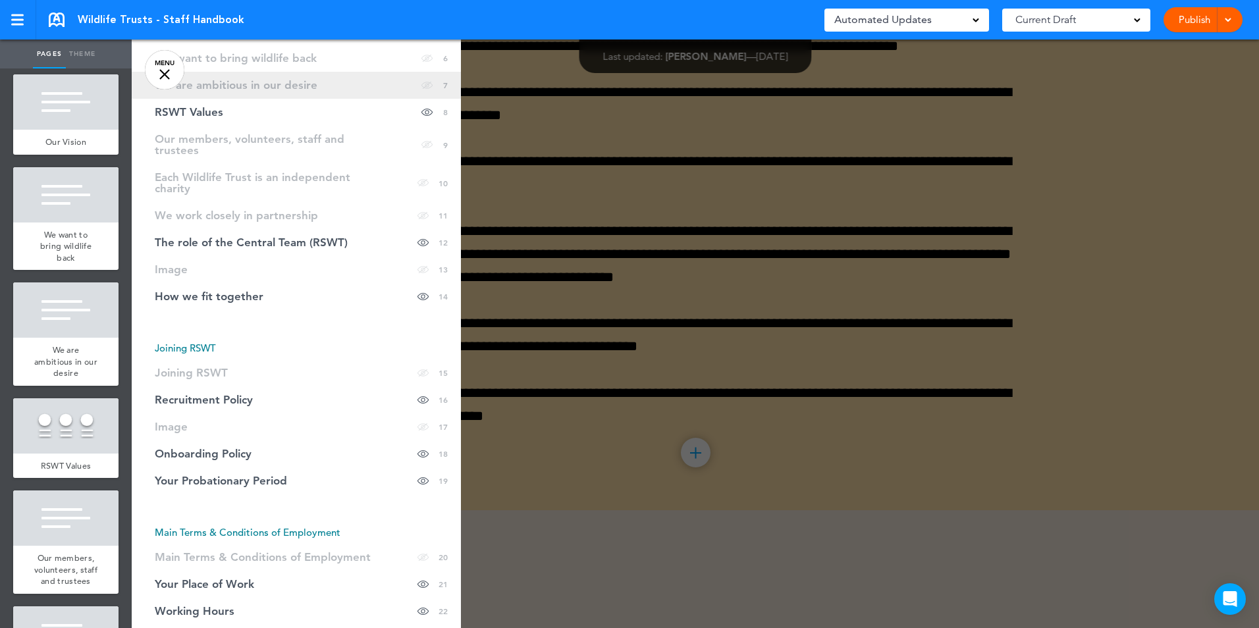
scroll to position [263, 0]
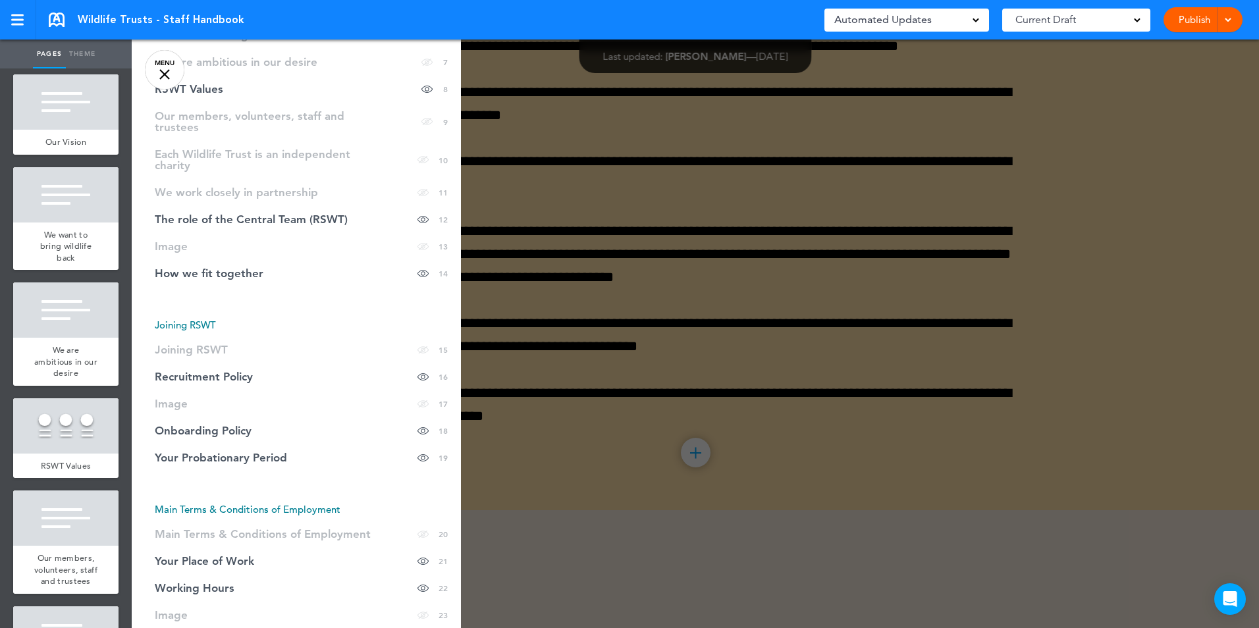
drag, startPoint x: 251, startPoint y: 444, endPoint x: 685, endPoint y: 278, distance: 464.8
click at [685, 278] on div at bounding box center [761, 314] width 1259 height 628
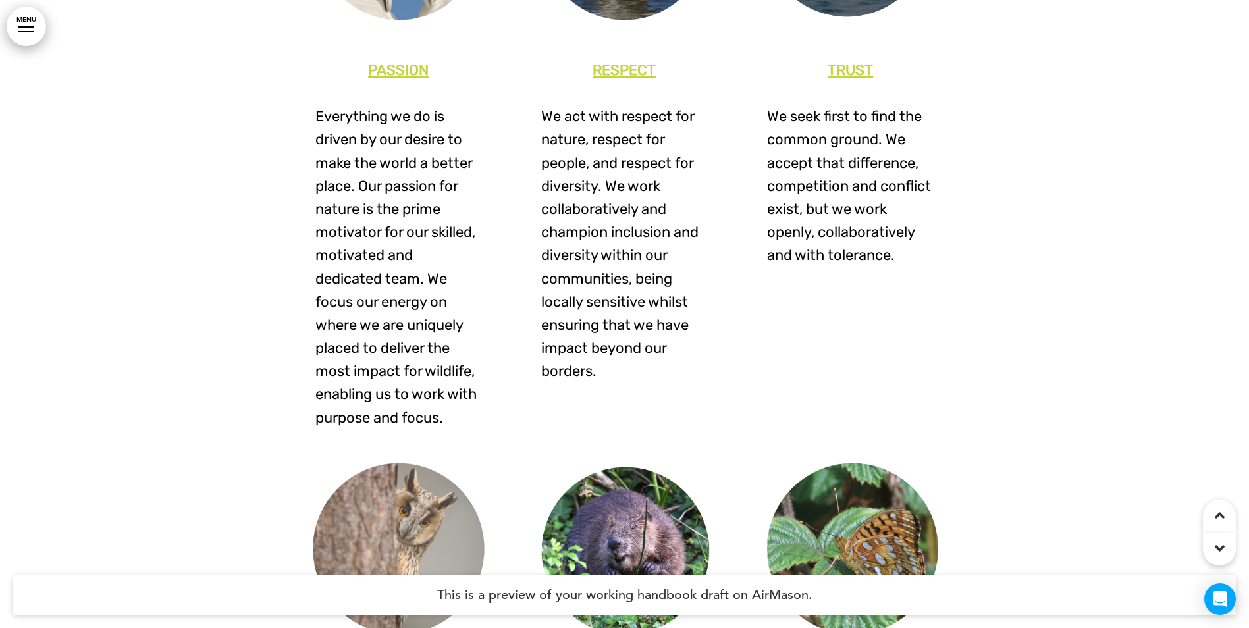
scroll to position [5136, 0]
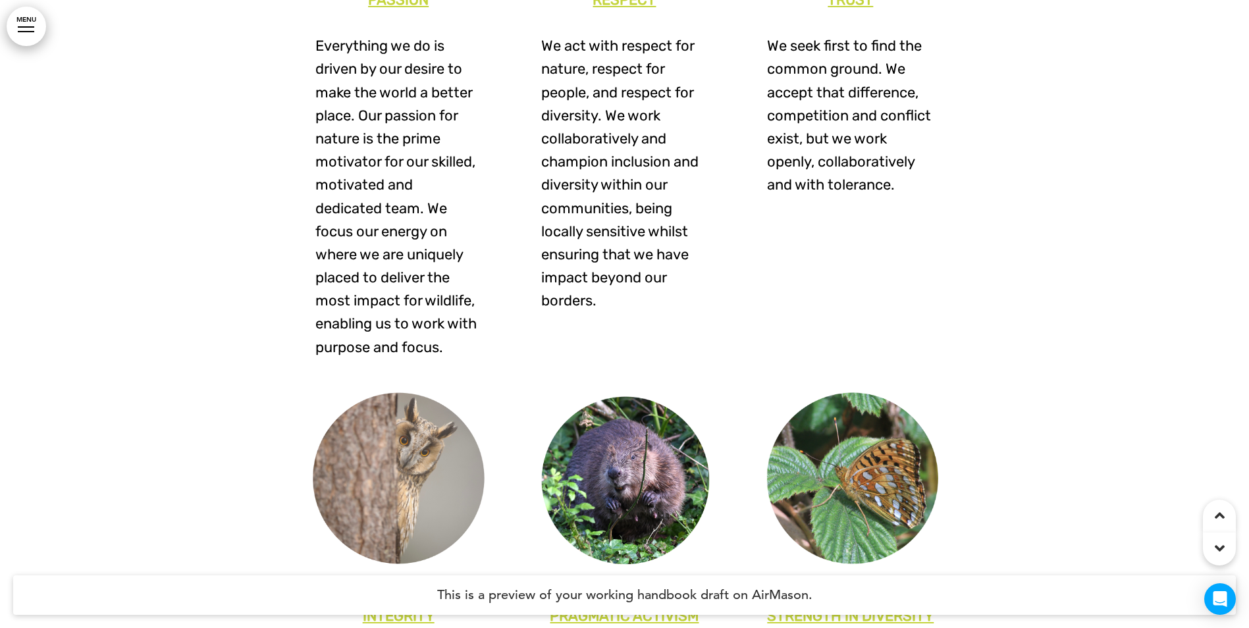
click at [26, 20] on link "MENU" at bounding box center [27, 27] width 40 height 40
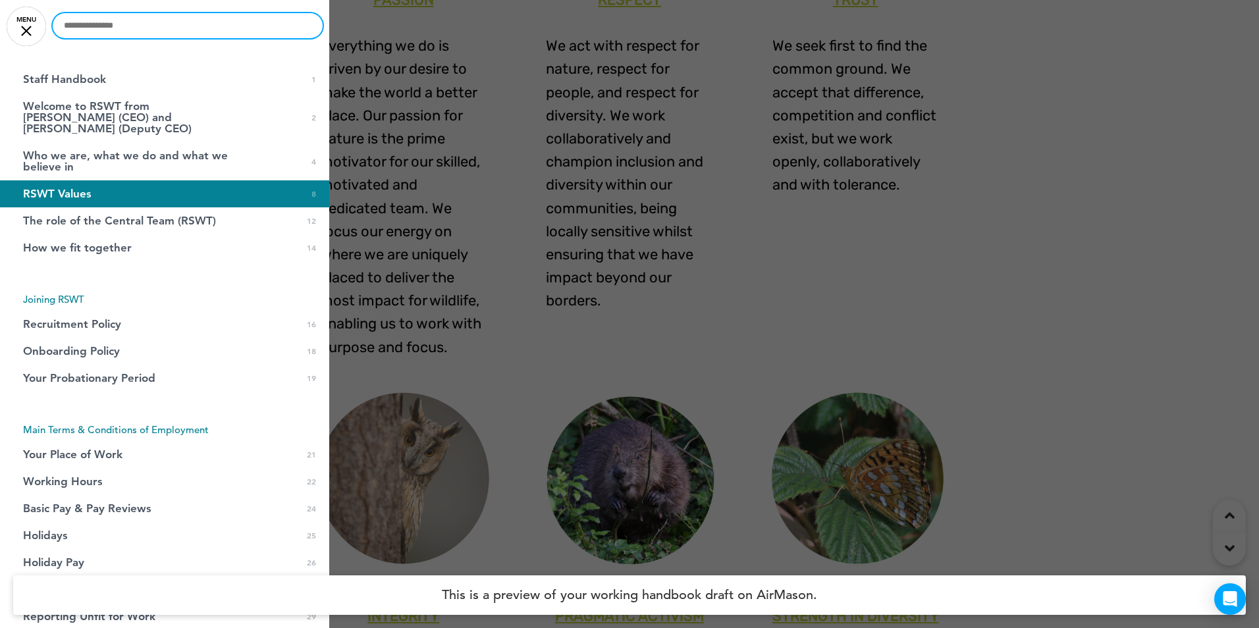
click at [97, 22] on input "text" at bounding box center [188, 25] width 270 height 25
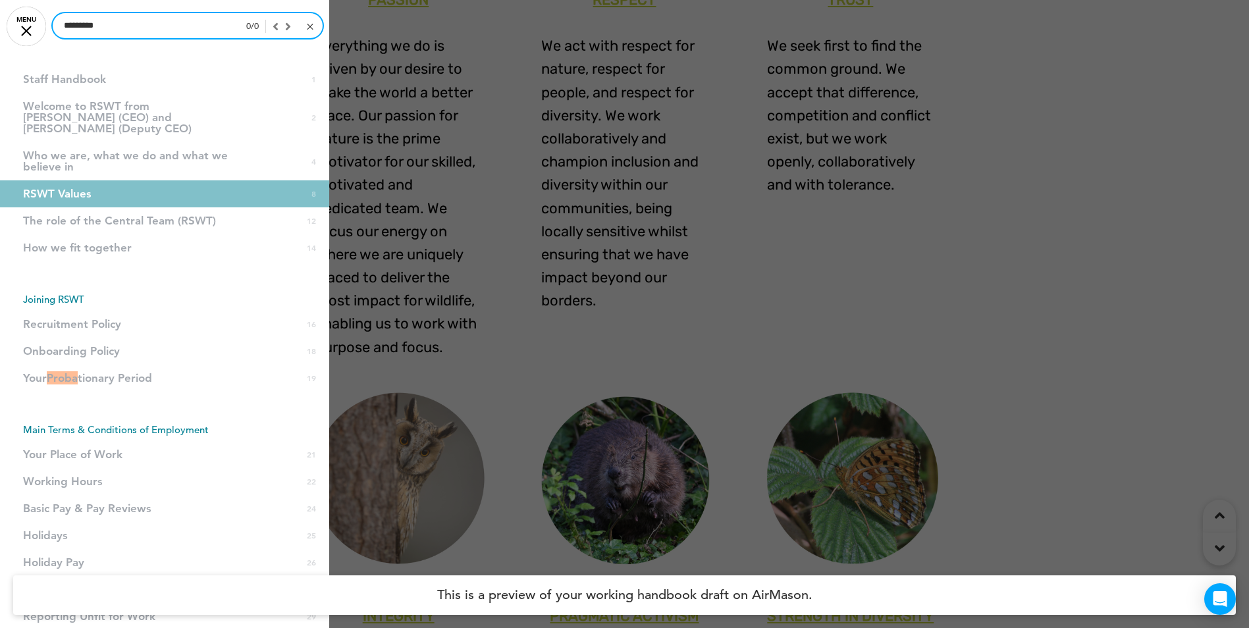
type input "*********"
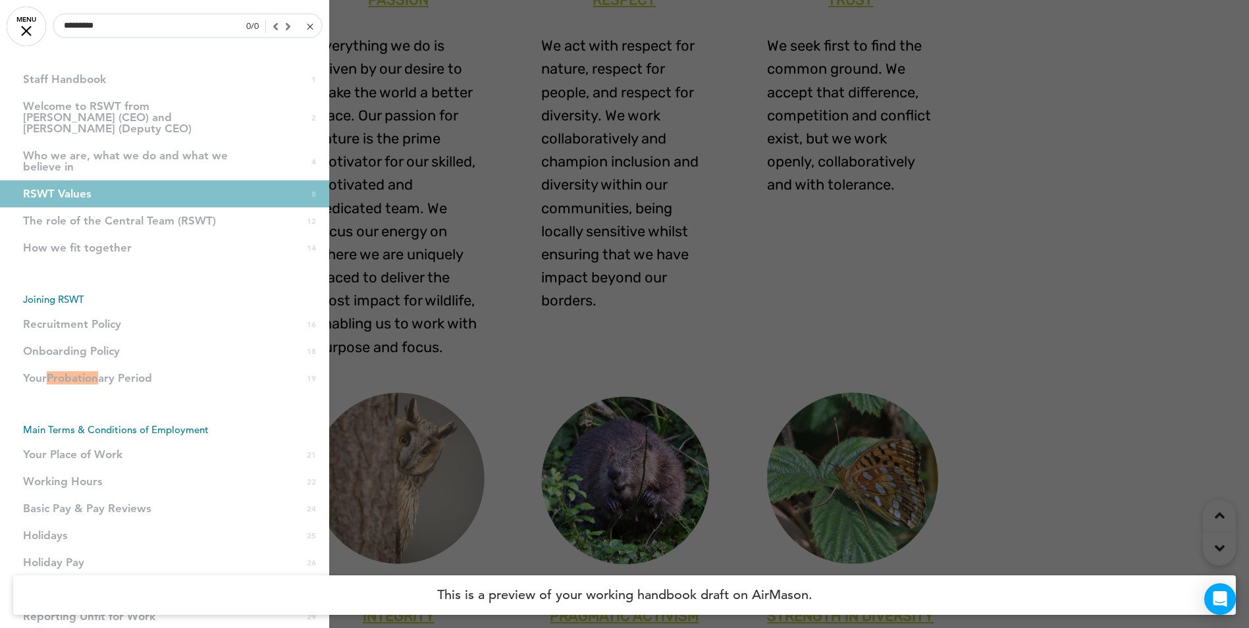
click at [304, 24] on link at bounding box center [309, 26] width 10 height 13
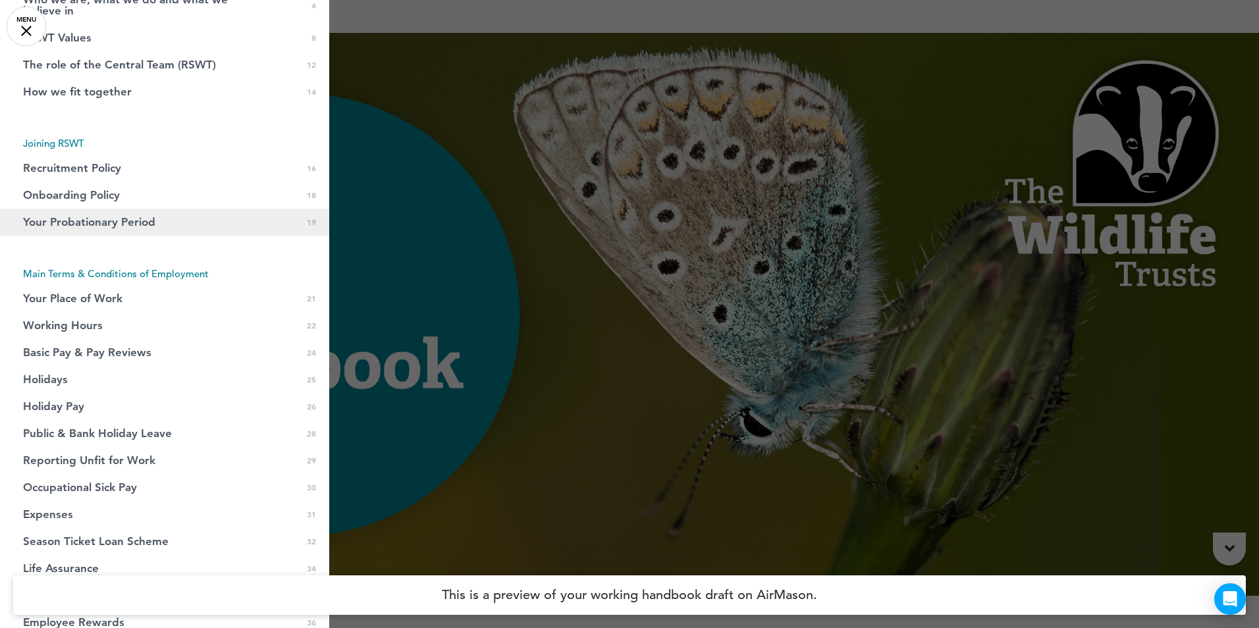
scroll to position [198, 0]
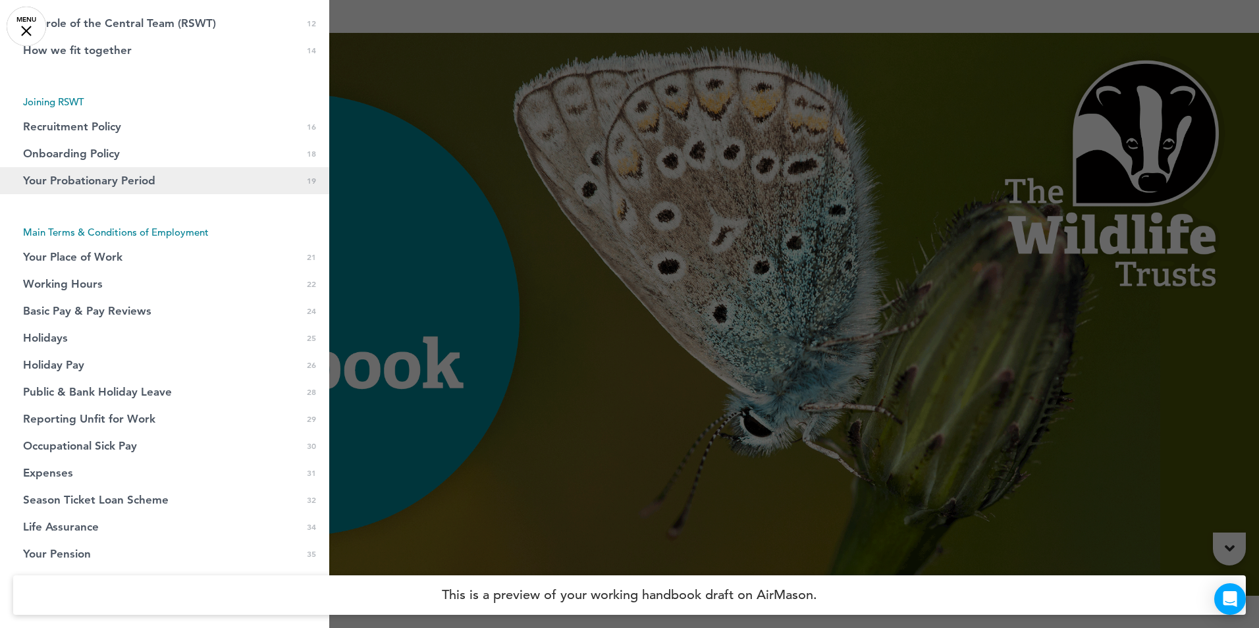
click at [161, 173] on link "Your Probationary Period 19" at bounding box center [164, 180] width 329 height 27
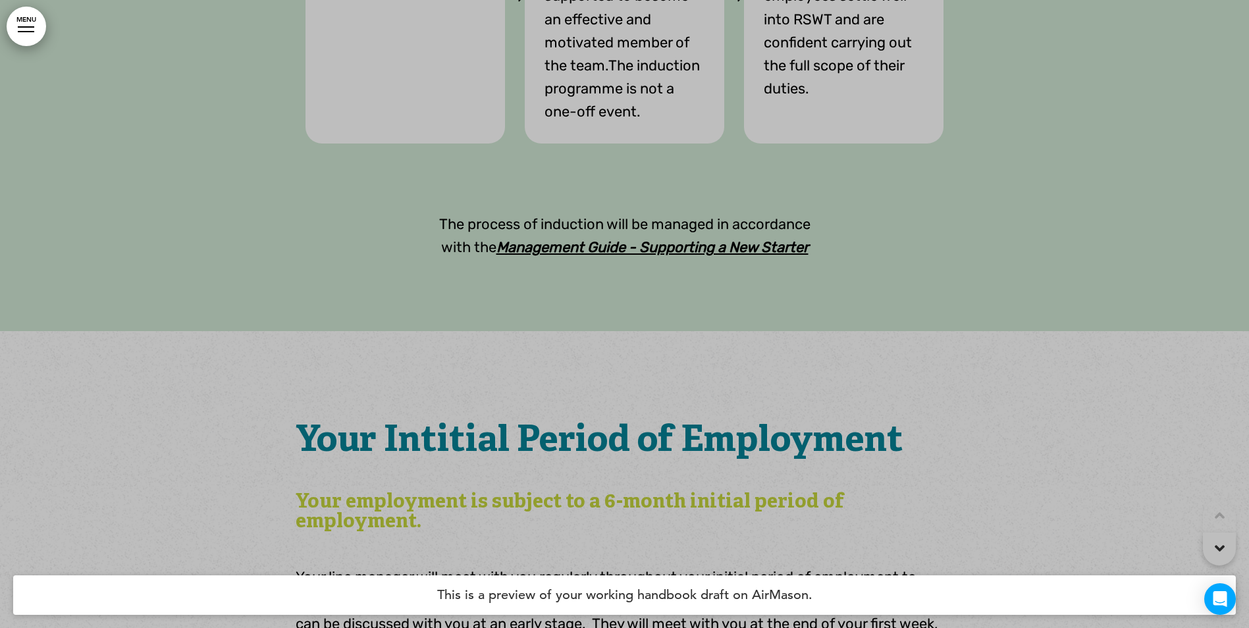
scroll to position [13213, 0]
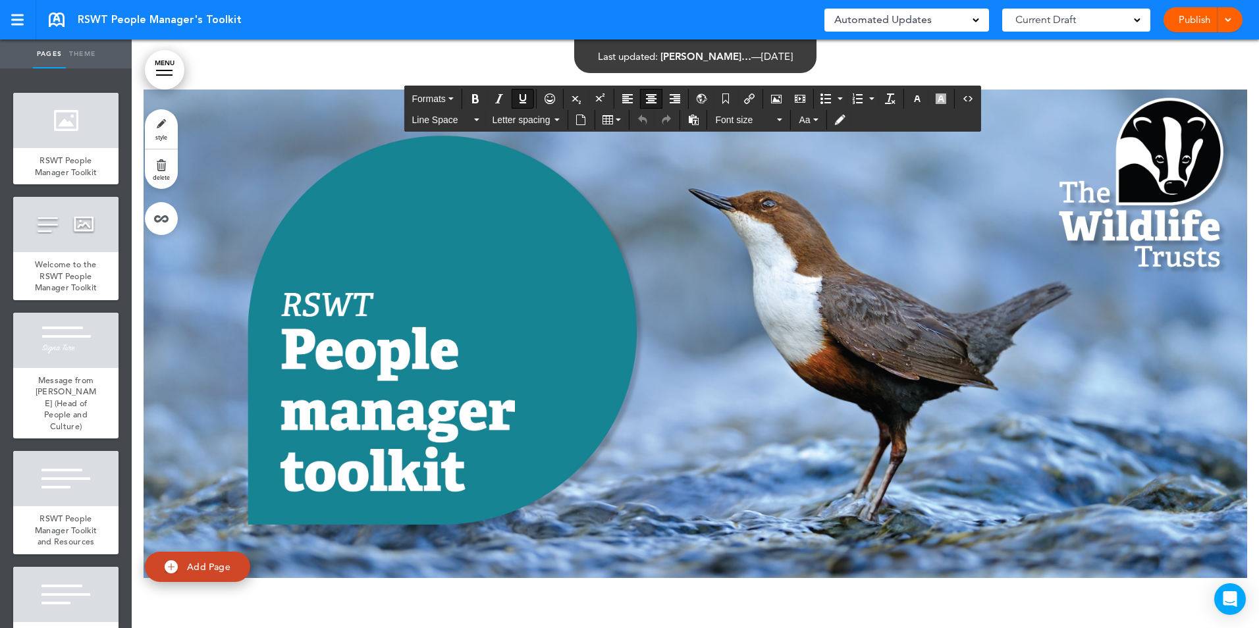
scroll to position [4346, 0]
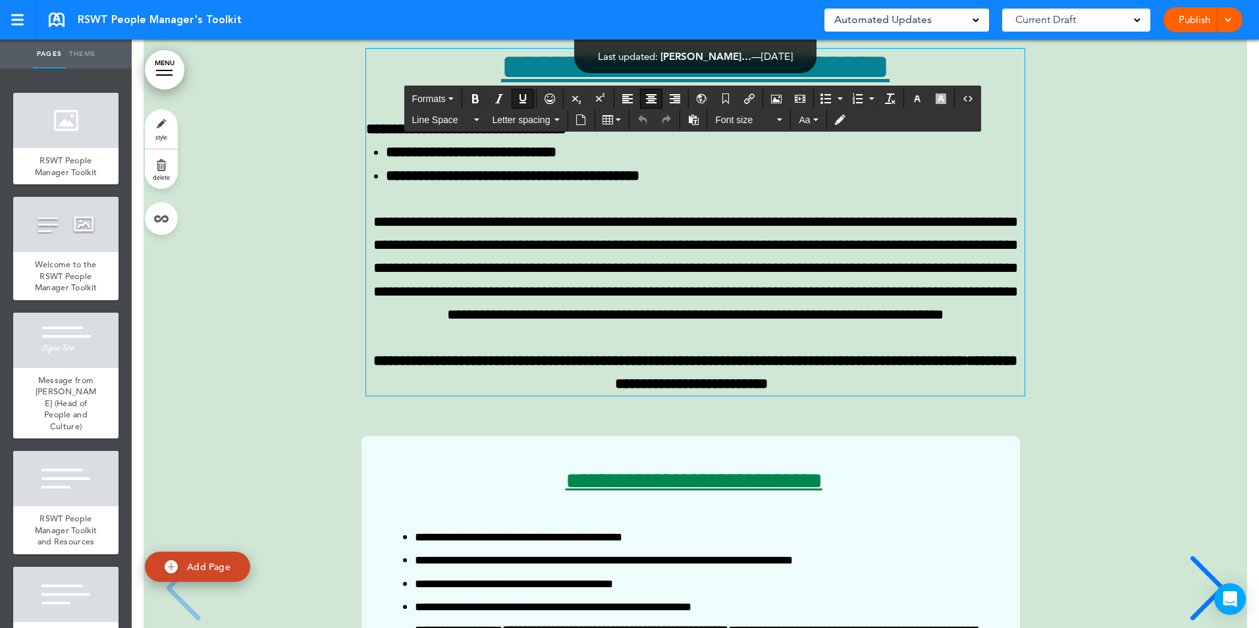
click at [1151, 412] on div "**********" at bounding box center [695, 550] width 1077 height 1102
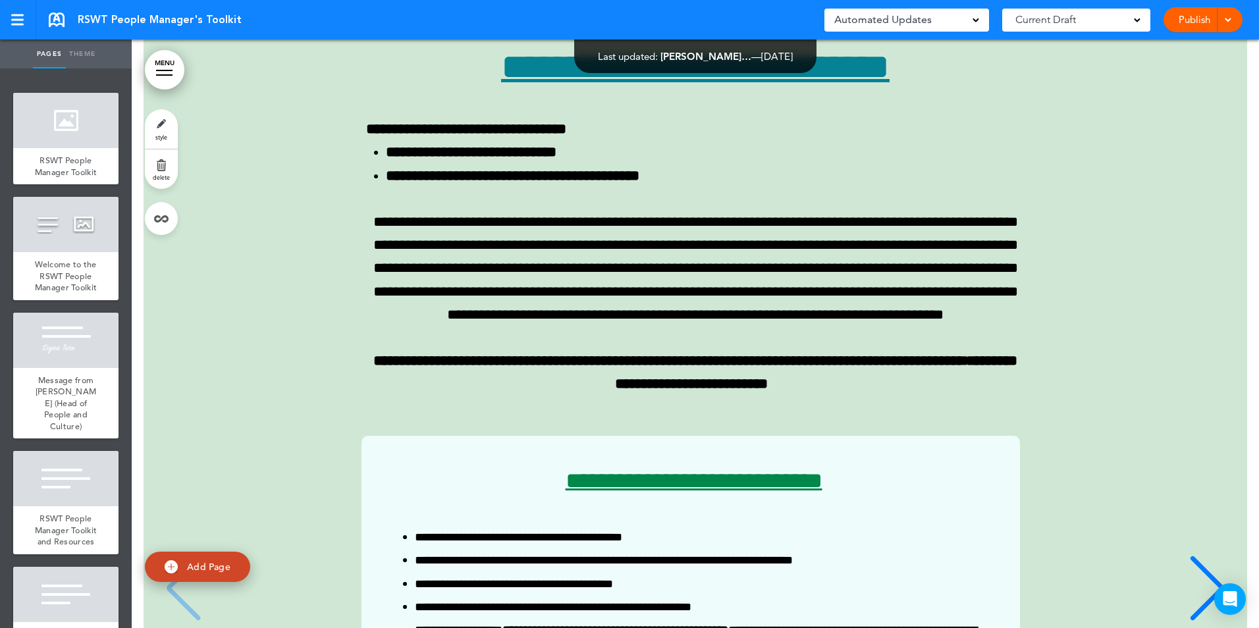
click at [165, 75] on div at bounding box center [164, 74] width 16 height 1
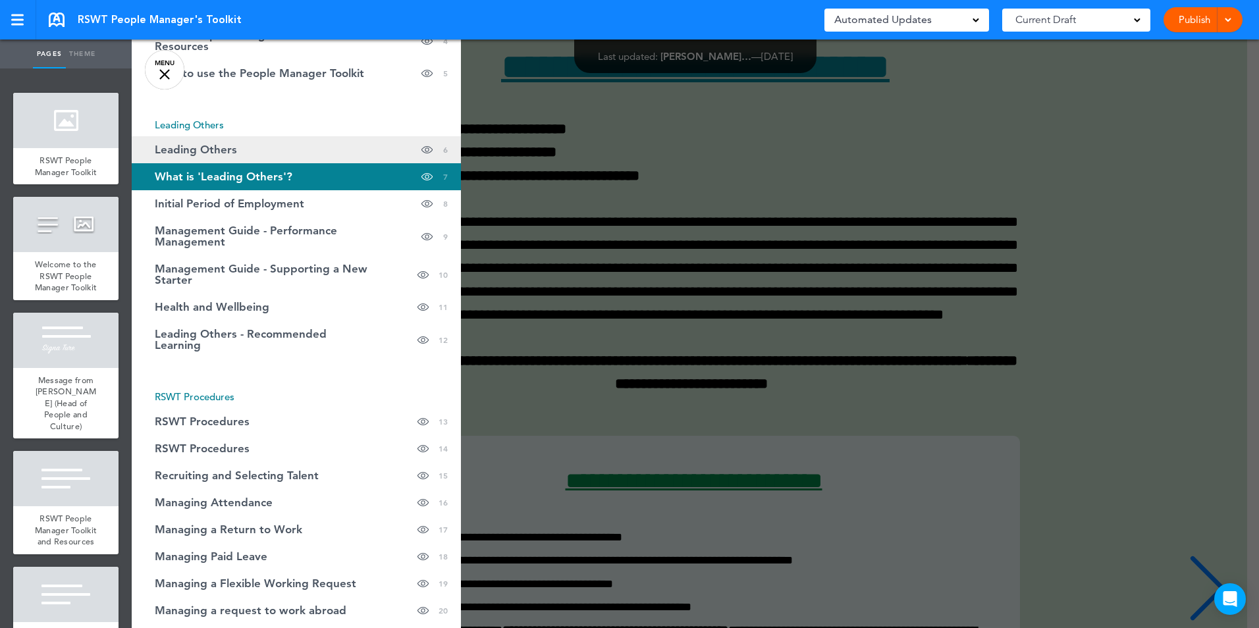
scroll to position [155, 0]
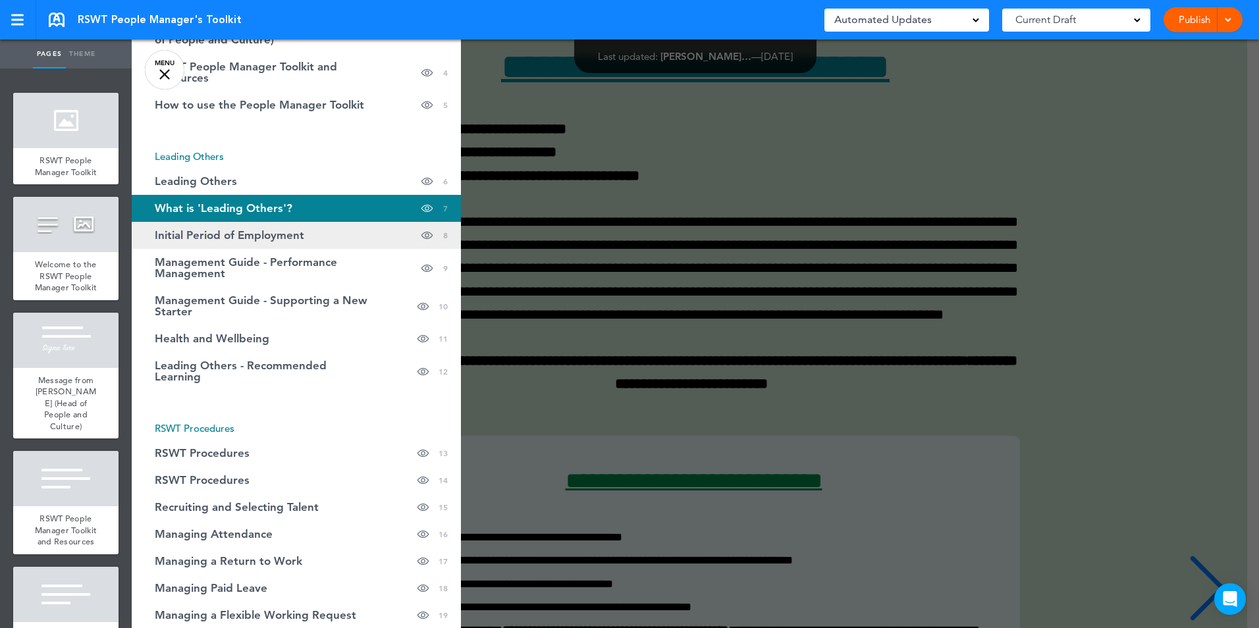
click at [340, 234] on link "Initial Period of Employment Hide page in table of contents 8" at bounding box center [296, 235] width 329 height 27
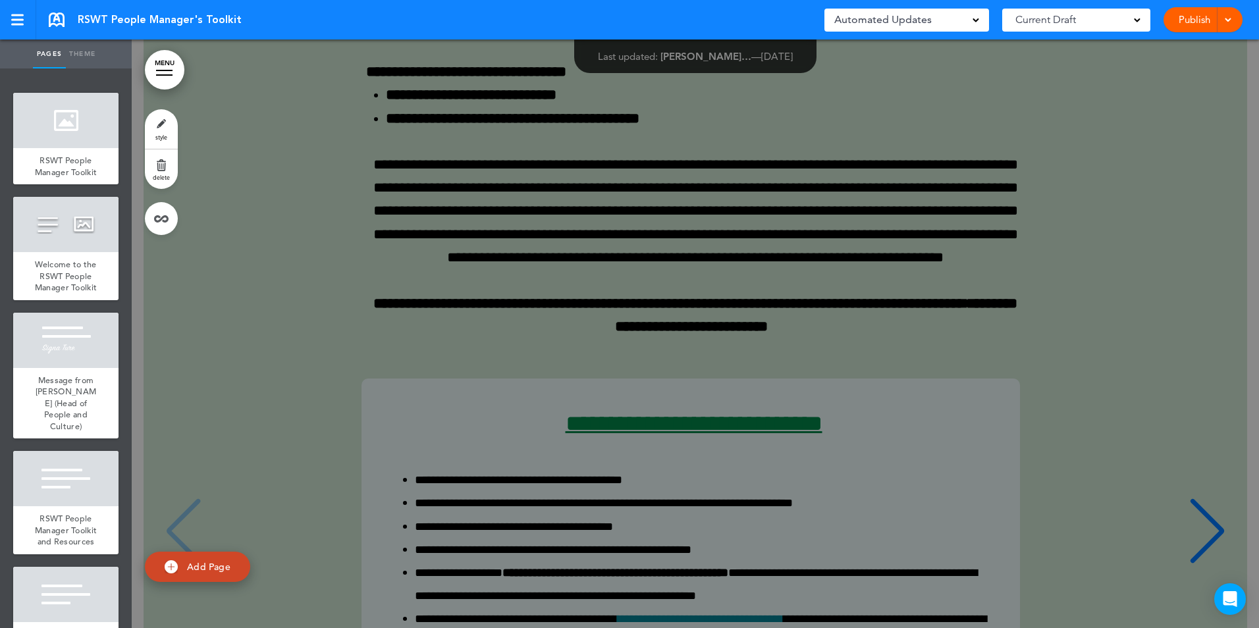
scroll to position [4403, 0]
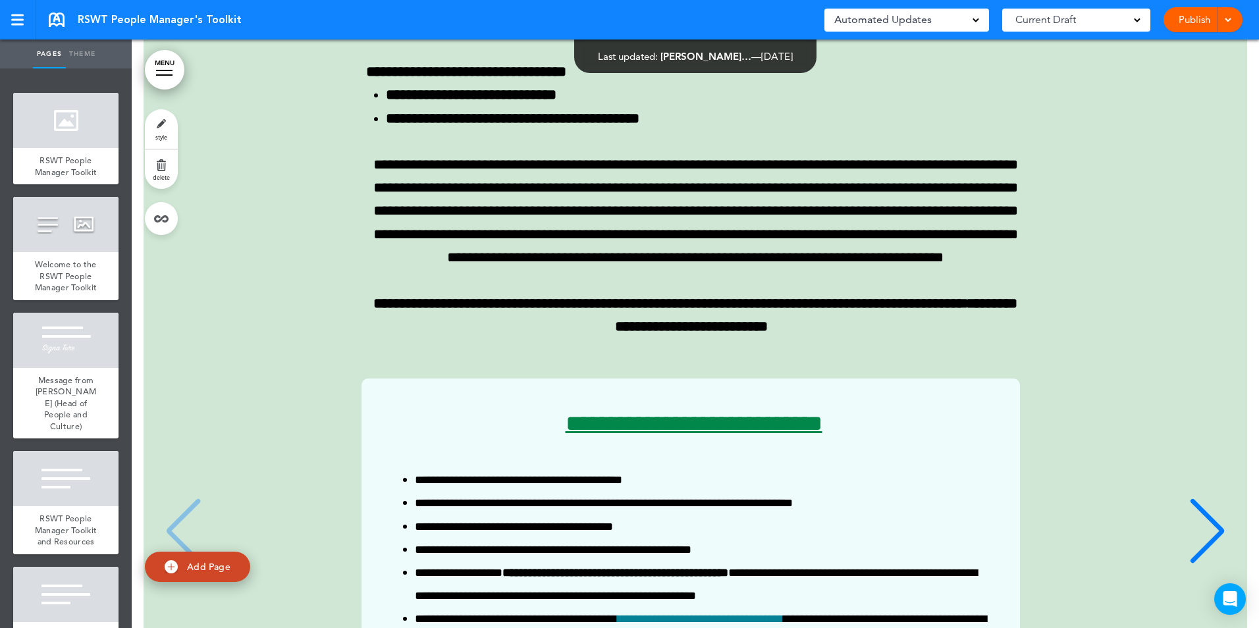
click at [176, 73] on link "MENU" at bounding box center [165, 70] width 40 height 40
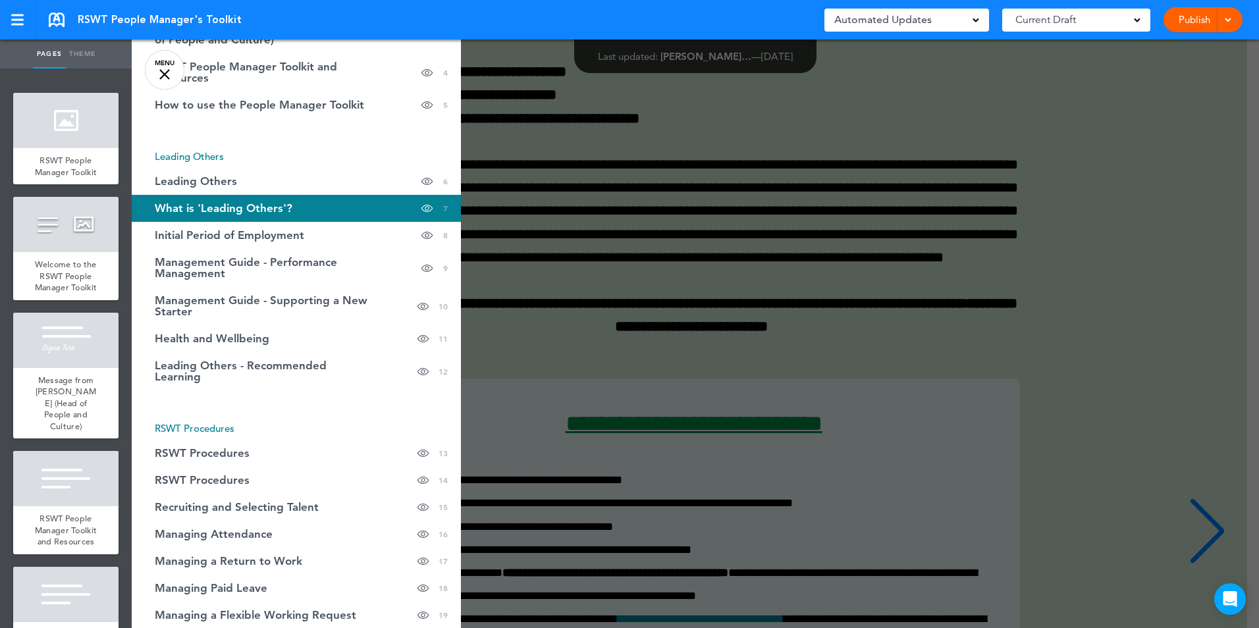
click at [737, 211] on div at bounding box center [761, 314] width 1259 height 628
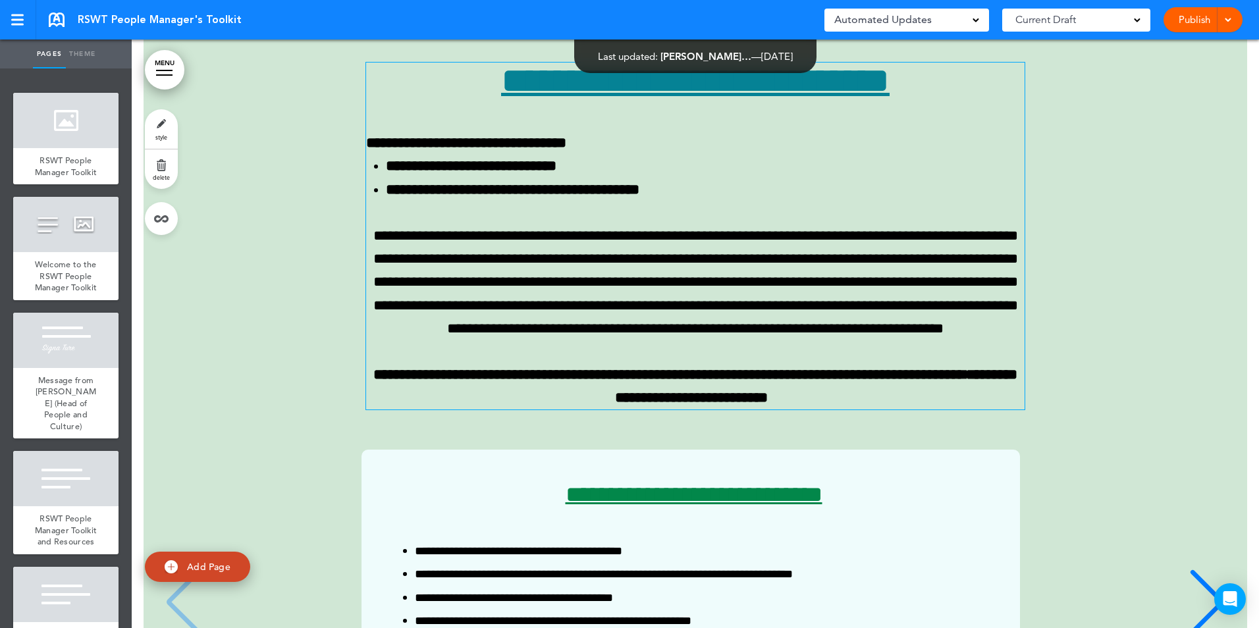
scroll to position [4140, 0]
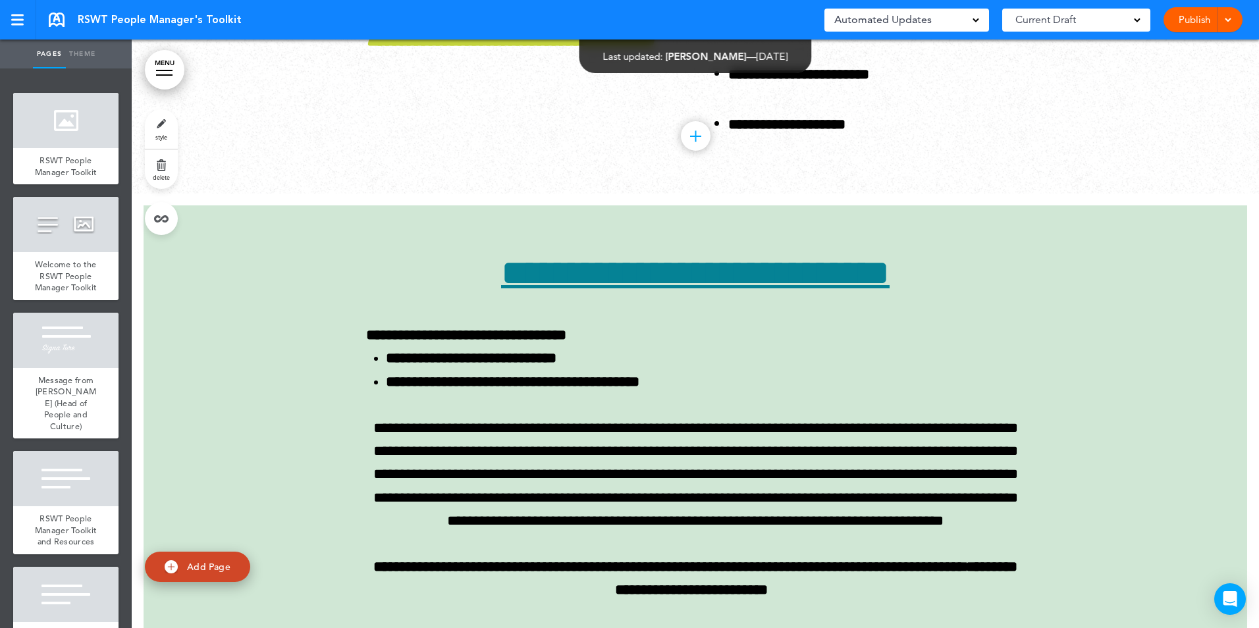
click at [165, 68] on link "MENU" at bounding box center [165, 70] width 40 height 40
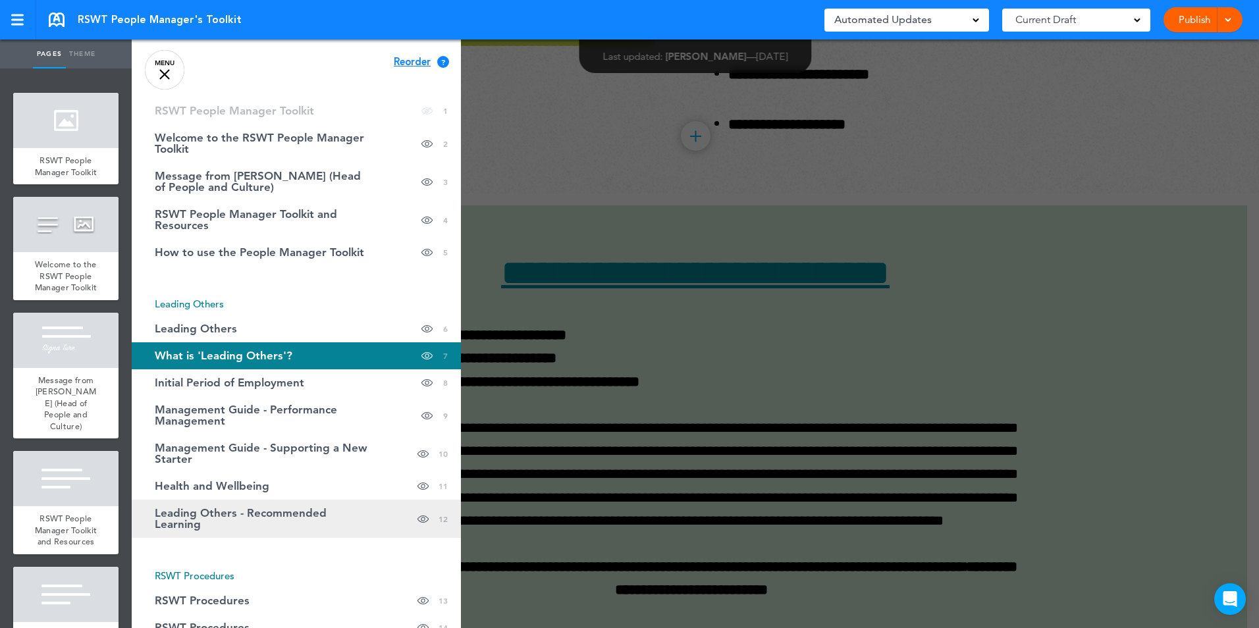
scroll to position [0, 0]
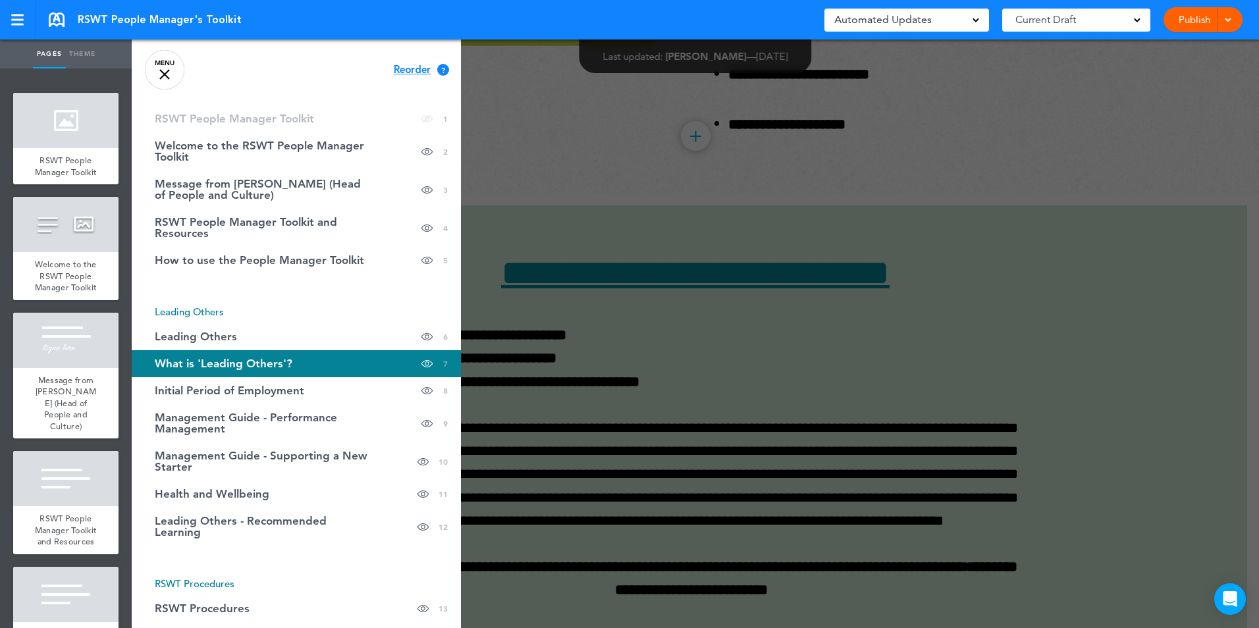
click at [1042, 262] on div at bounding box center [761, 314] width 1259 height 628
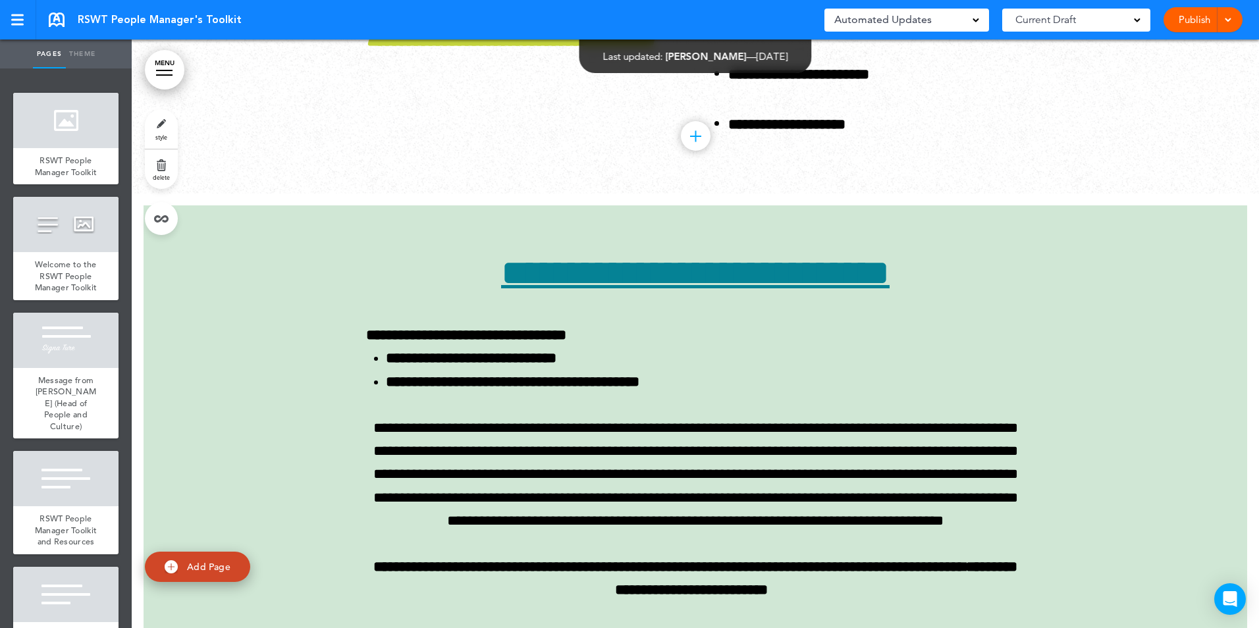
click at [1192, 14] on link "Publish" at bounding box center [1193, 19] width 41 height 25
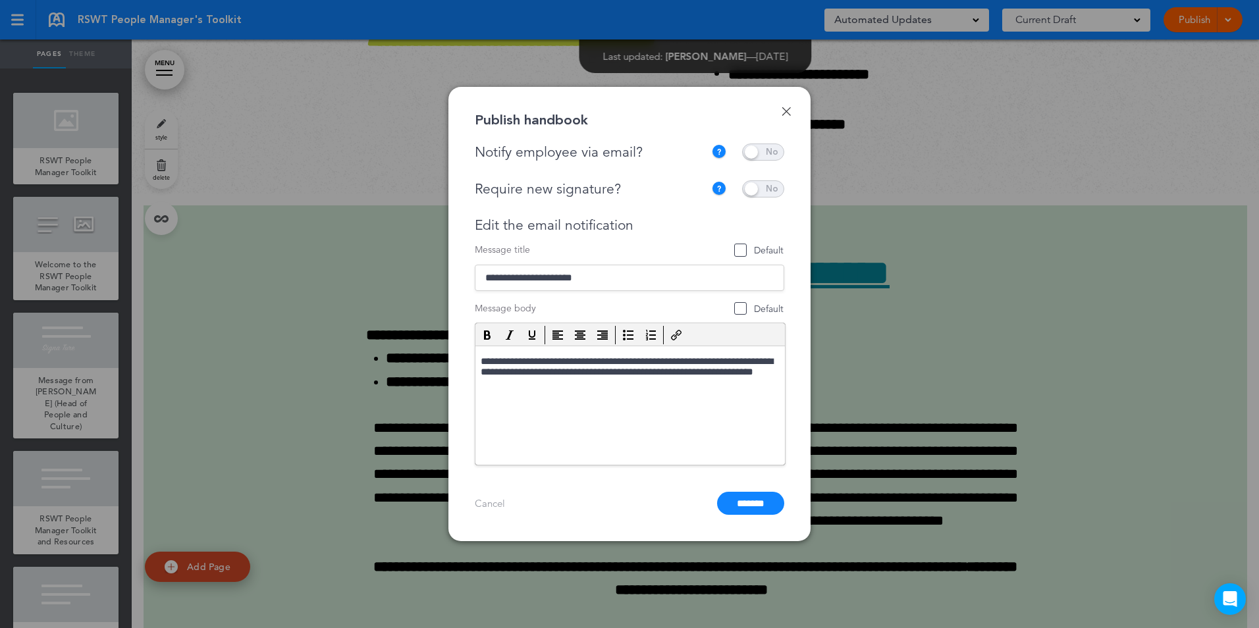
click at [751, 146] on span at bounding box center [763, 152] width 42 height 17
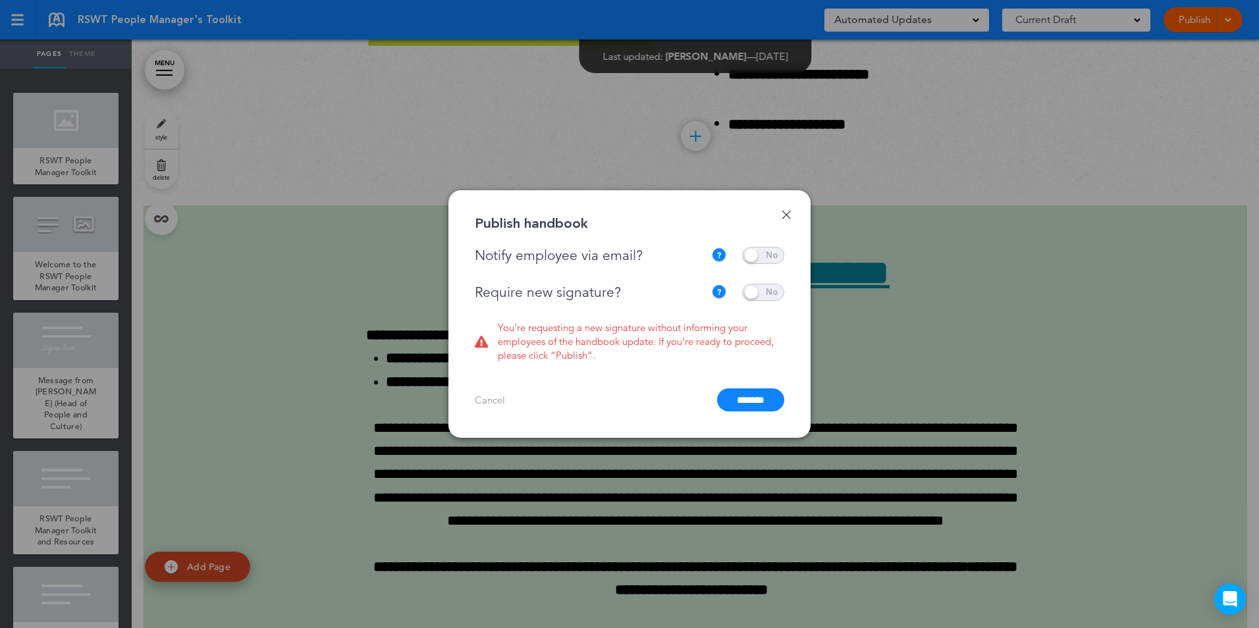
click at [751, 294] on span at bounding box center [763, 292] width 42 height 17
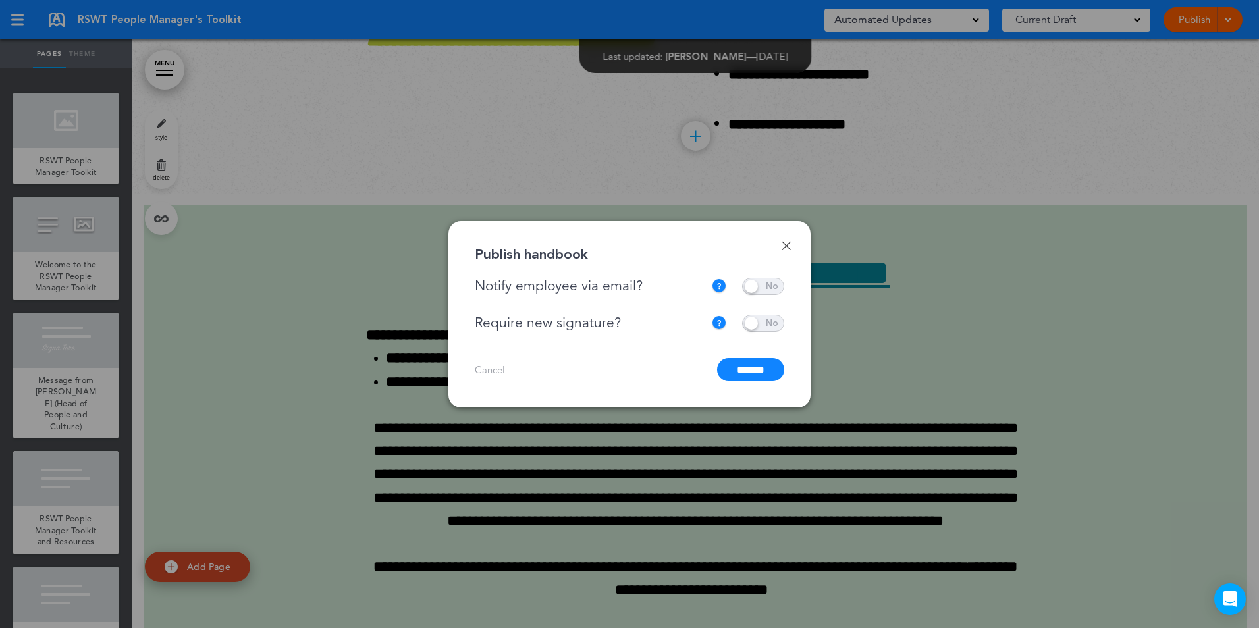
click at [743, 365] on input "*******" at bounding box center [750, 369] width 67 height 23
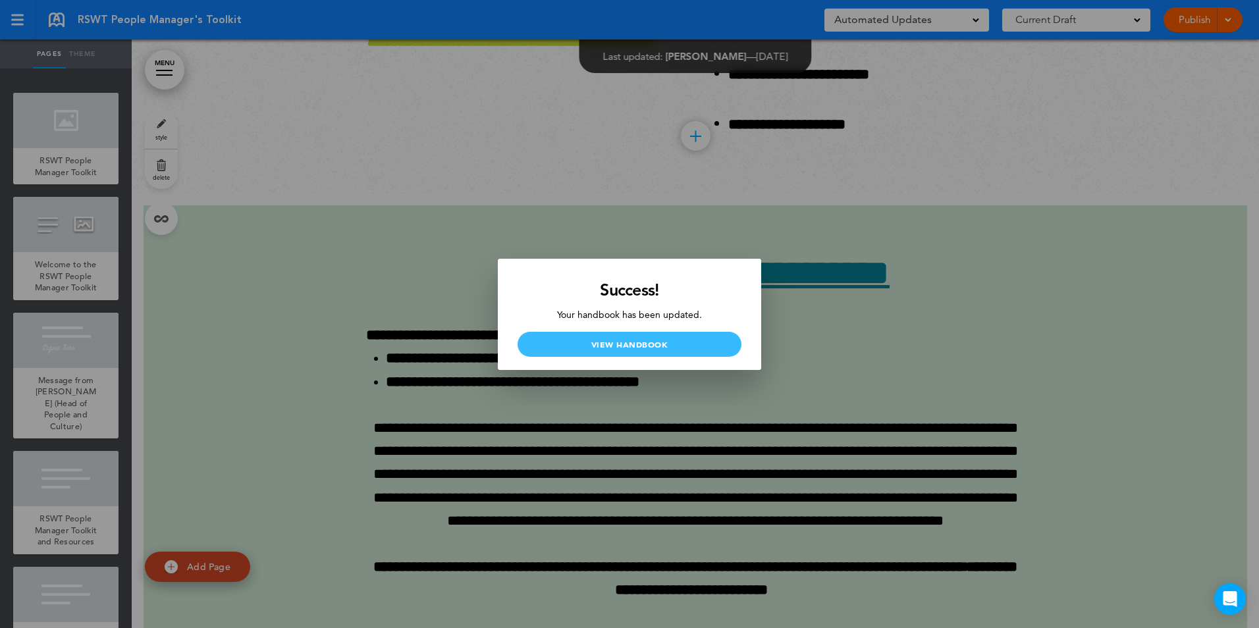
click at [692, 346] on link "View Handbook" at bounding box center [630, 344] width 224 height 25
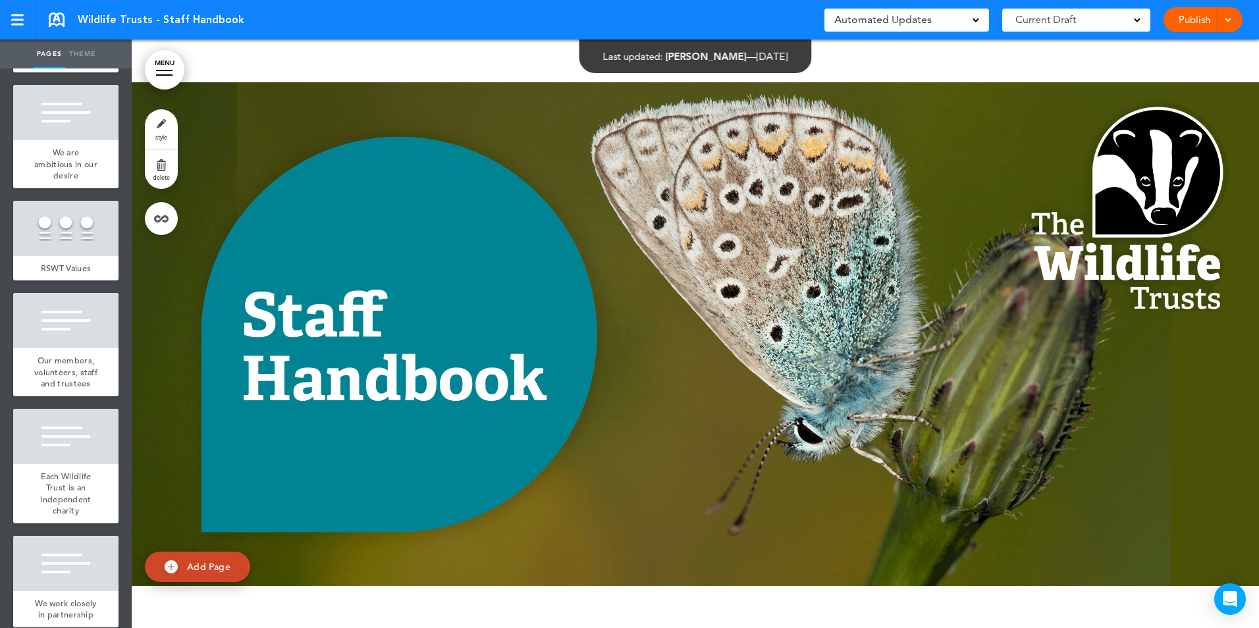
click at [169, 77] on link "MENU" at bounding box center [165, 70] width 40 height 40
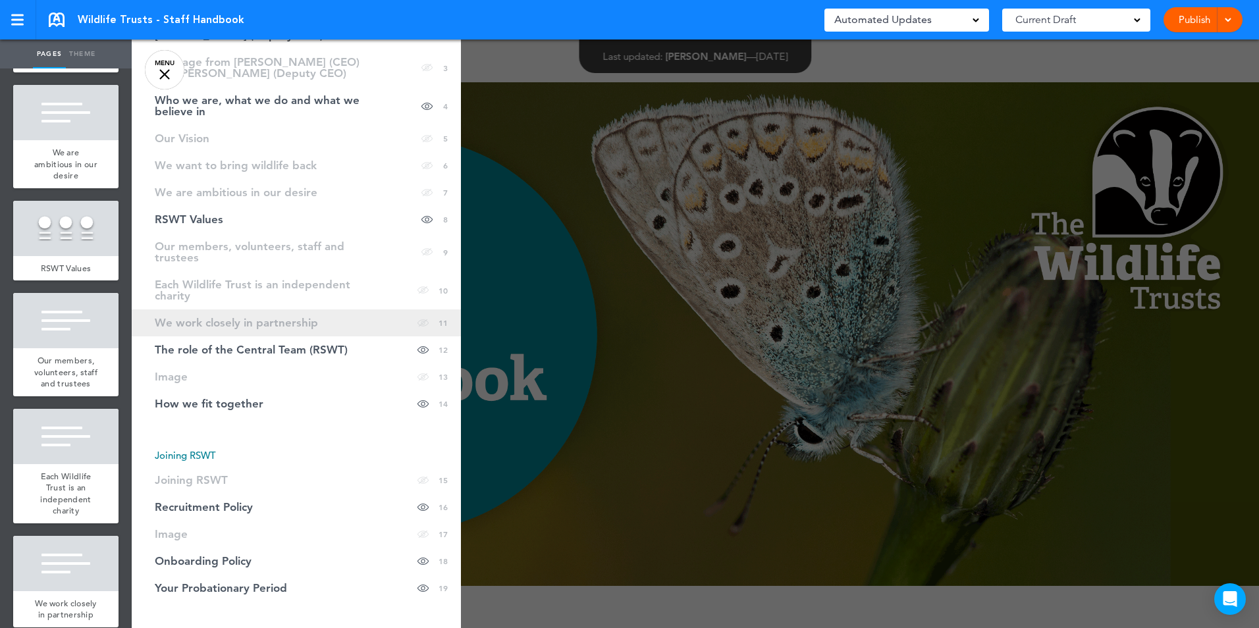
scroll to position [198, 0]
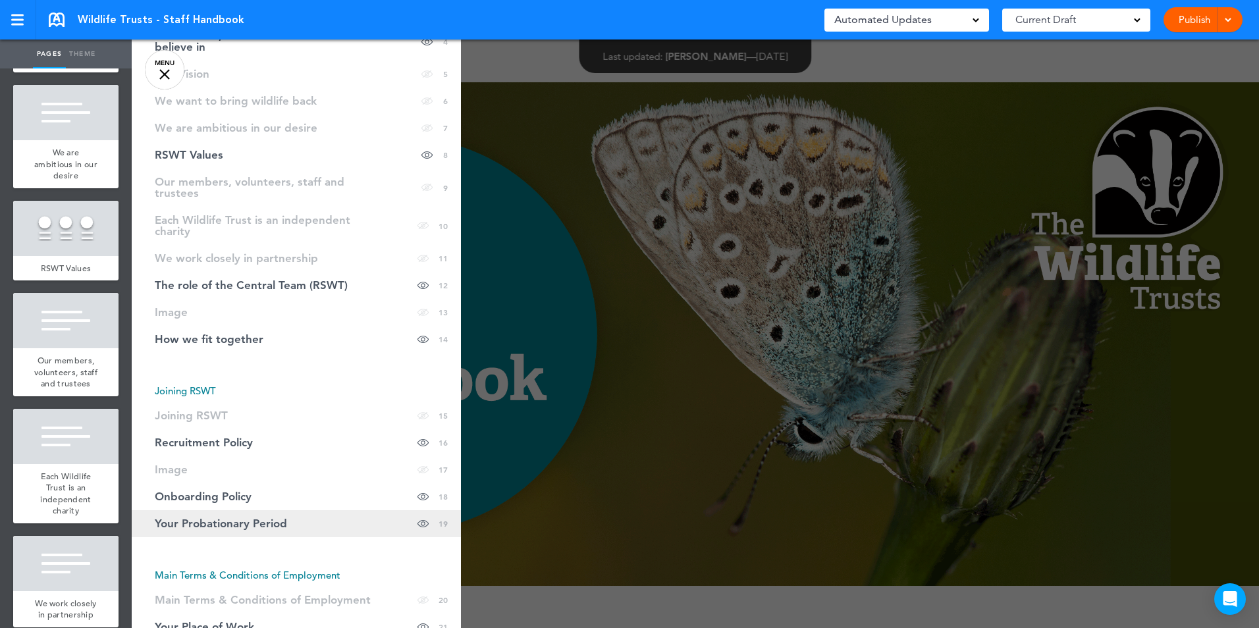
click at [259, 518] on span "Your Probationary Period" at bounding box center [221, 523] width 132 height 11
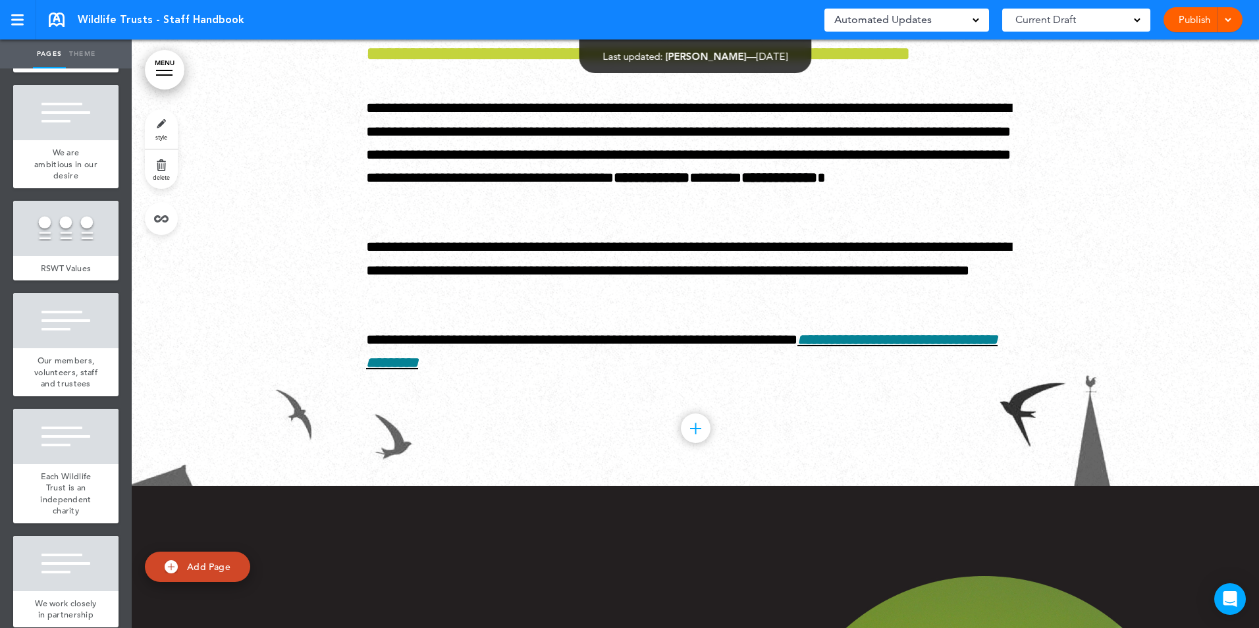
scroll to position [12902, 0]
click at [152, 68] on link "MENU" at bounding box center [165, 70] width 40 height 40
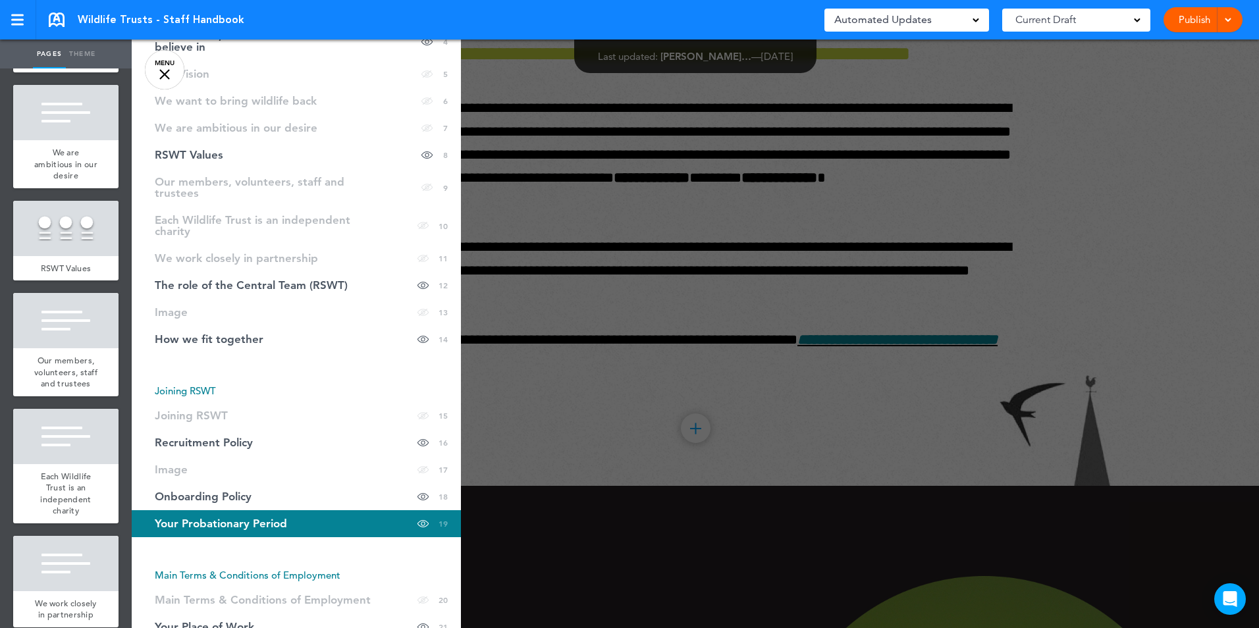
click at [439, 518] on span "19" at bounding box center [443, 523] width 9 height 11
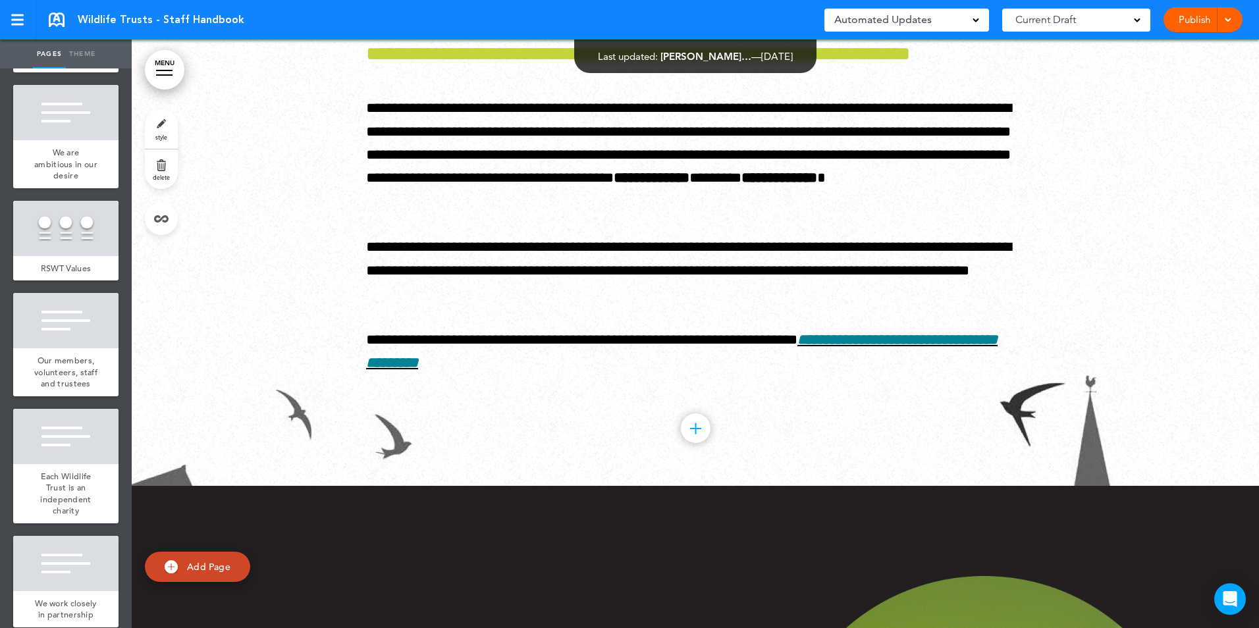
click at [169, 72] on link "MENU" at bounding box center [165, 70] width 40 height 40
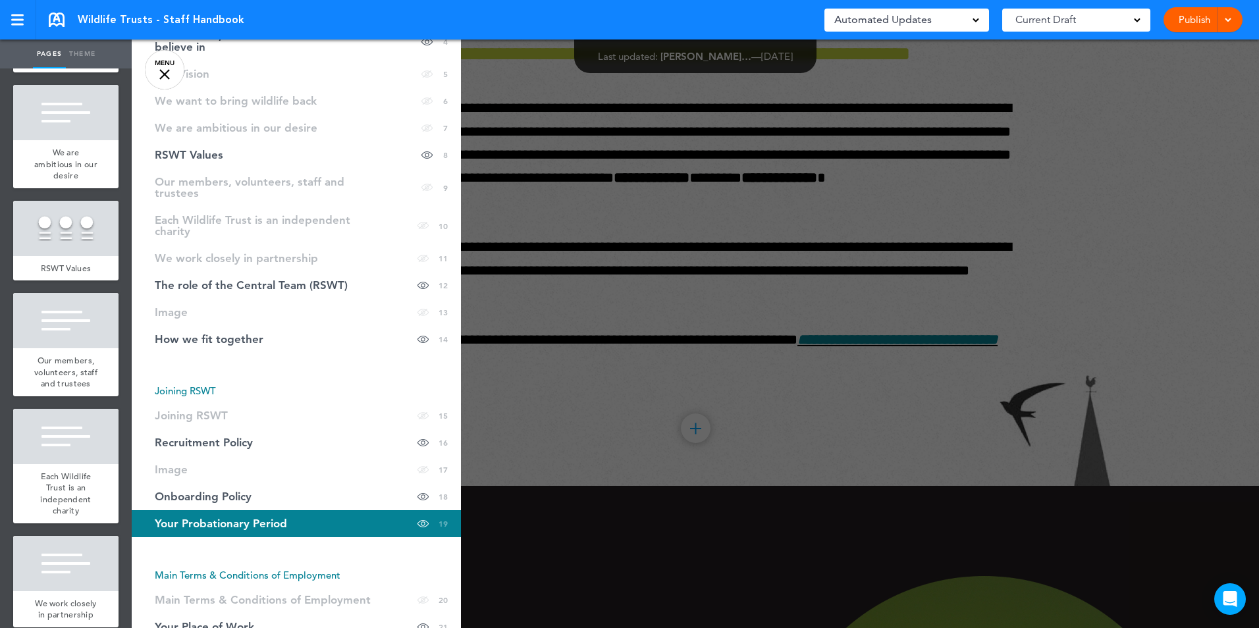
drag, startPoint x: 173, startPoint y: 512, endPoint x: 161, endPoint y: 518, distance: 13.3
click at [161, 518] on span "Your Probationary Period" at bounding box center [221, 523] width 132 height 11
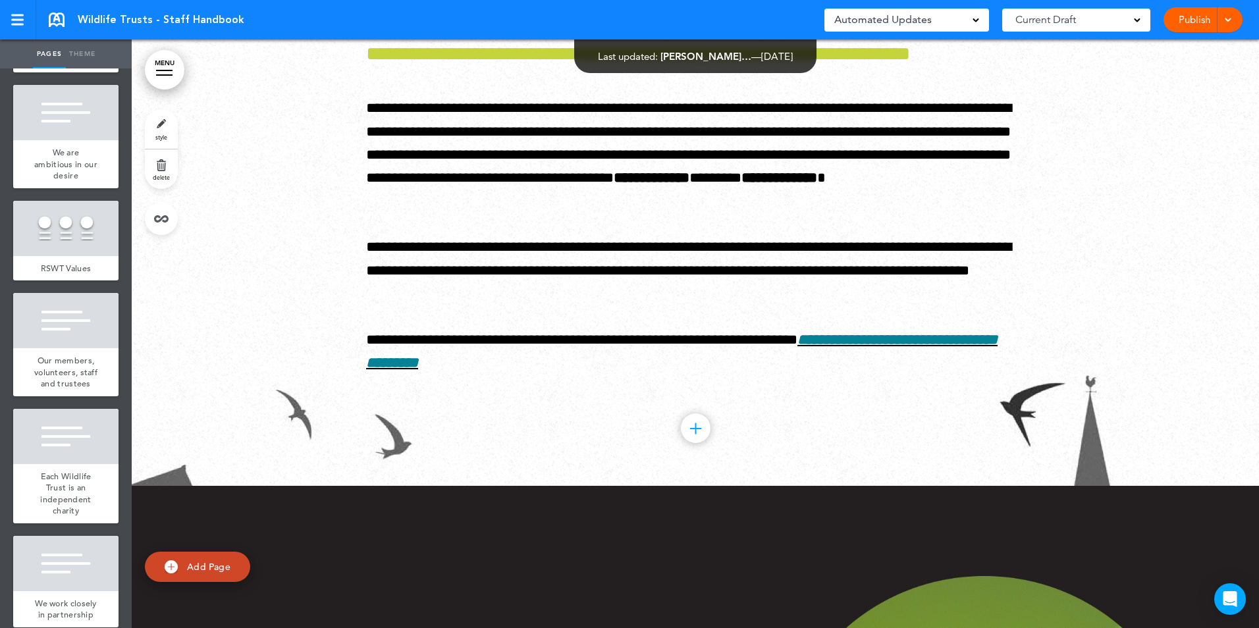
click at [159, 69] on link "MENU" at bounding box center [165, 70] width 40 height 40
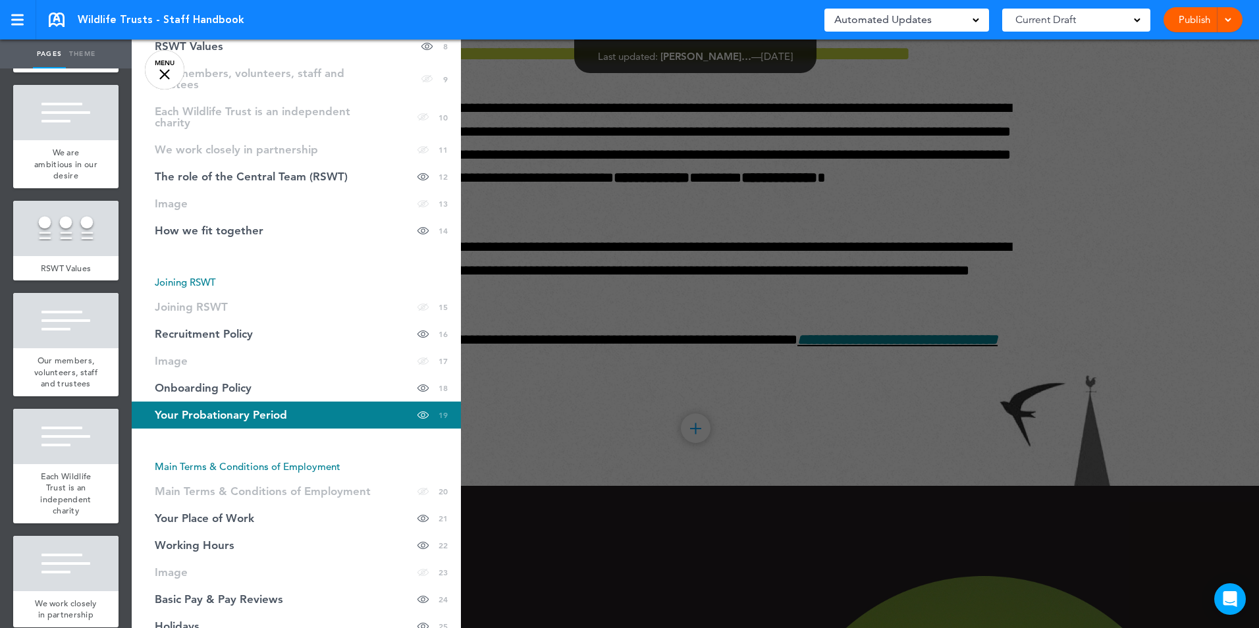
scroll to position [395, 0]
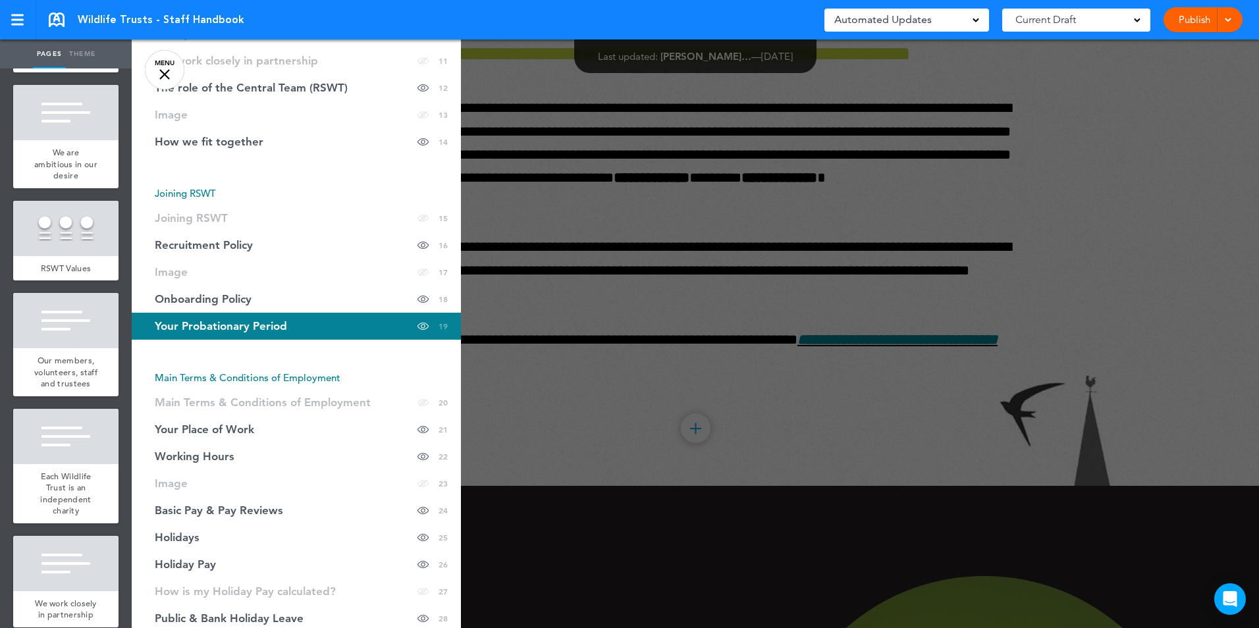
click at [590, 195] on div at bounding box center [761, 314] width 1259 height 628
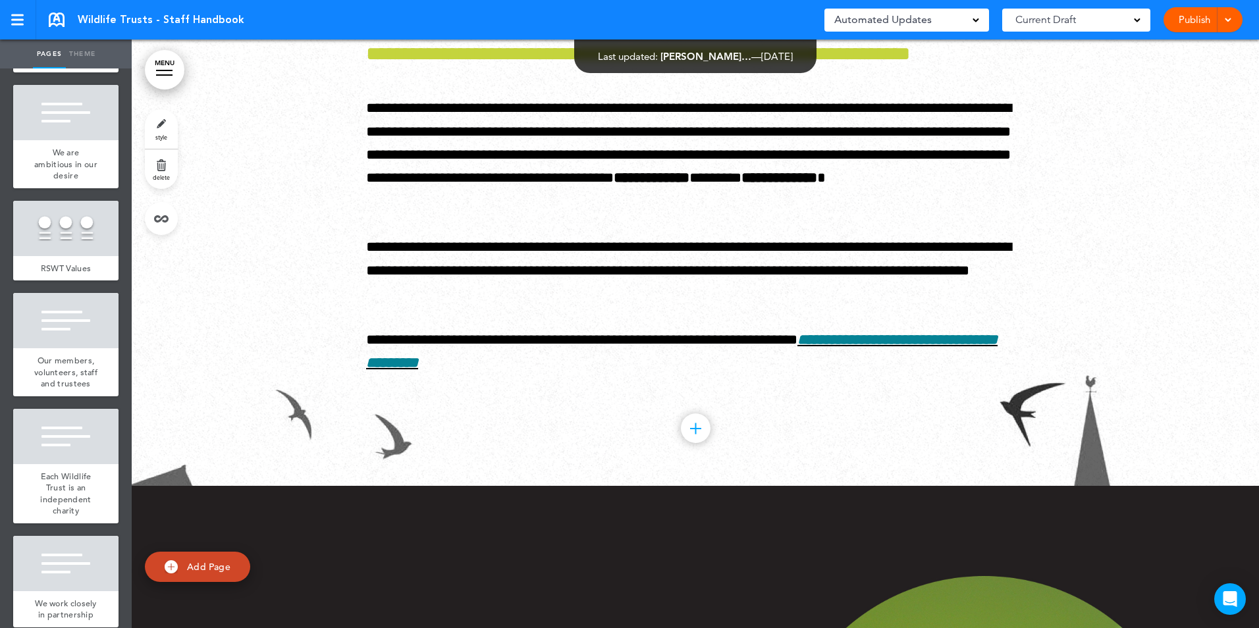
click at [173, 65] on link "MENU" at bounding box center [165, 70] width 40 height 40
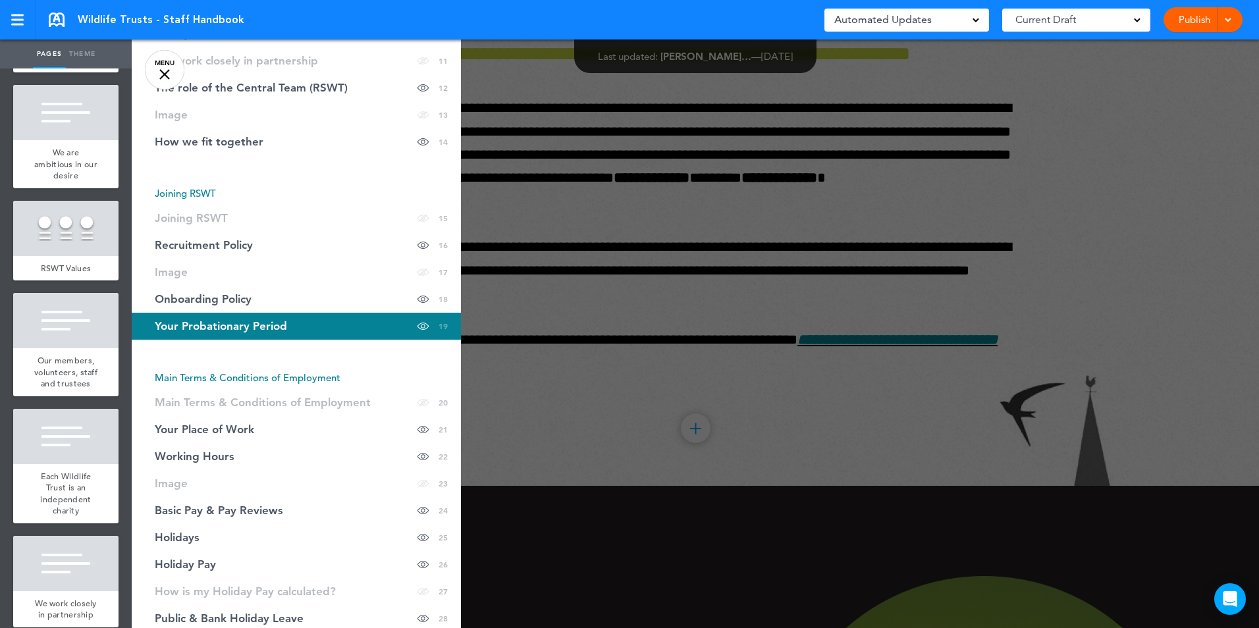
click at [531, 198] on div at bounding box center [761, 314] width 1259 height 628
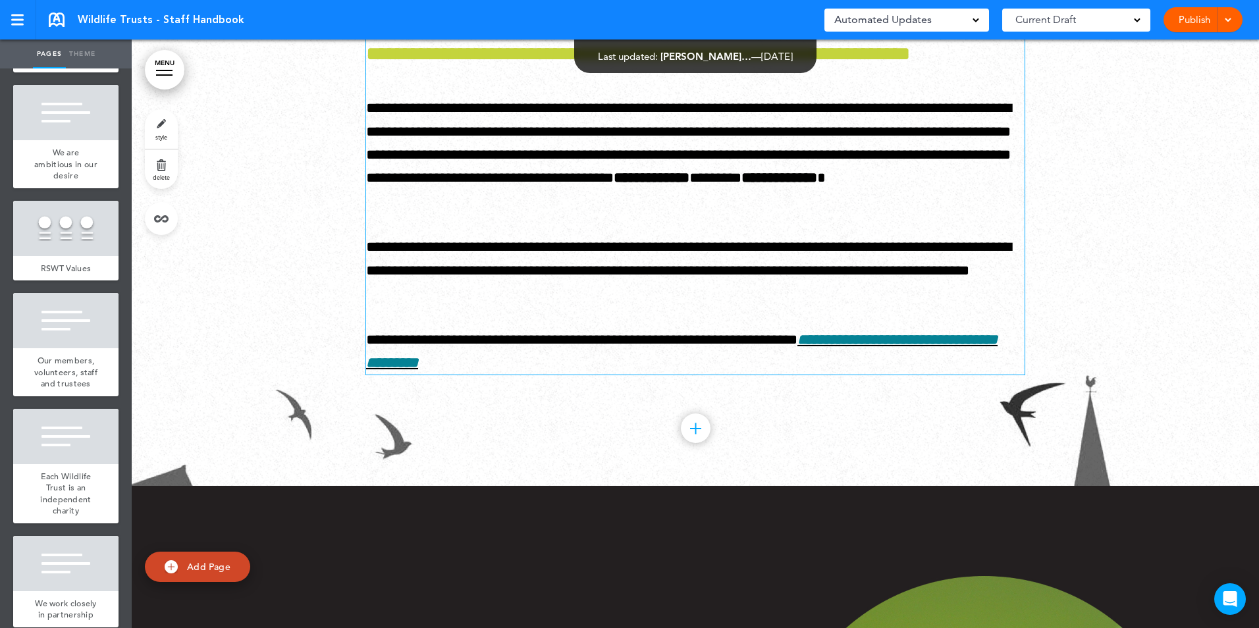
click at [761, 149] on div "**********" at bounding box center [695, 175] width 658 height 400
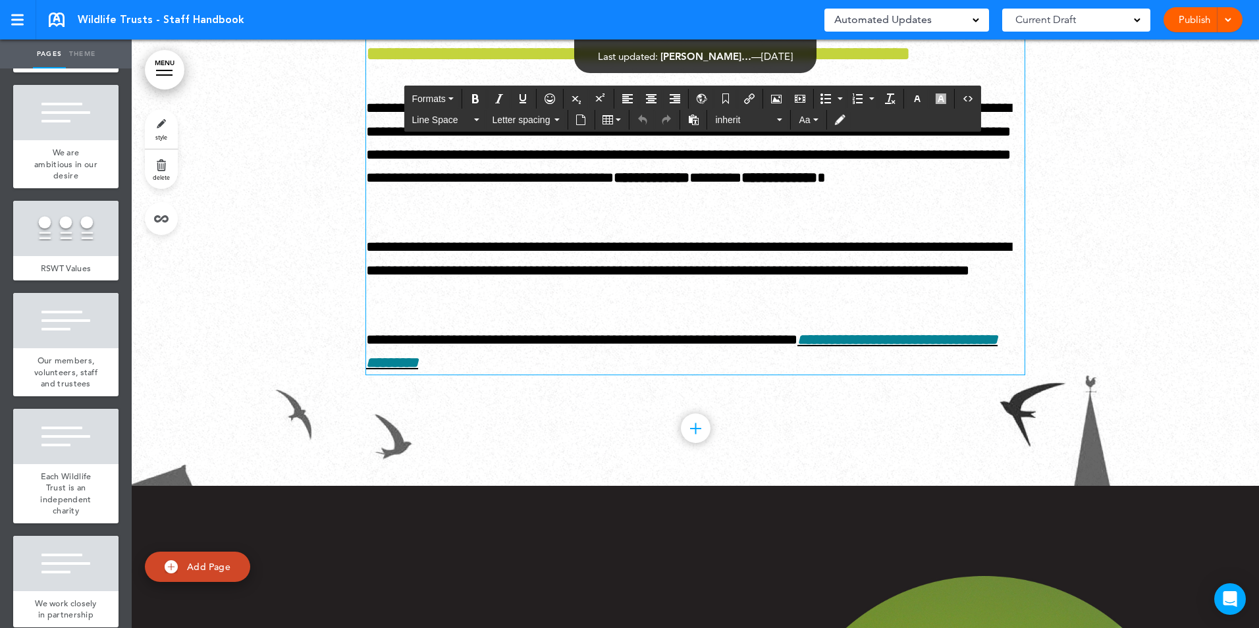
click at [774, 153] on div "**********" at bounding box center [695, 175] width 658 height 400
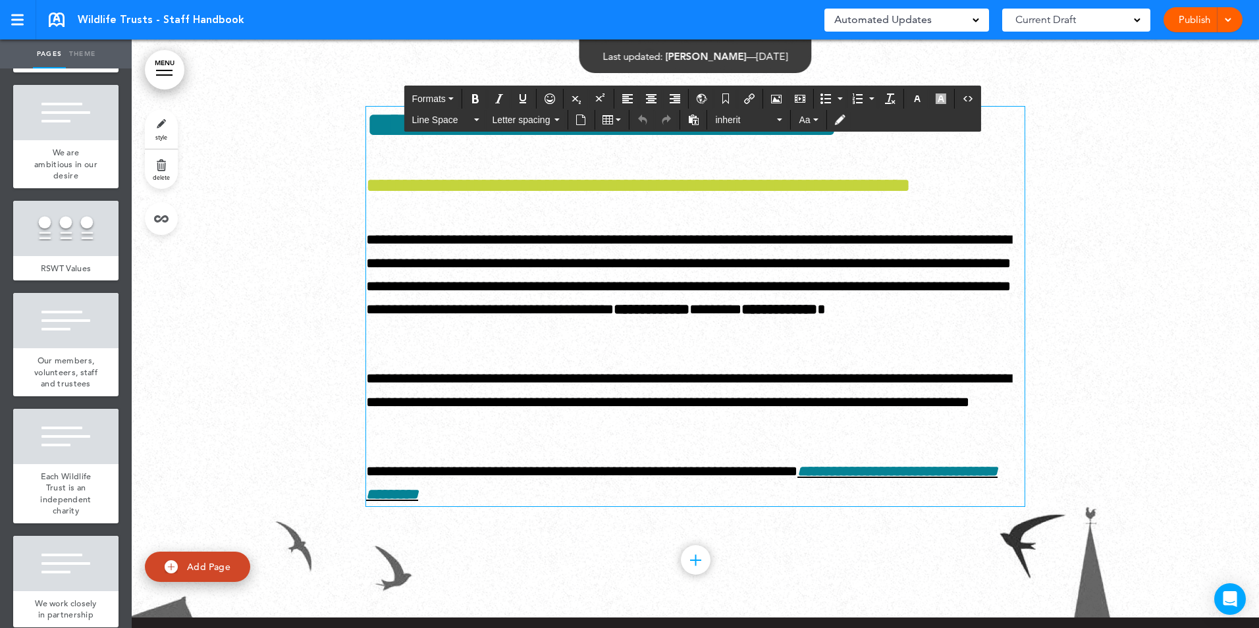
scroll to position [0, 0]
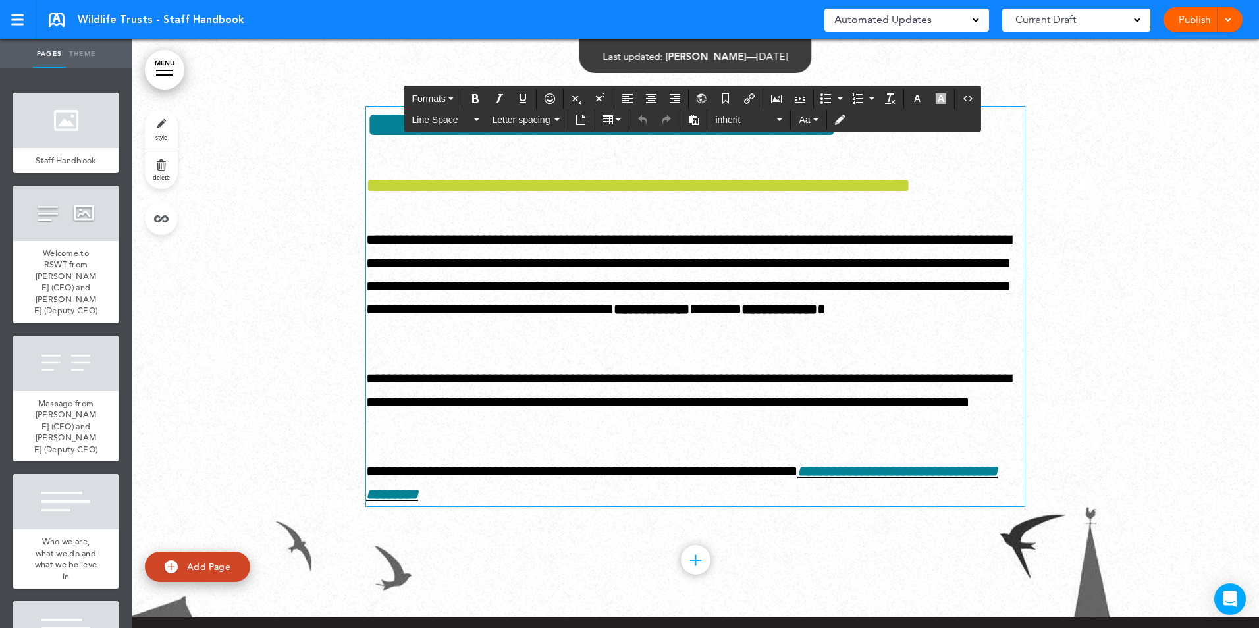
click at [1142, 16] on div "Current Draft" at bounding box center [1076, 20] width 148 height 23
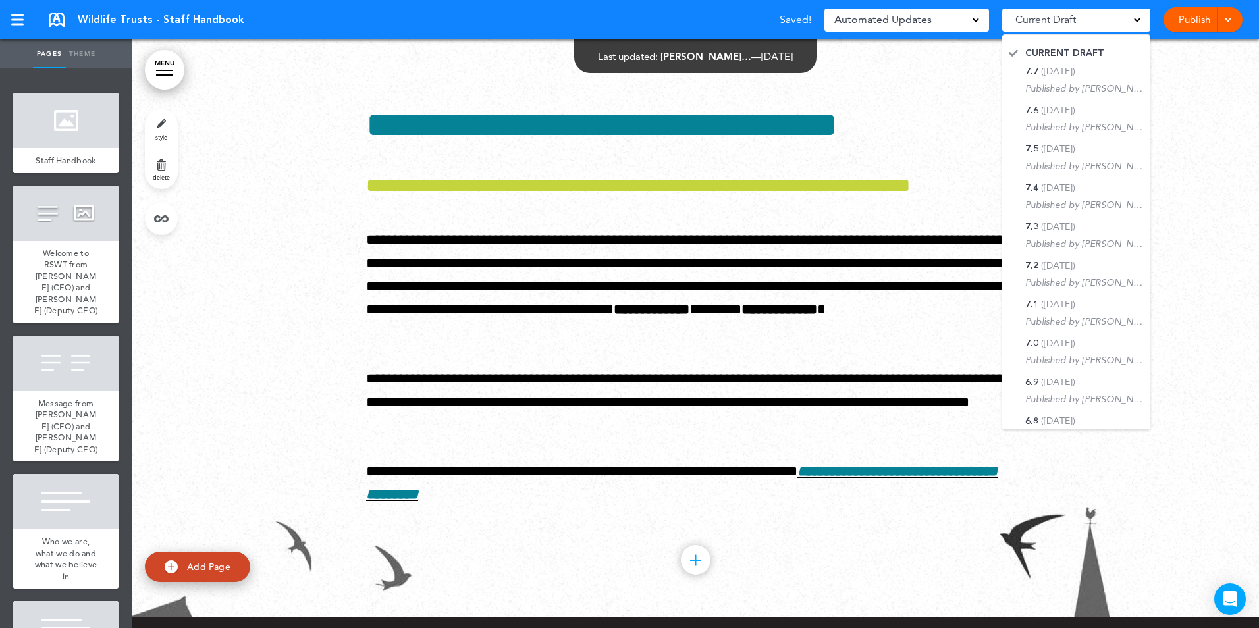
click at [1143, 18] on div "Current Draft" at bounding box center [1076, 20] width 148 height 23
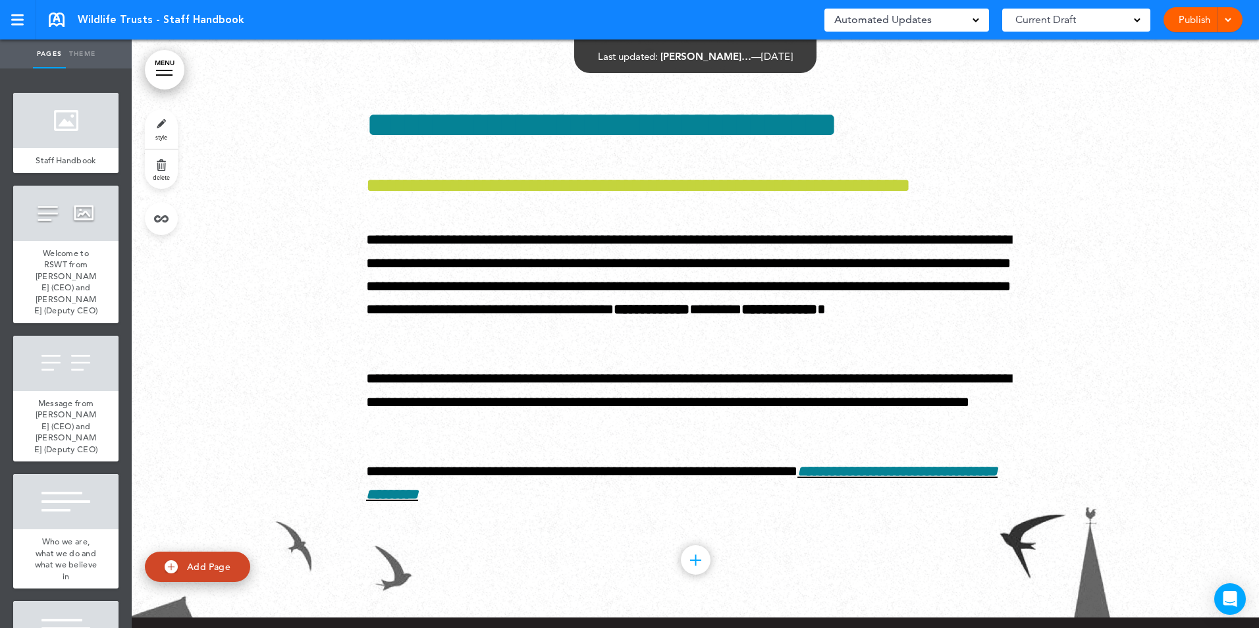
click at [296, 282] on div at bounding box center [695, 323] width 1127 height 589
click at [167, 124] on link "style" at bounding box center [161, 129] width 33 height 40
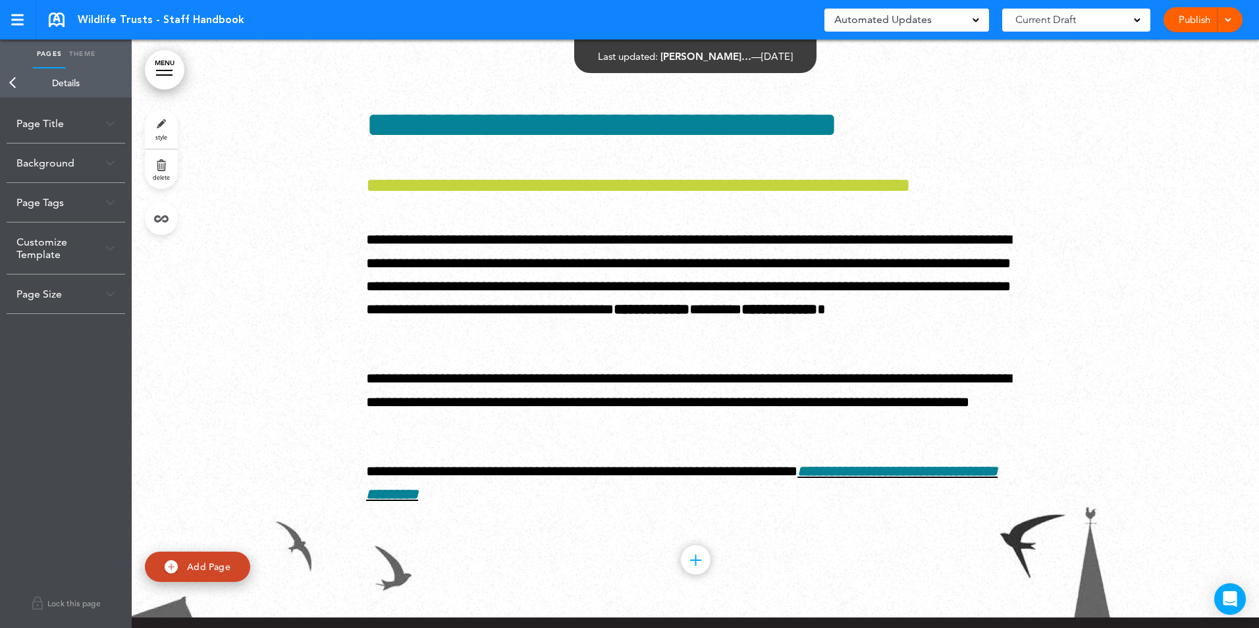
click at [67, 123] on div "Page Title" at bounding box center [66, 123] width 119 height 39
click at [240, 360] on div at bounding box center [695, 323] width 1127 height 589
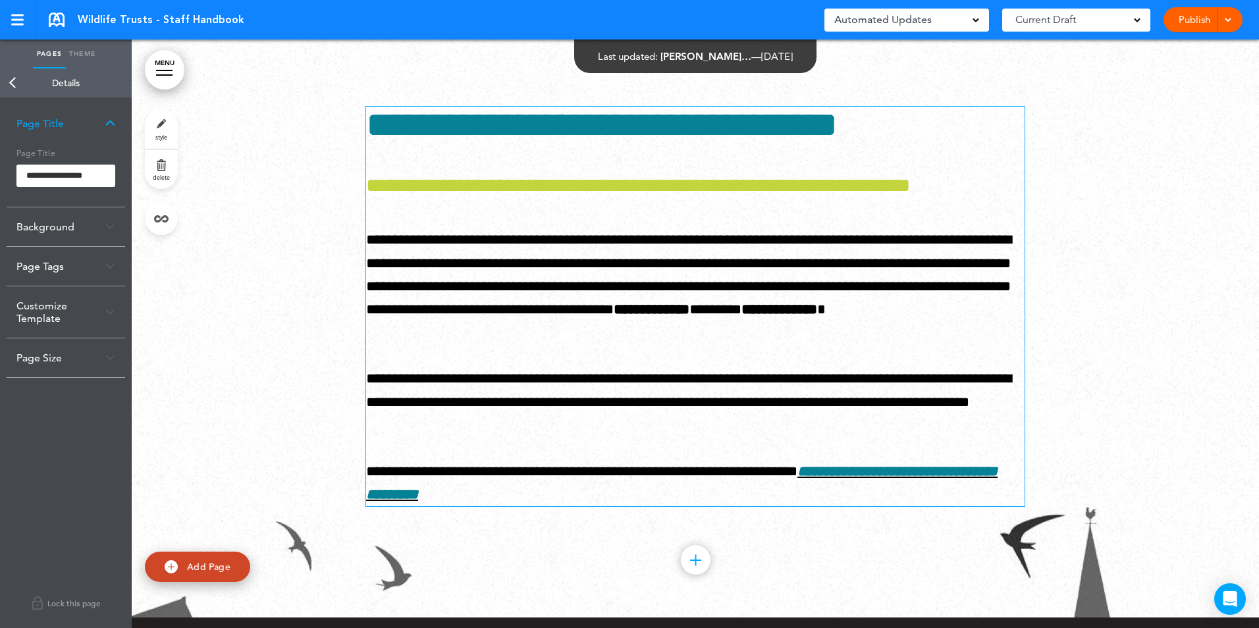
click at [435, 143] on h1 "**********" at bounding box center [695, 125] width 658 height 36
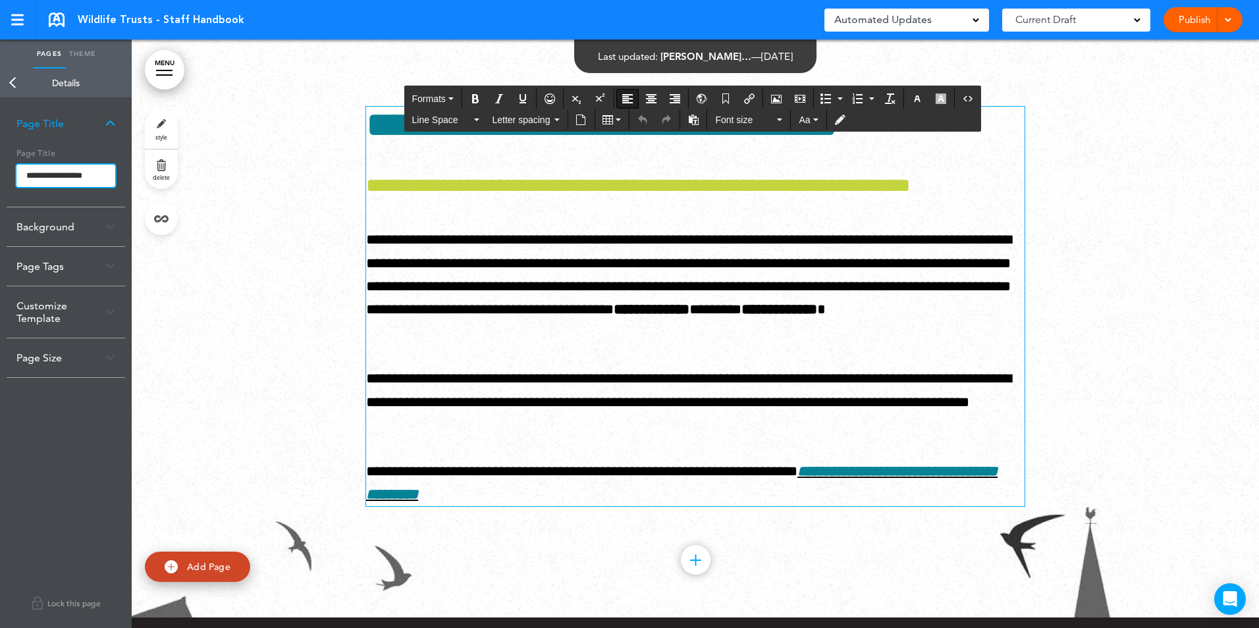
click at [102, 183] on input "**********" at bounding box center [65, 176] width 99 height 22
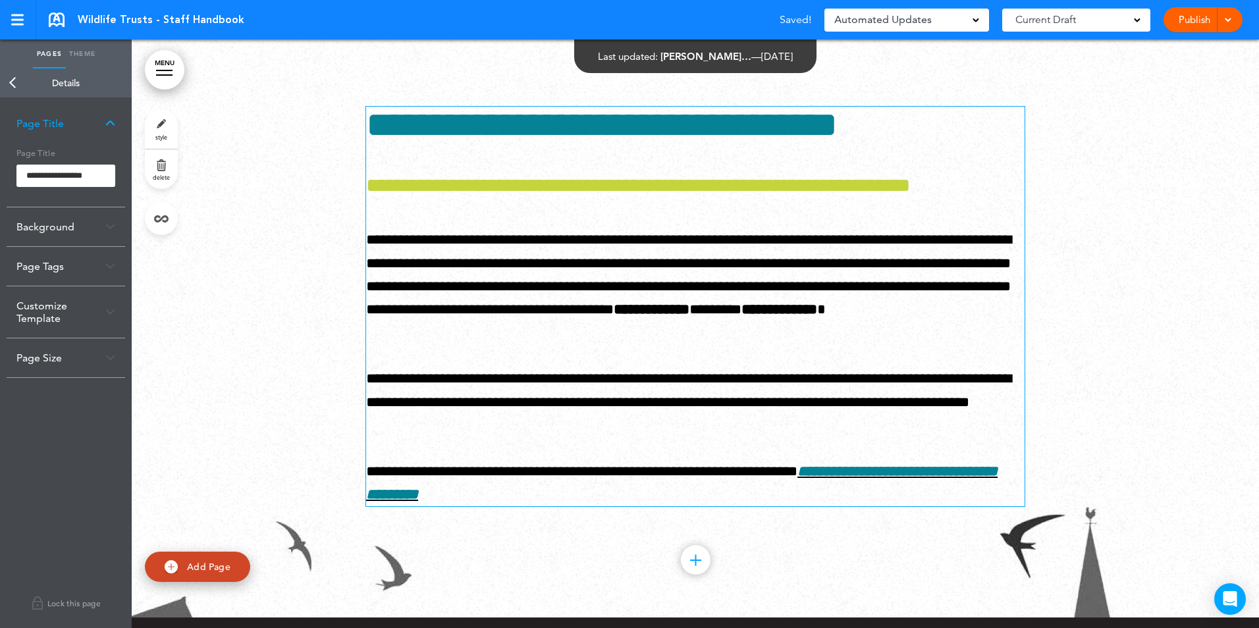
click at [413, 288] on div "**********" at bounding box center [695, 307] width 658 height 400
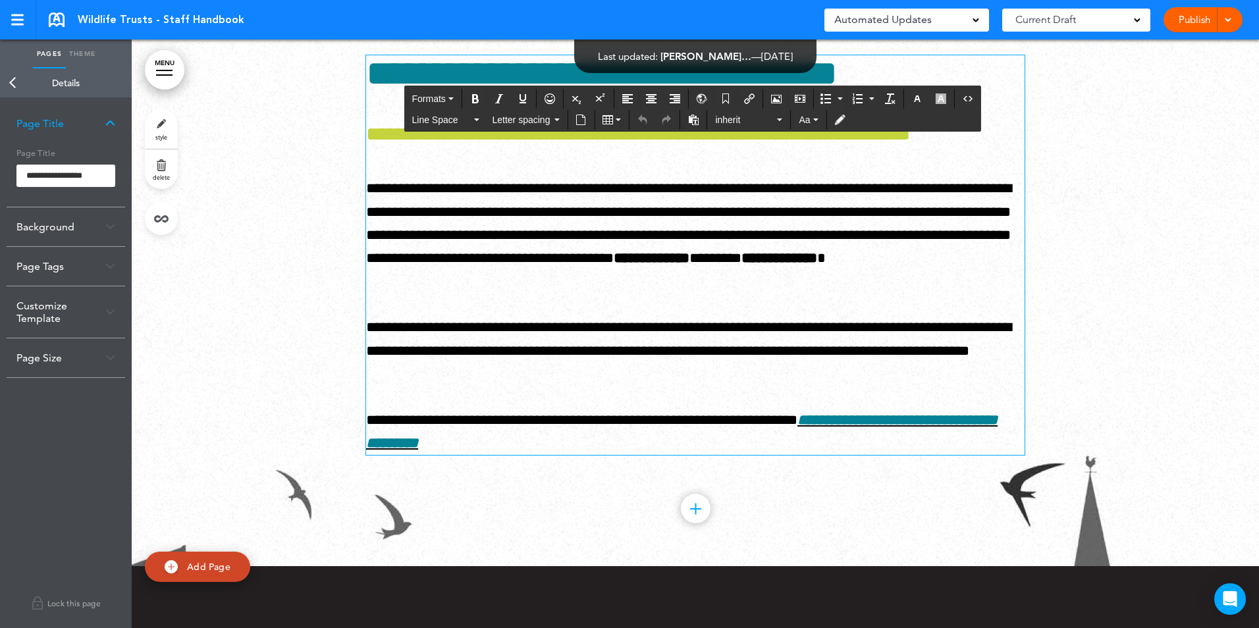
scroll to position [12836, 0]
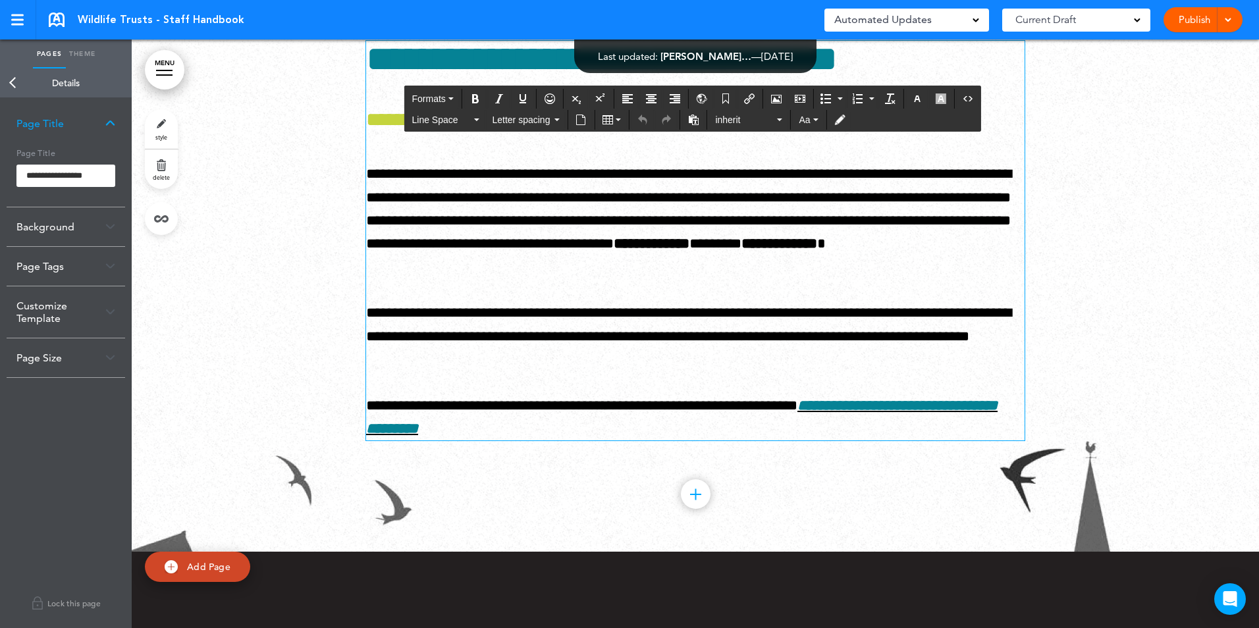
click at [423, 279] on p "**********" at bounding box center [695, 221] width 658 height 116
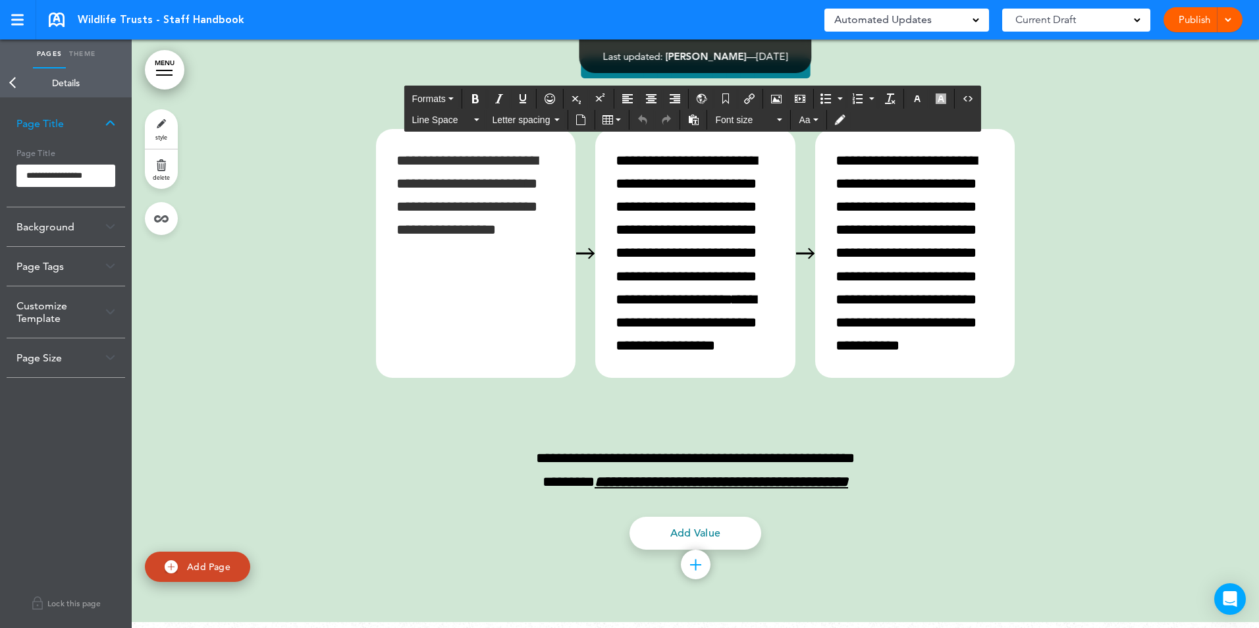
scroll to position [12178, 0]
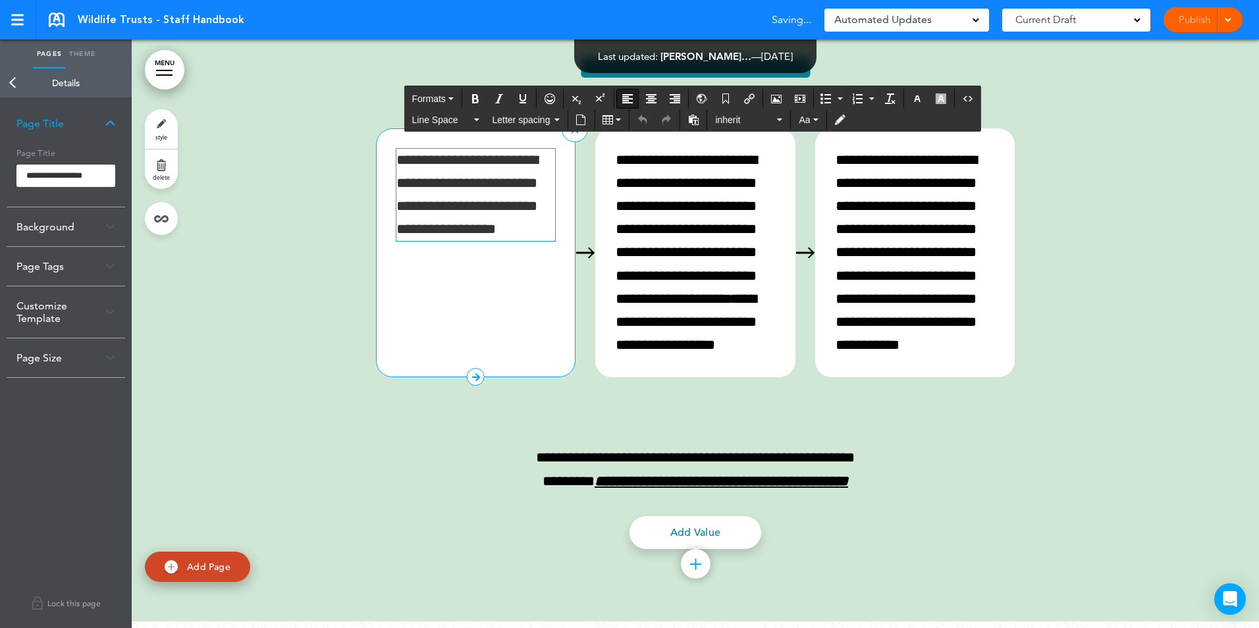
click at [522, 242] on p "**********" at bounding box center [475, 195] width 159 height 93
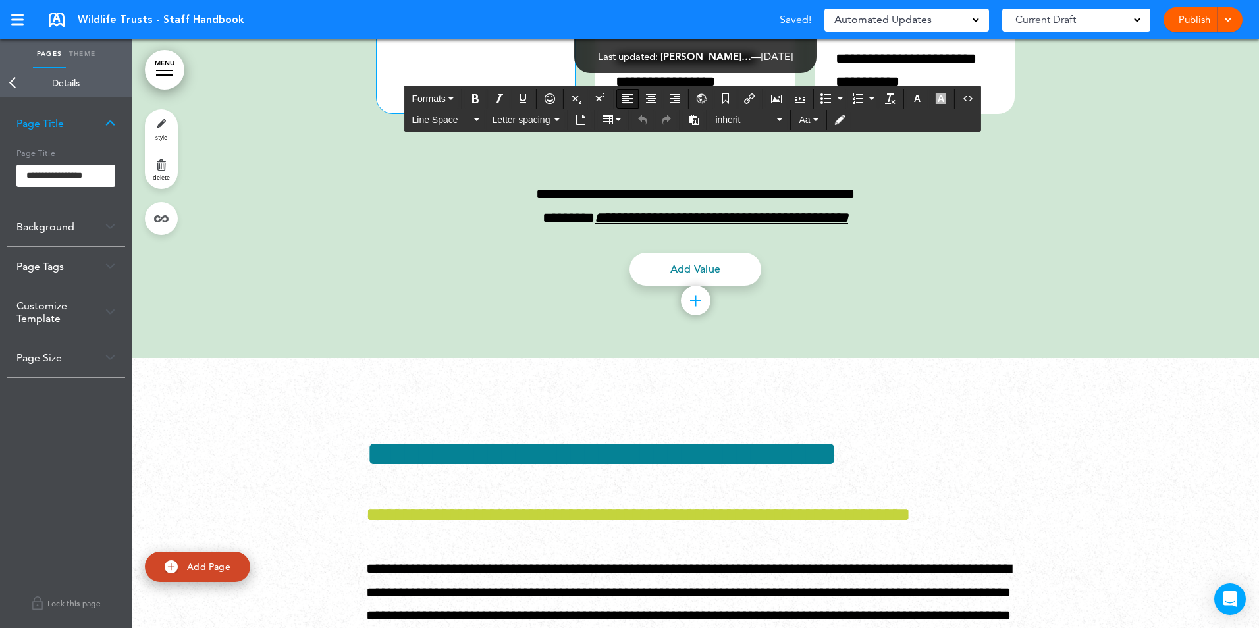
scroll to position [12639, 0]
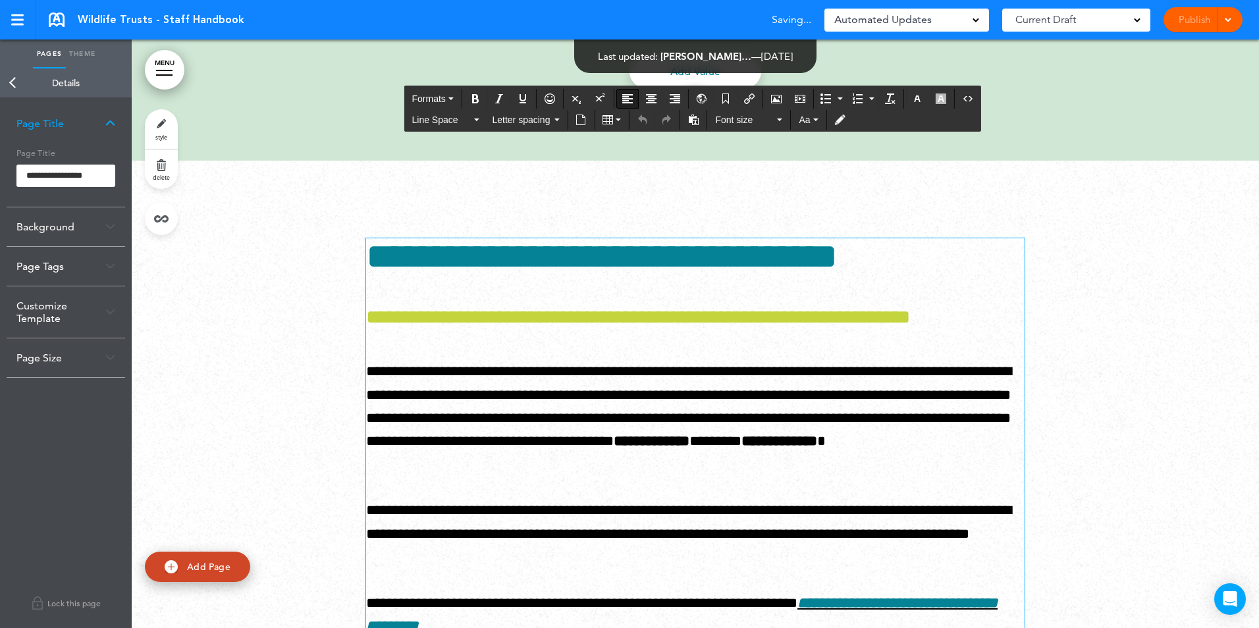
click at [518, 275] on h1 "**********" at bounding box center [695, 256] width 658 height 36
click at [492, 327] on h1 "**********" at bounding box center [695, 318] width 658 height 20
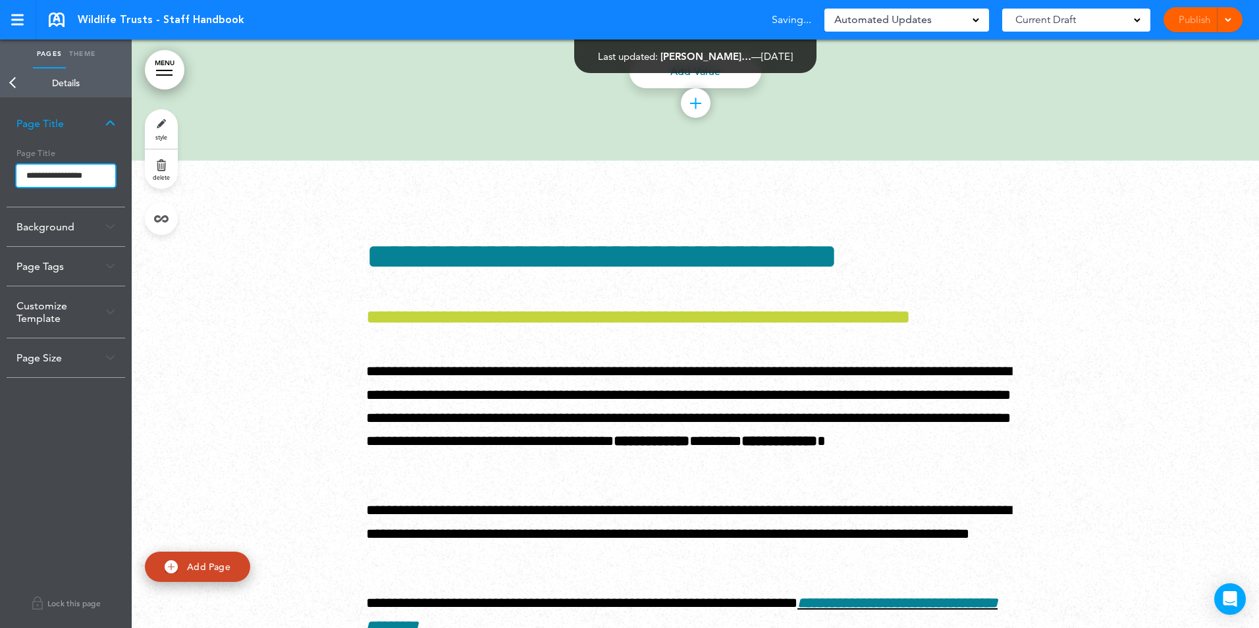
click at [109, 181] on input "**********" at bounding box center [65, 176] width 99 height 22
click at [170, 74] on link "MENU" at bounding box center [165, 70] width 40 height 40
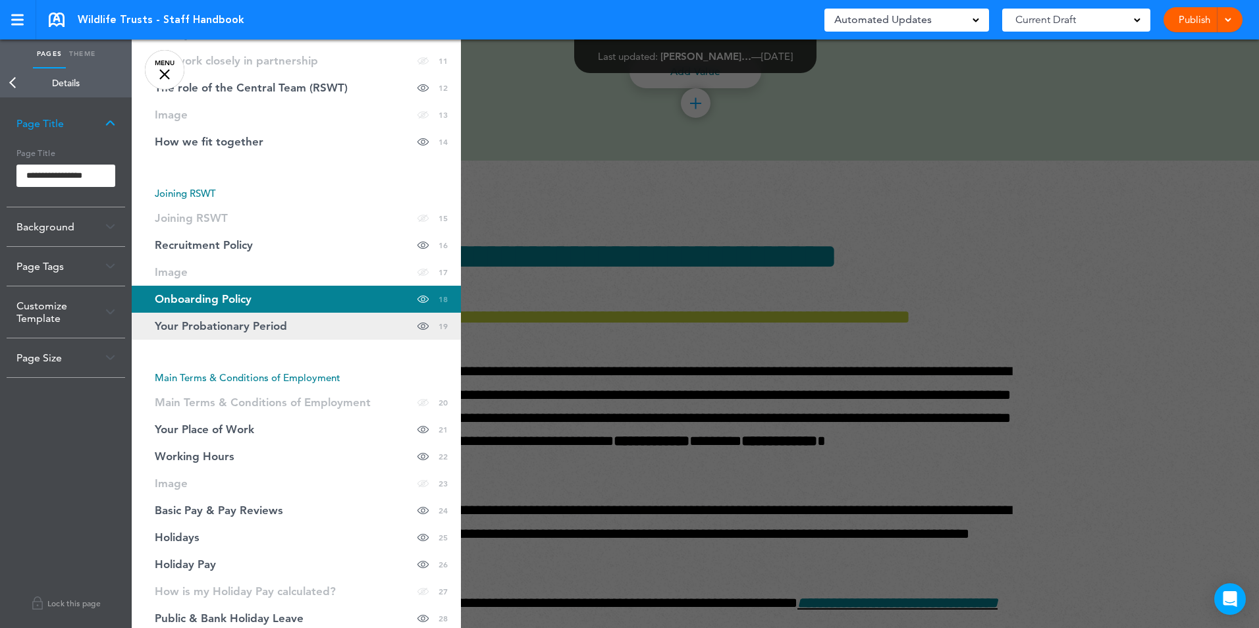
click at [242, 327] on link "Your Probationary Period Hide page in table of contents 19" at bounding box center [296, 326] width 329 height 27
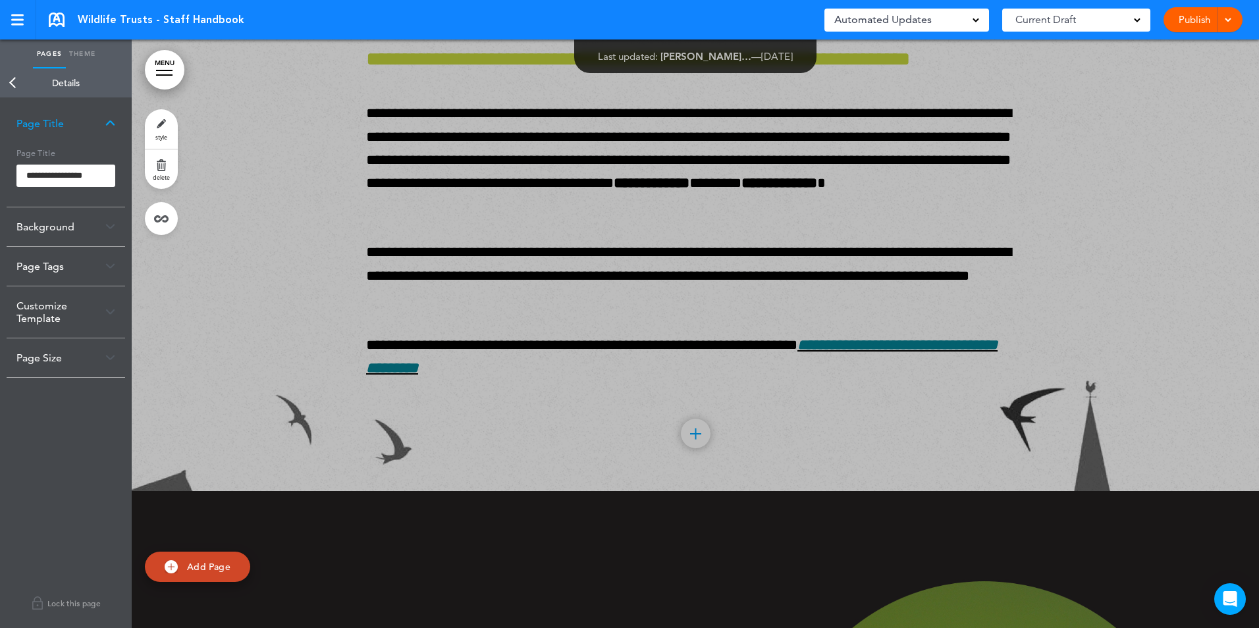
scroll to position [12902, 0]
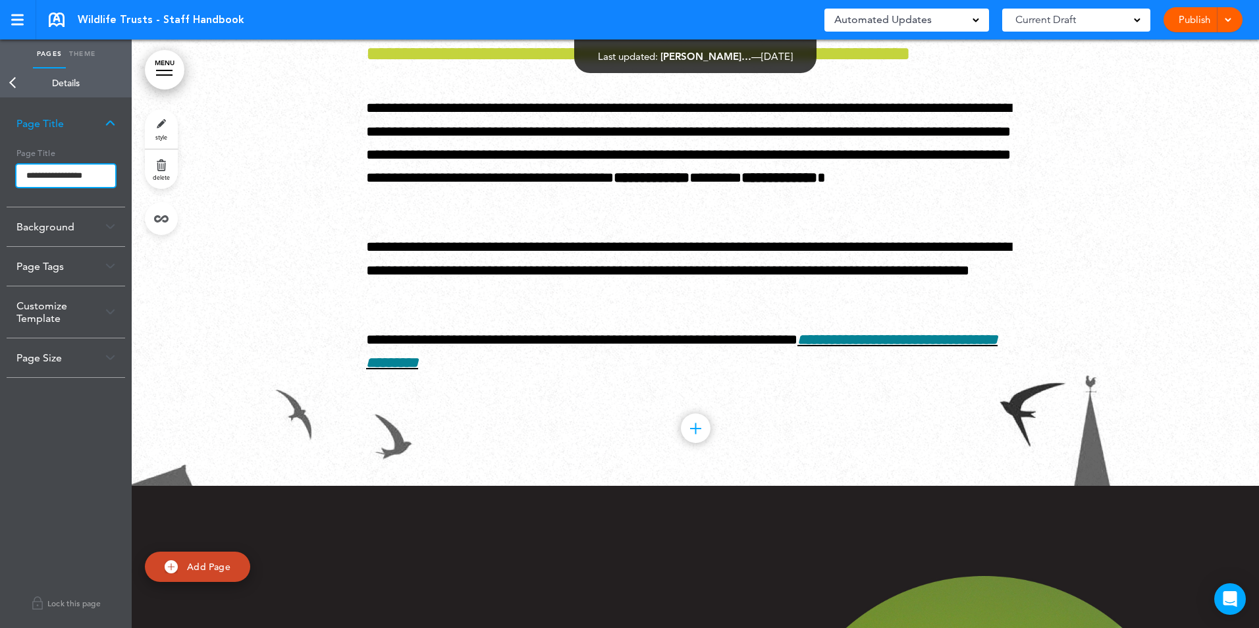
click at [111, 178] on input "**********" at bounding box center [65, 176] width 99 height 22
click at [161, 122] on link "style" at bounding box center [161, 129] width 33 height 40
click at [88, 181] on input "**********" at bounding box center [65, 176] width 99 height 22
click at [95, 180] on input "**********" at bounding box center [65, 176] width 99 height 22
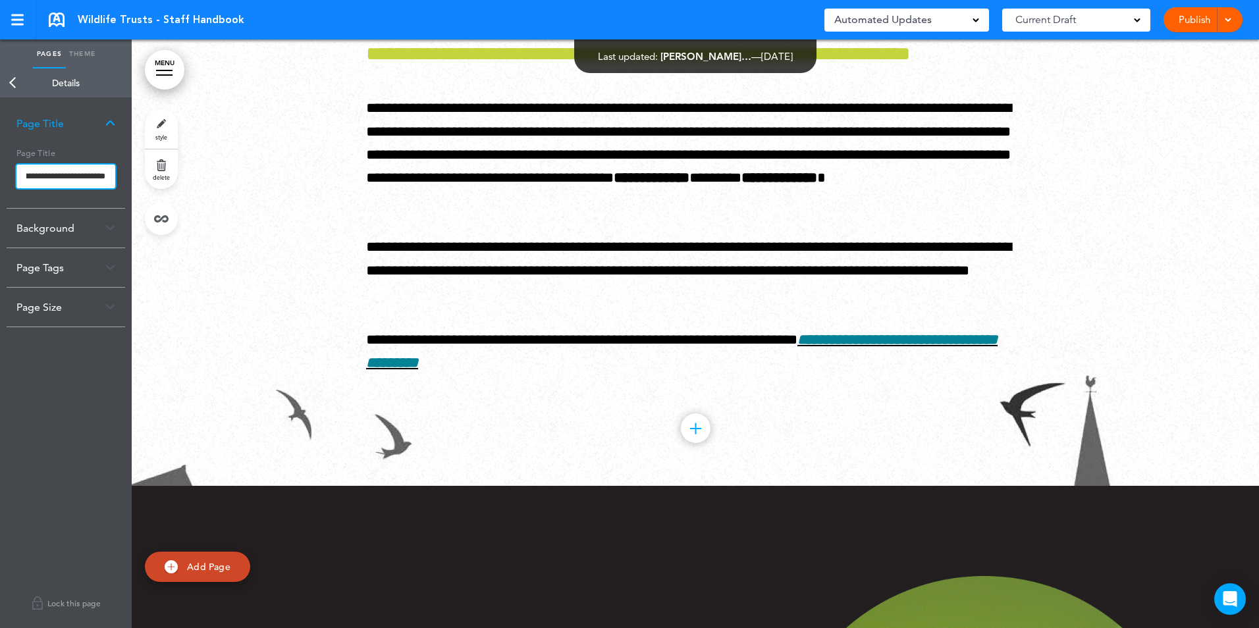
type input "**********"
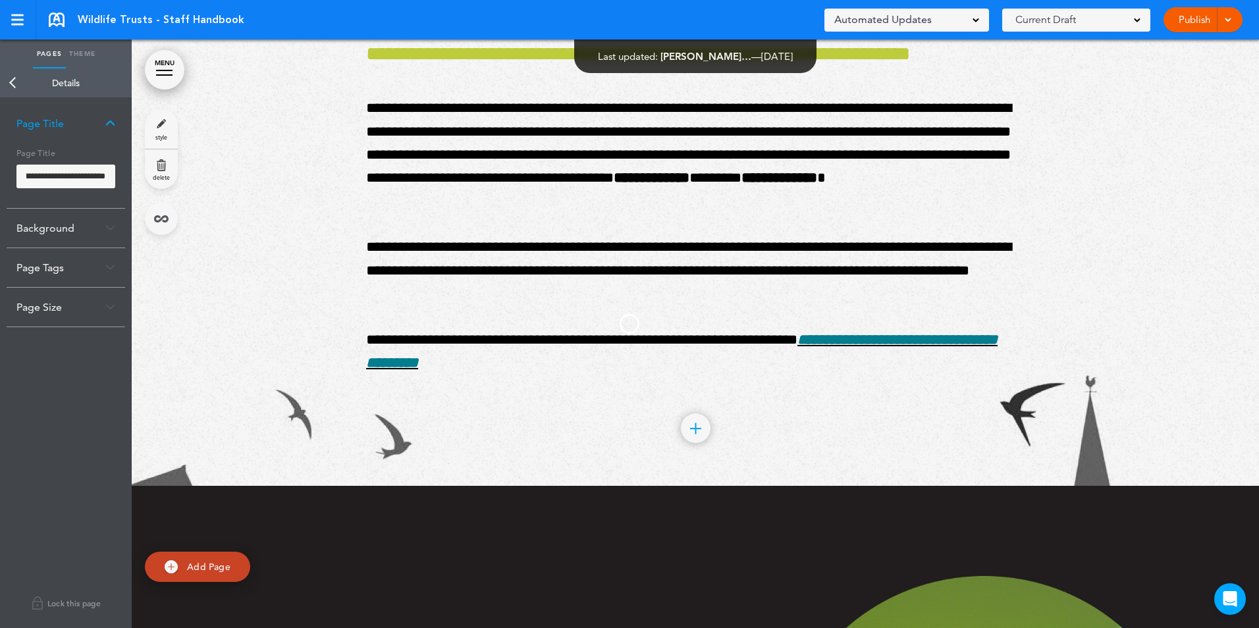
scroll to position [0, 0]
click at [282, 319] on body "Make this page common so it is available in other handbooks. This handbook Prev…" at bounding box center [629, 314] width 1259 height 628
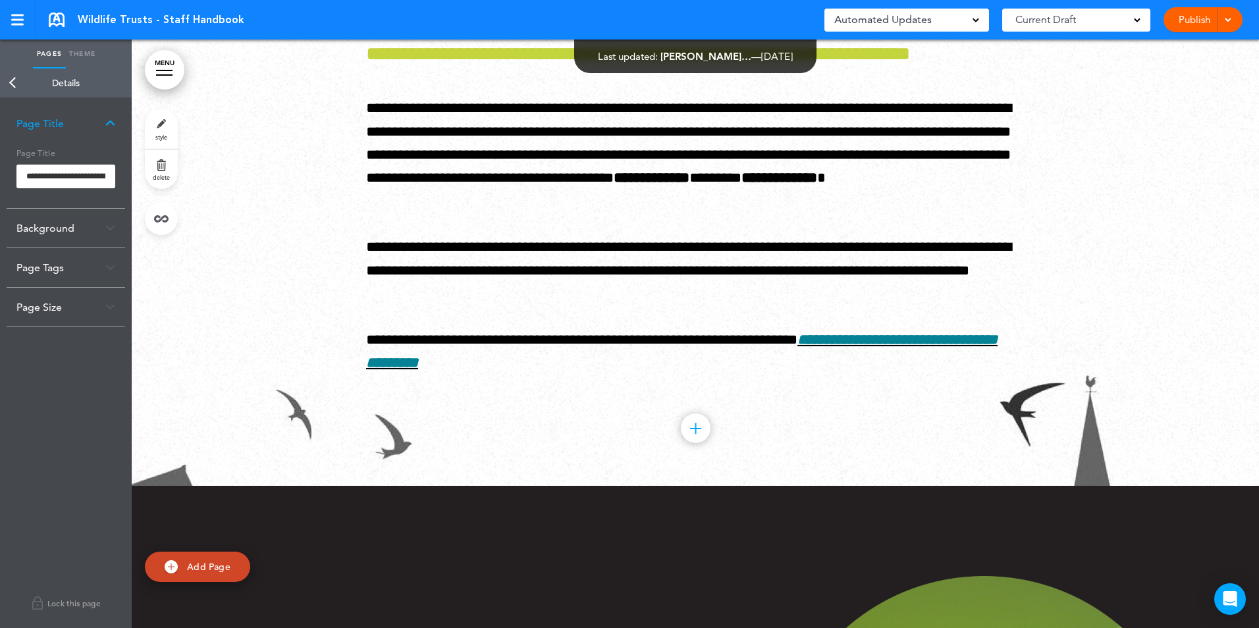
click at [157, 57] on link "MENU" at bounding box center [165, 70] width 40 height 40
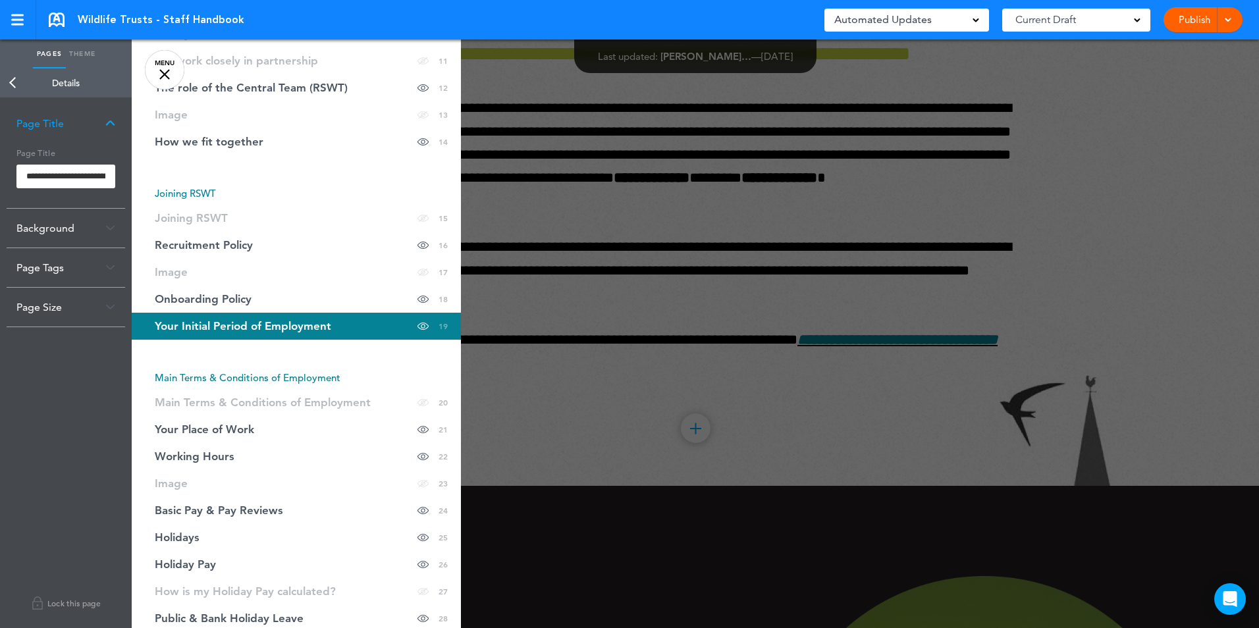
click at [722, 199] on div at bounding box center [761, 314] width 1259 height 628
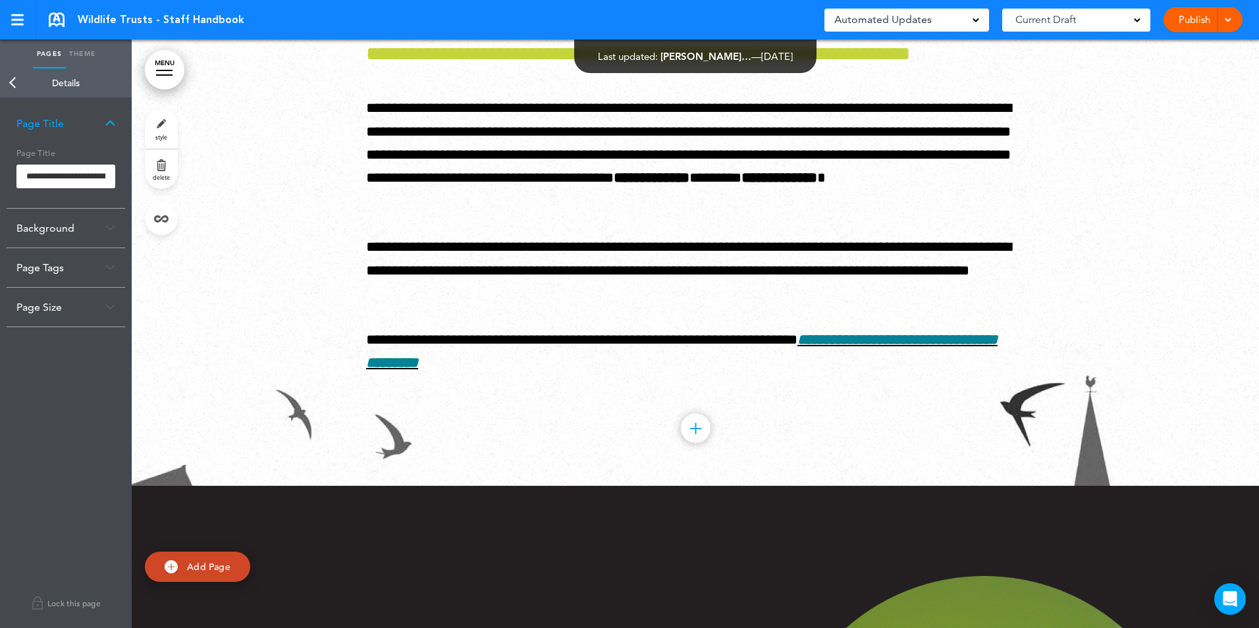
click at [1175, 25] on link "Publish" at bounding box center [1193, 19] width 41 height 25
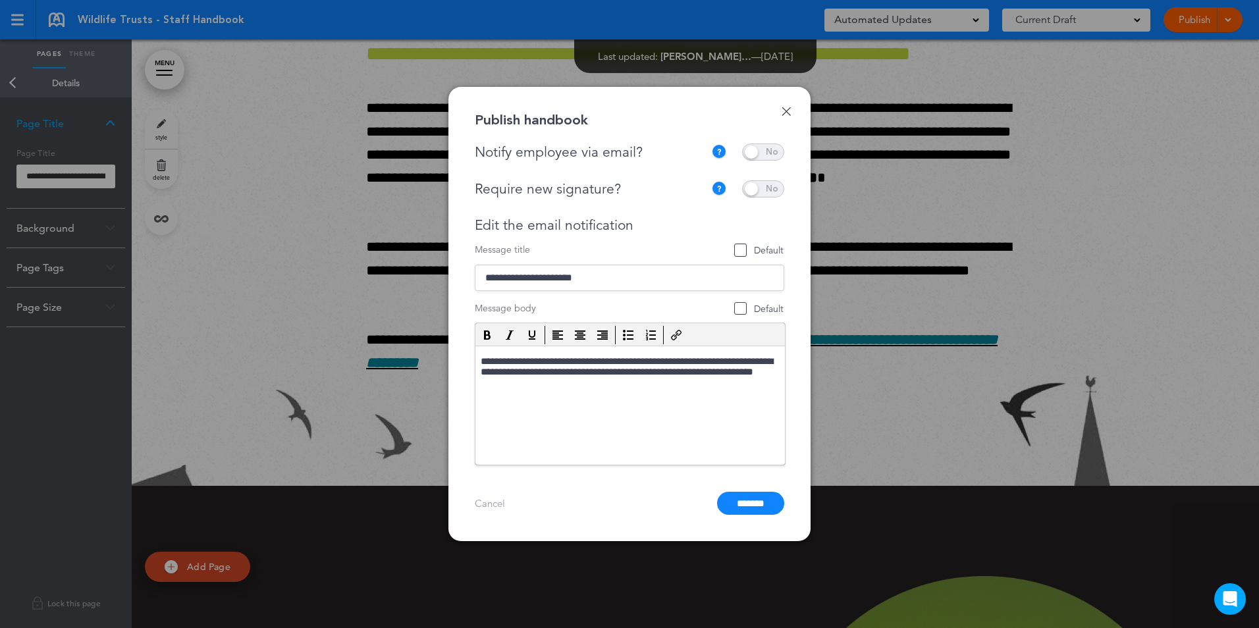
click at [745, 152] on span at bounding box center [763, 152] width 42 height 17
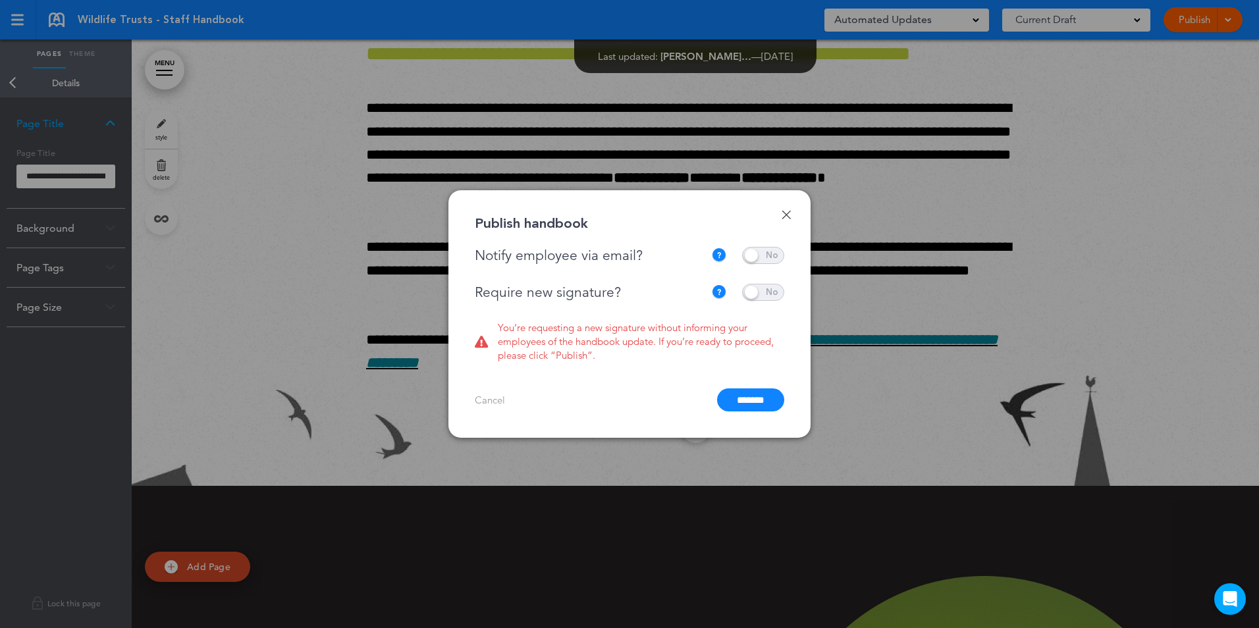
click at [753, 292] on span at bounding box center [763, 292] width 42 height 17
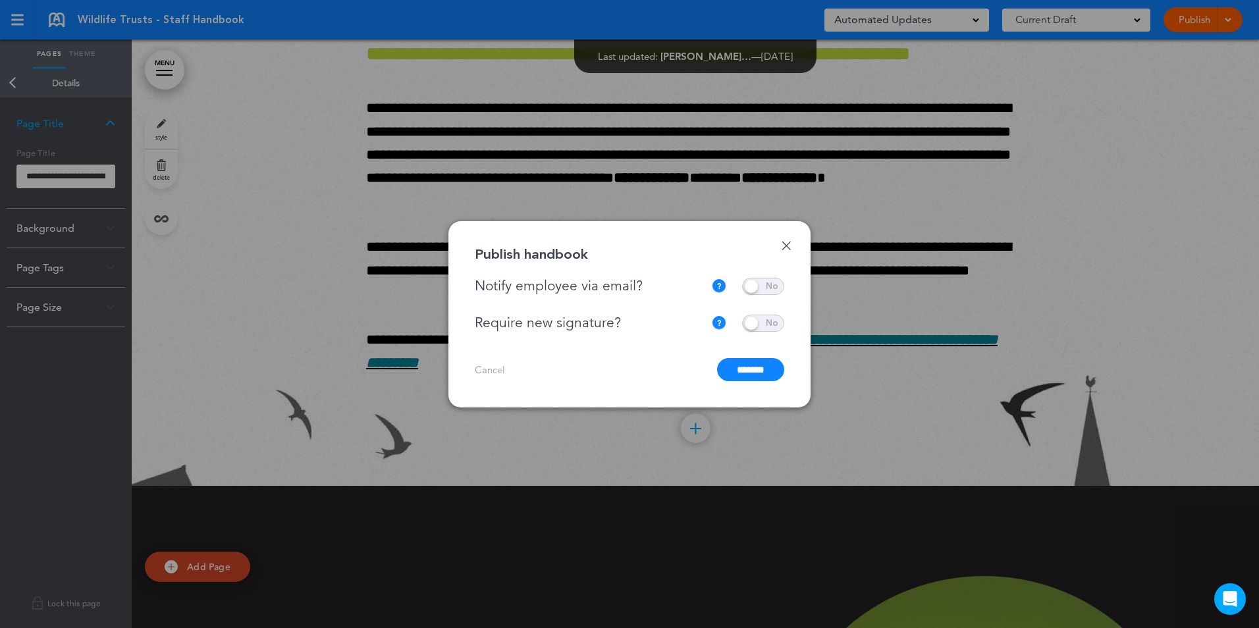
click at [754, 369] on input "*******" at bounding box center [750, 369] width 67 height 23
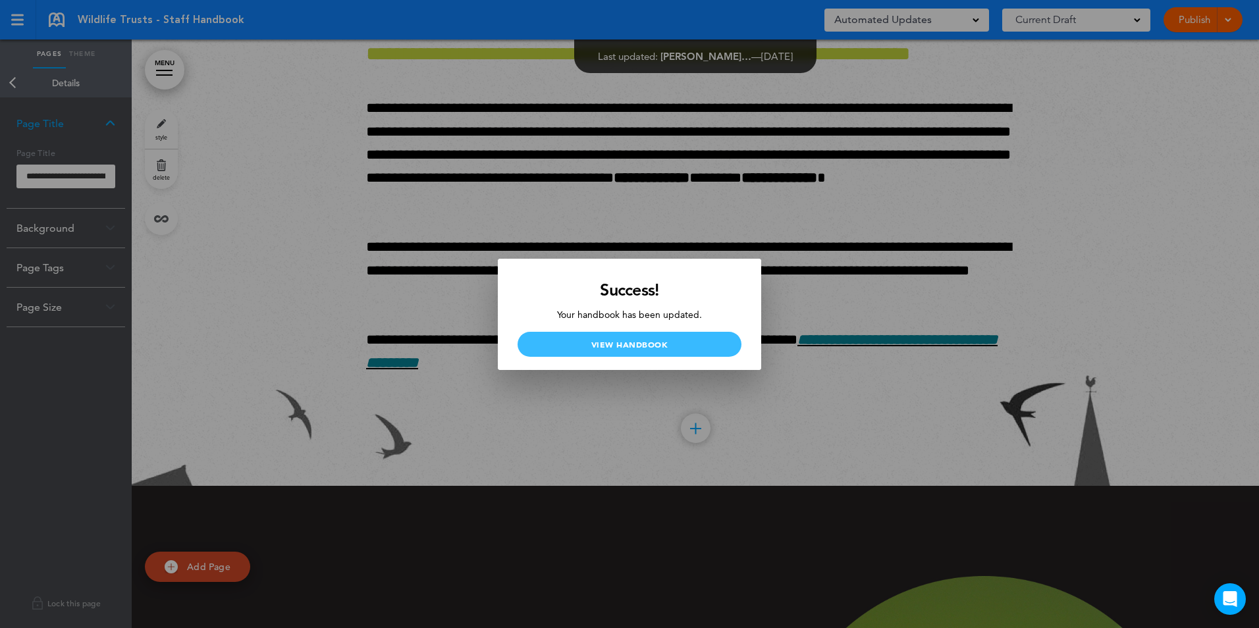
click at [689, 352] on link "View Handbook" at bounding box center [630, 344] width 224 height 25
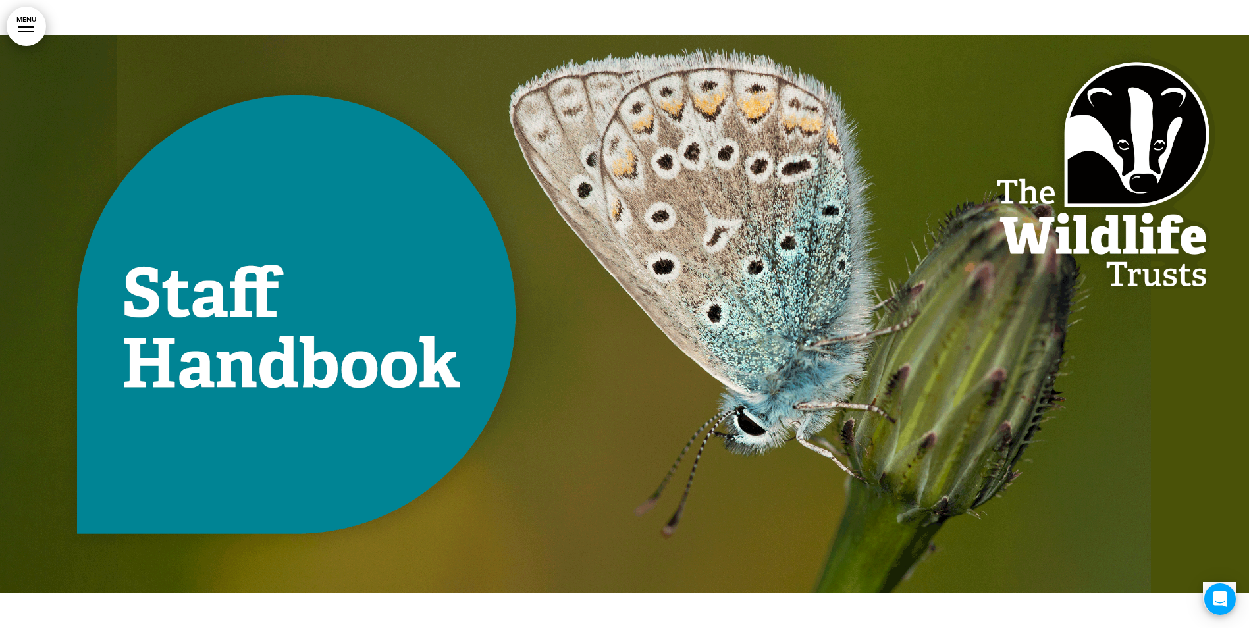
click at [27, 38] on link "MENU" at bounding box center [27, 27] width 40 height 40
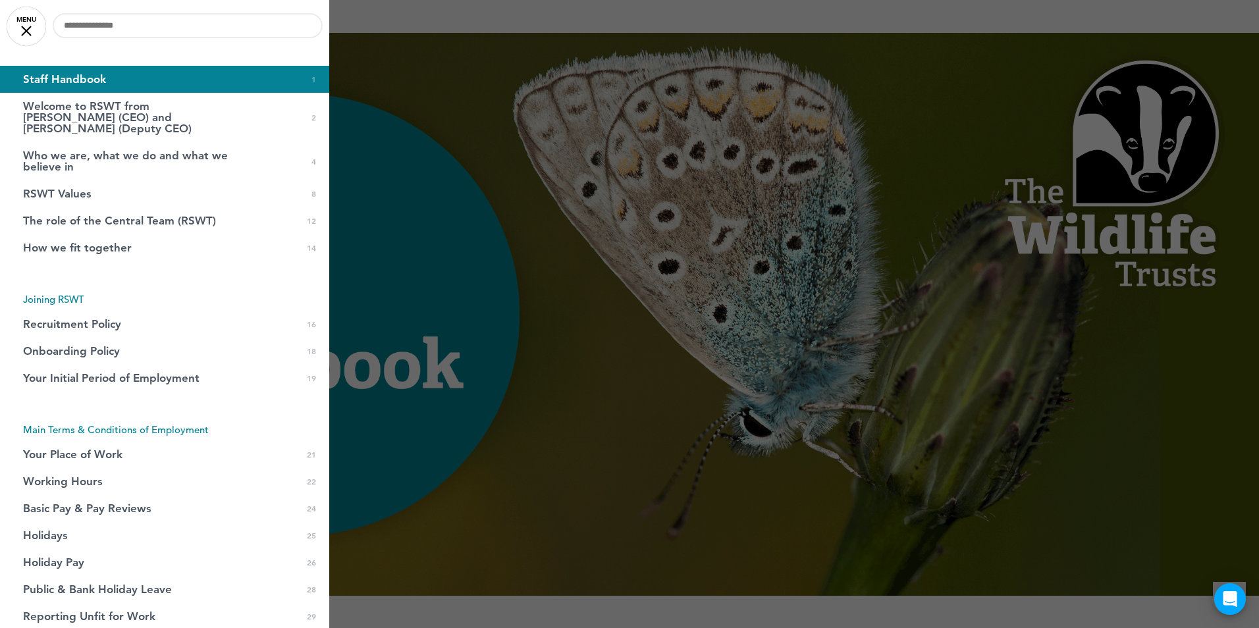
click at [560, 304] on div at bounding box center [629, 314] width 1259 height 628
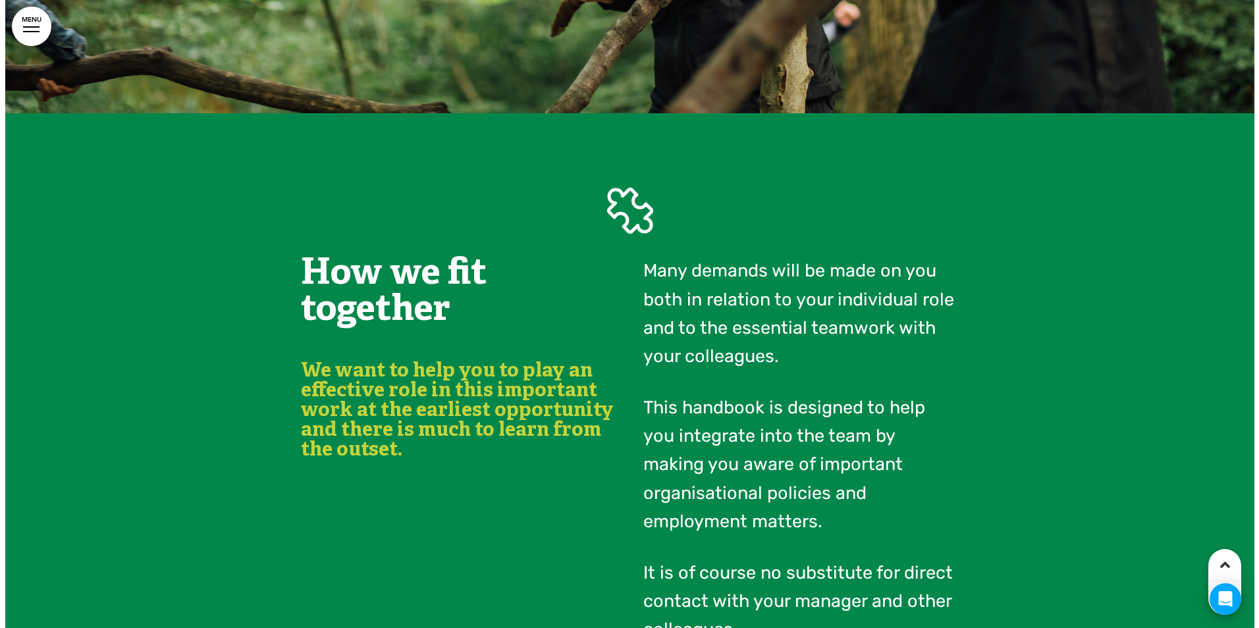
scroll to position [10009, 0]
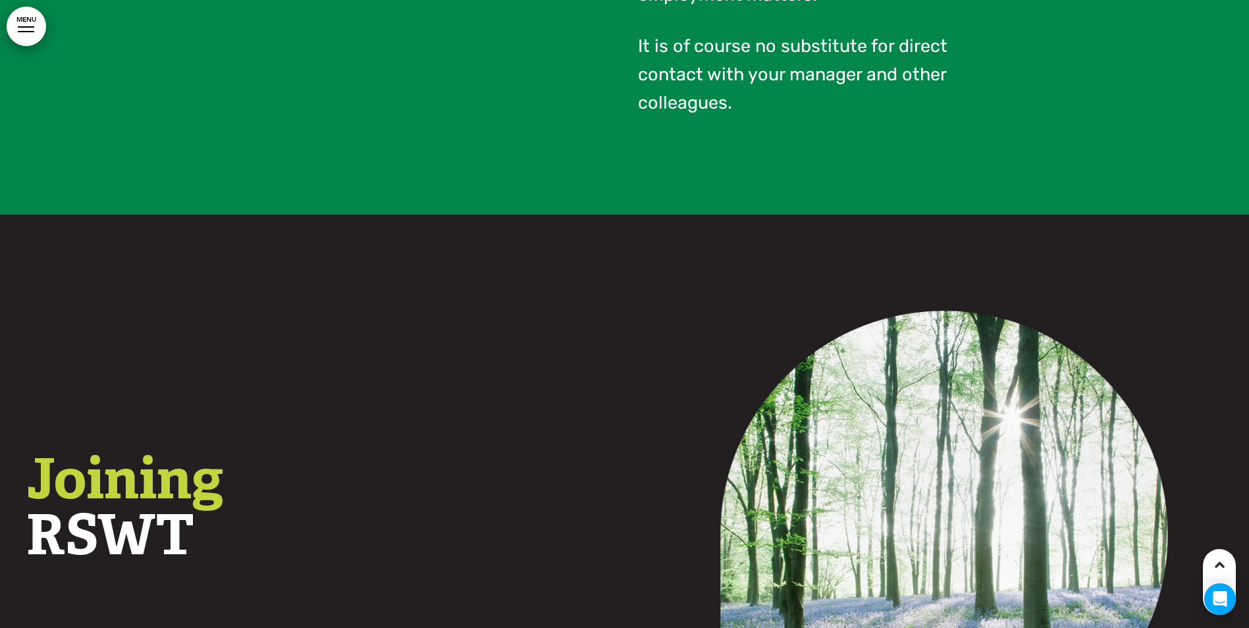
click at [37, 29] on link "MENU" at bounding box center [27, 27] width 40 height 40
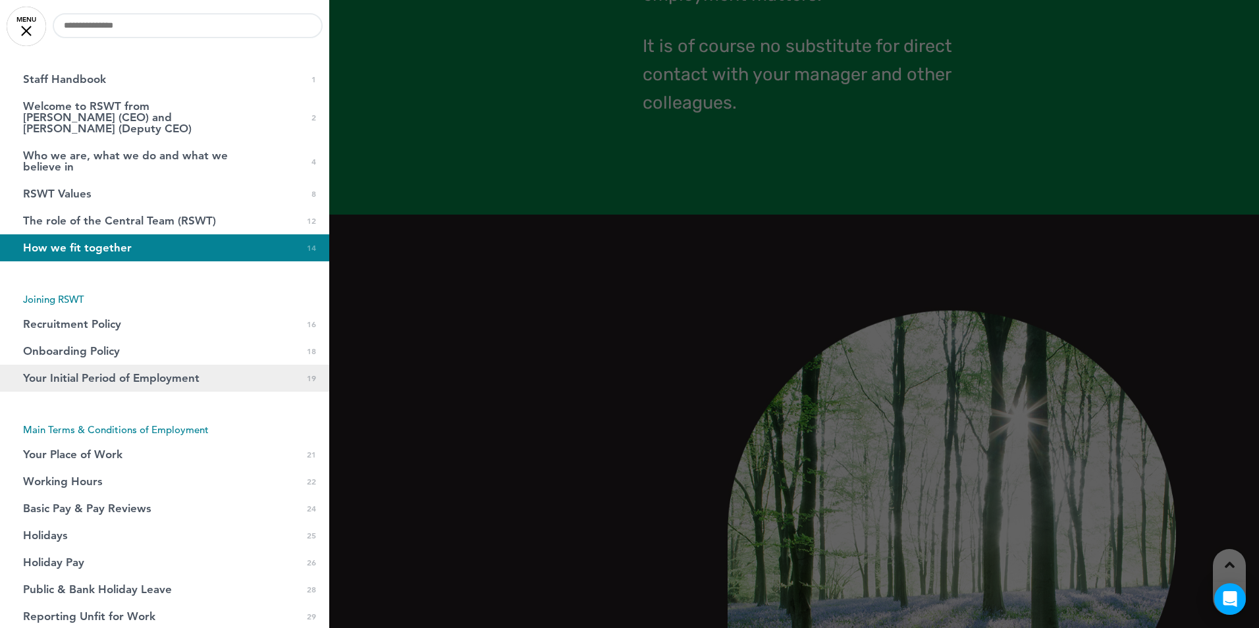
click at [84, 373] on span "Your Initial Period of Employment" at bounding box center [111, 378] width 176 height 11
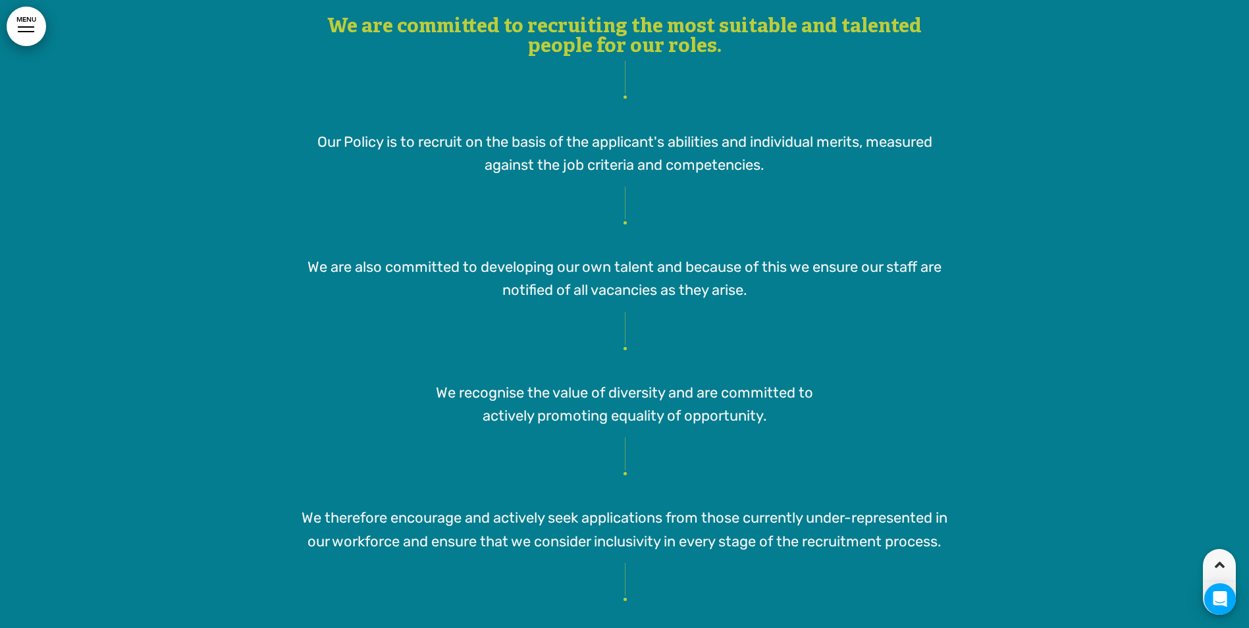
scroll to position [13213, 0]
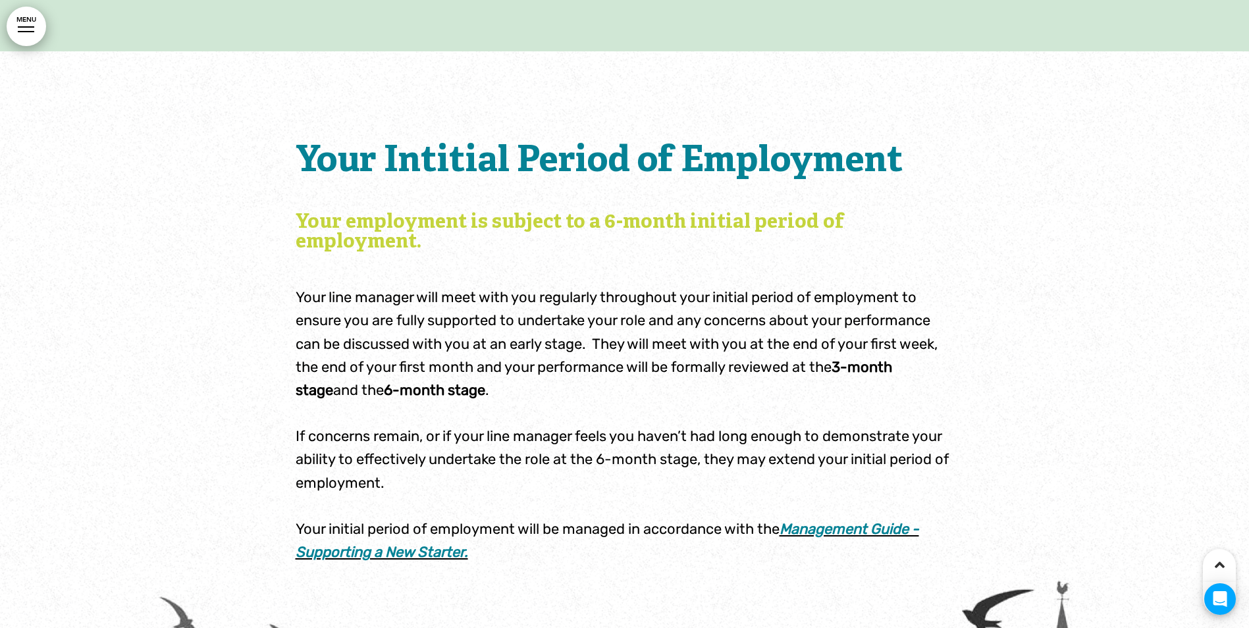
click at [422, 520] on link "Management Guide - Supporting a New Starter." at bounding box center [608, 540] width 624 height 41
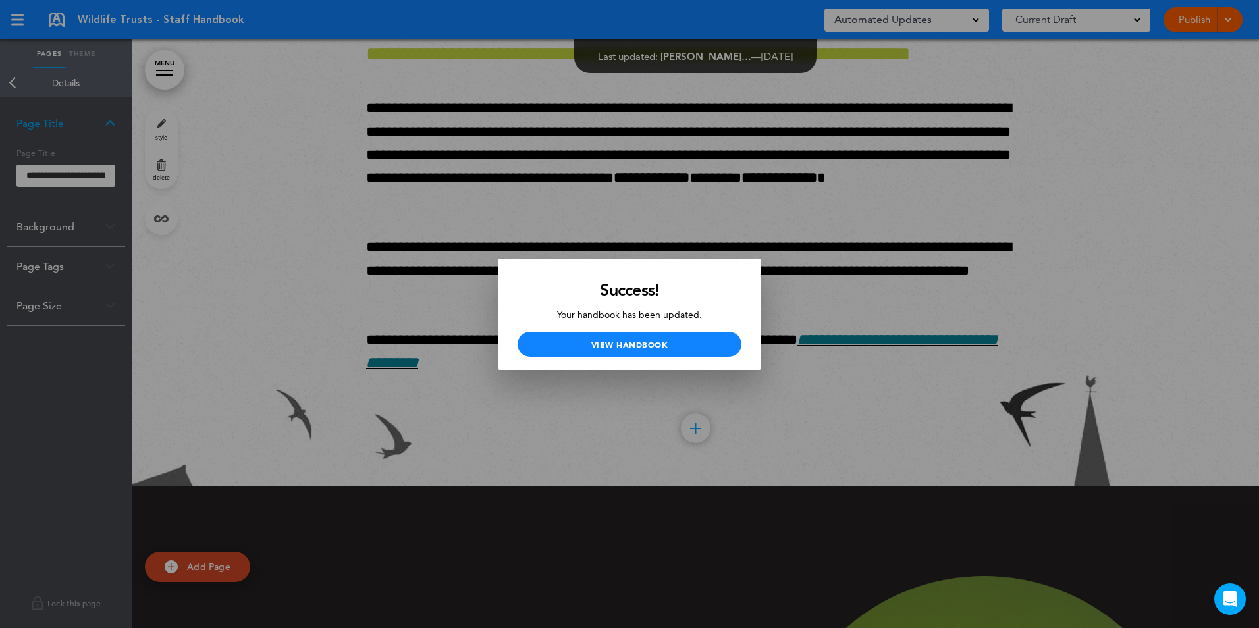
click at [1236, 85] on div at bounding box center [629, 314] width 1259 height 628
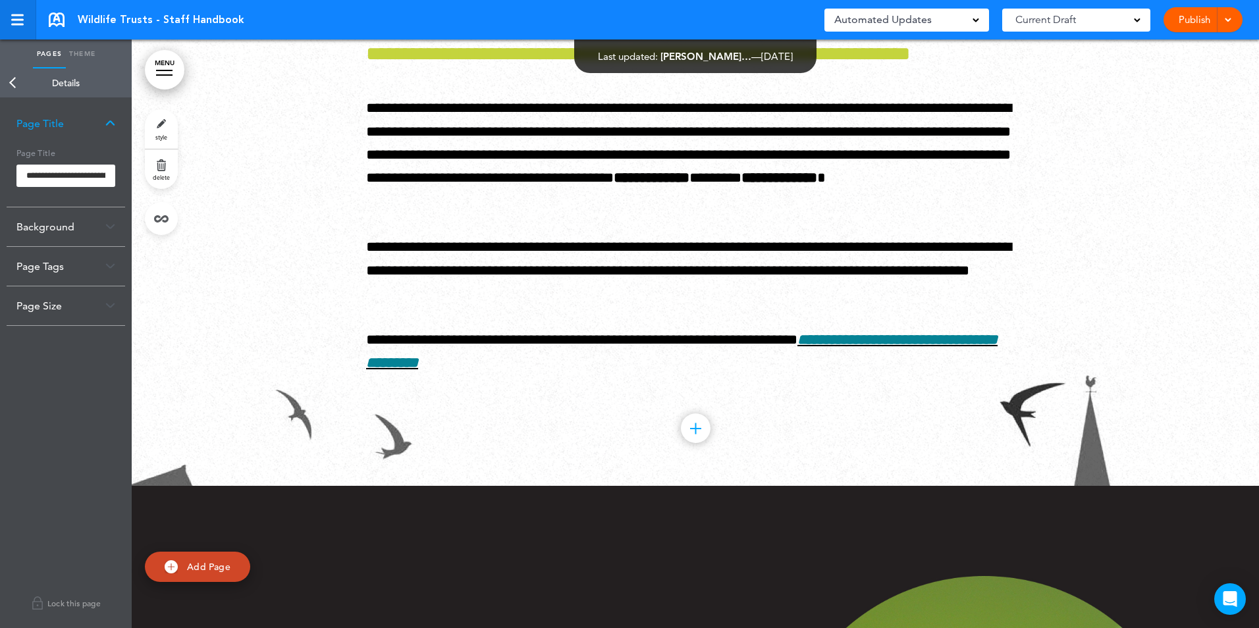
click at [21, 16] on div at bounding box center [17, 15] width 13 height 2
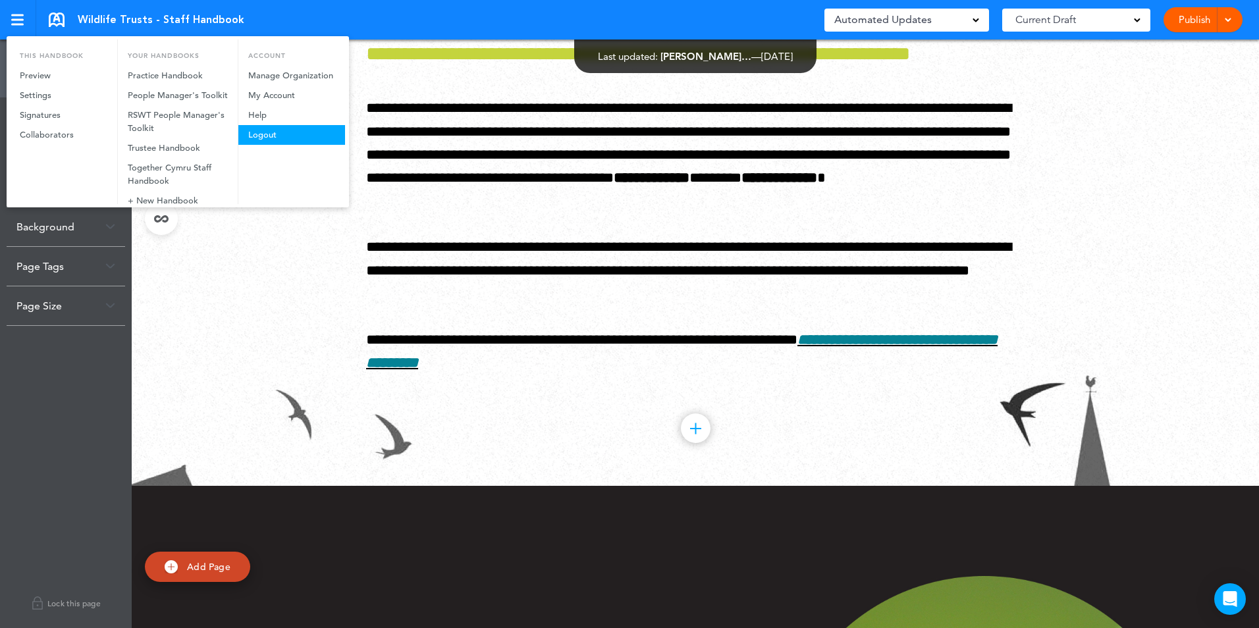
click at [275, 136] on link "Logout" at bounding box center [291, 135] width 107 height 20
